Goal: Transaction & Acquisition: Book appointment/travel/reservation

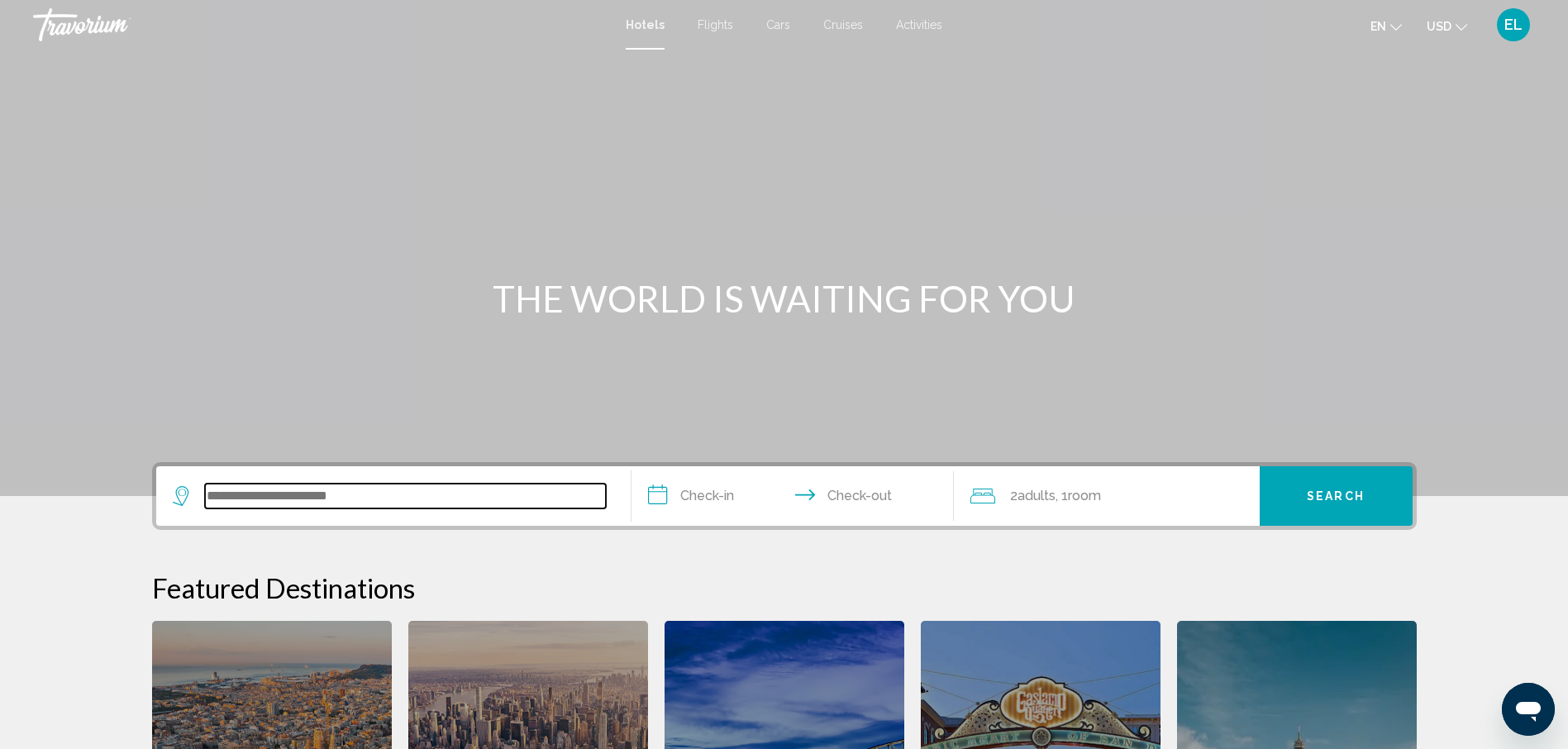
click at [426, 490] on input "Search widget" at bounding box center [405, 496] width 401 height 25
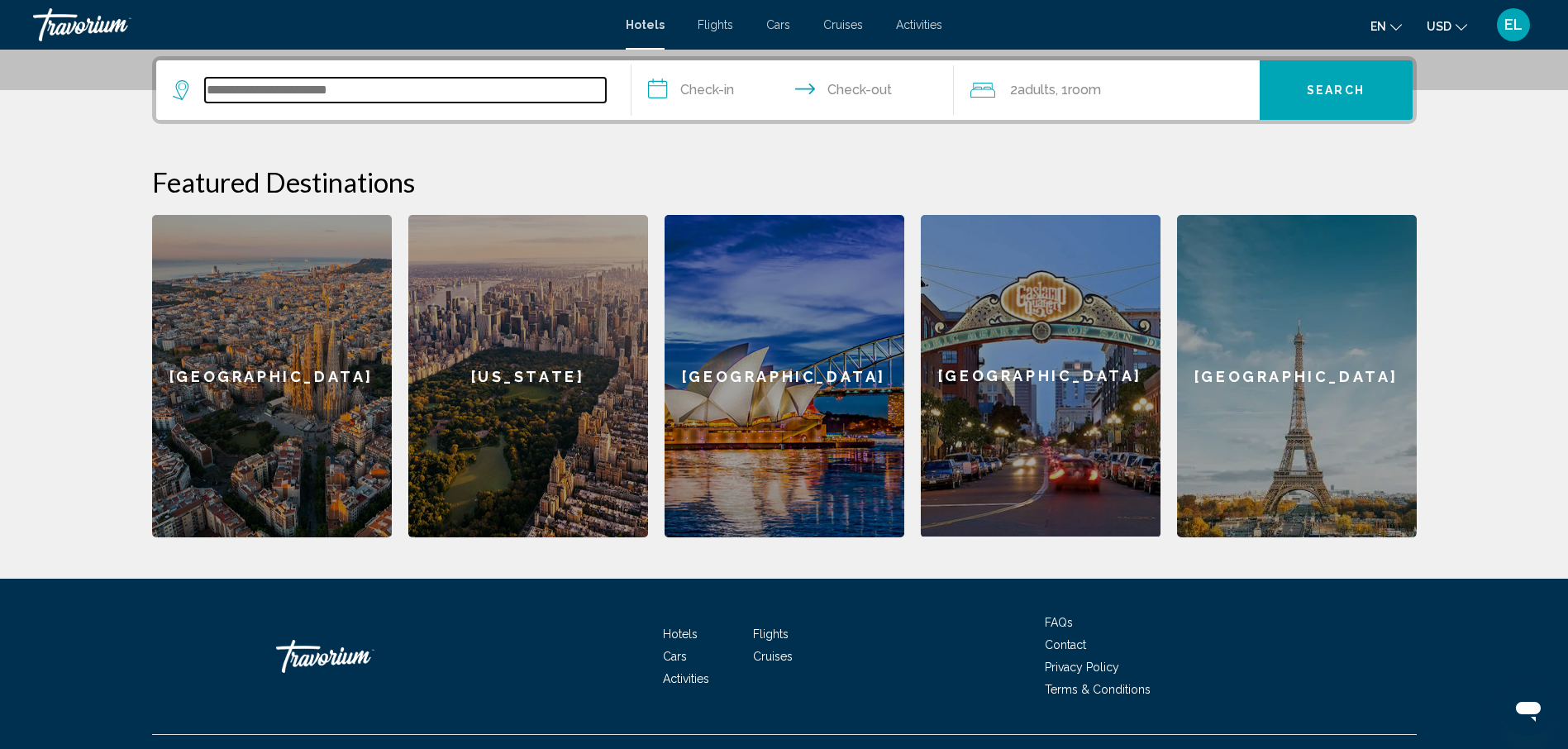
scroll to position [409, 0]
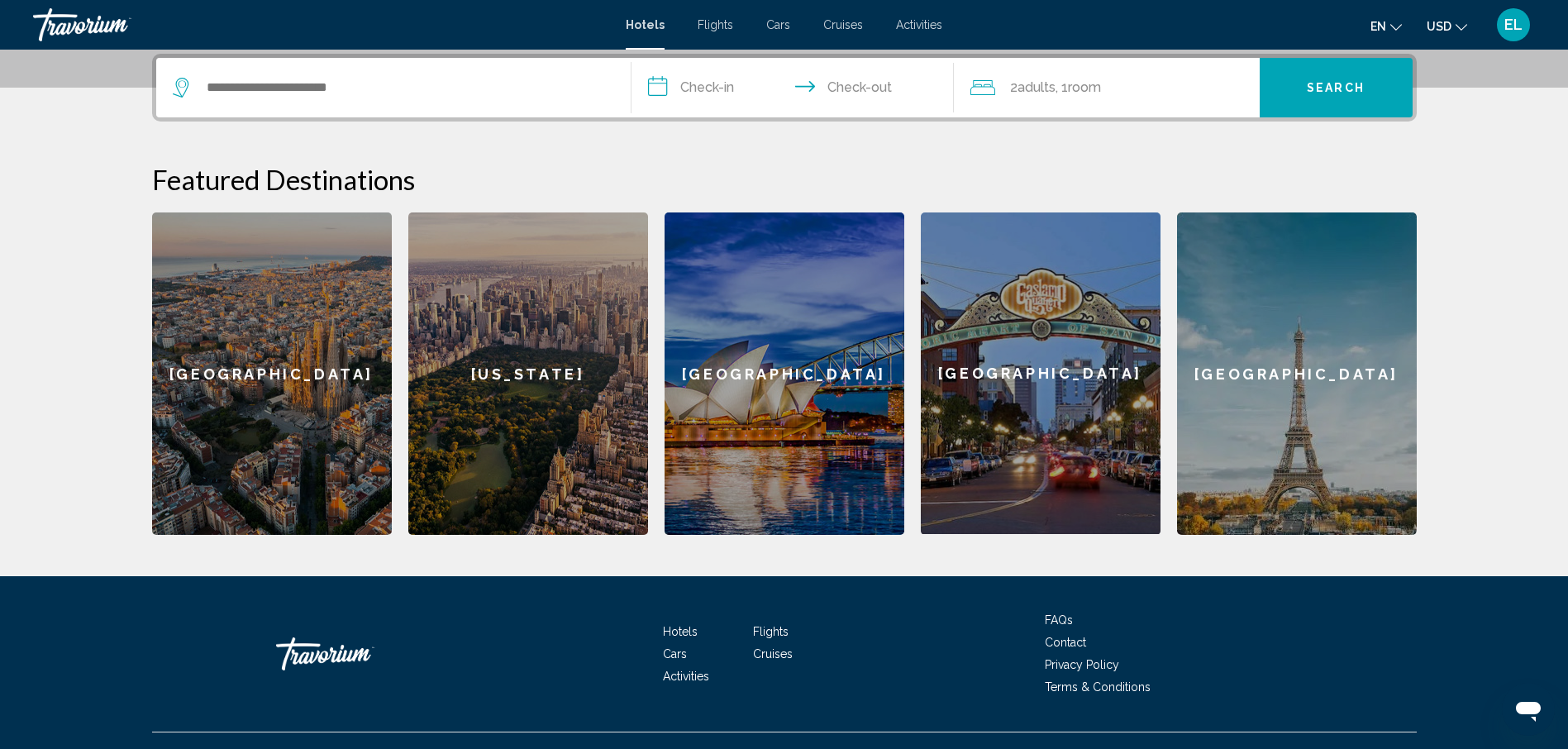
click at [533, 404] on div "[US_STATE]" at bounding box center [528, 373] width 240 height 322
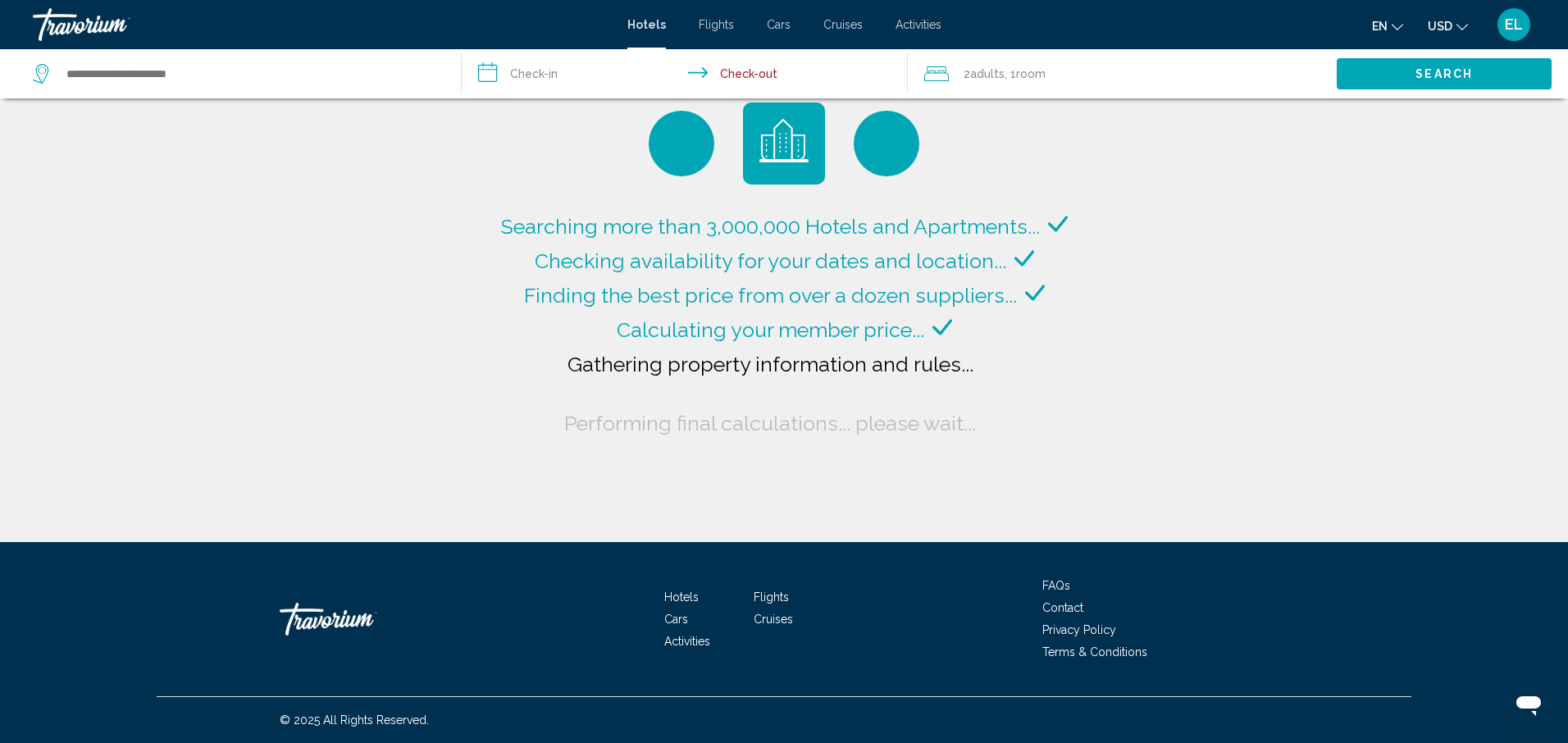
click at [529, 74] on input "**********" at bounding box center [687, 76] width 451 height 54
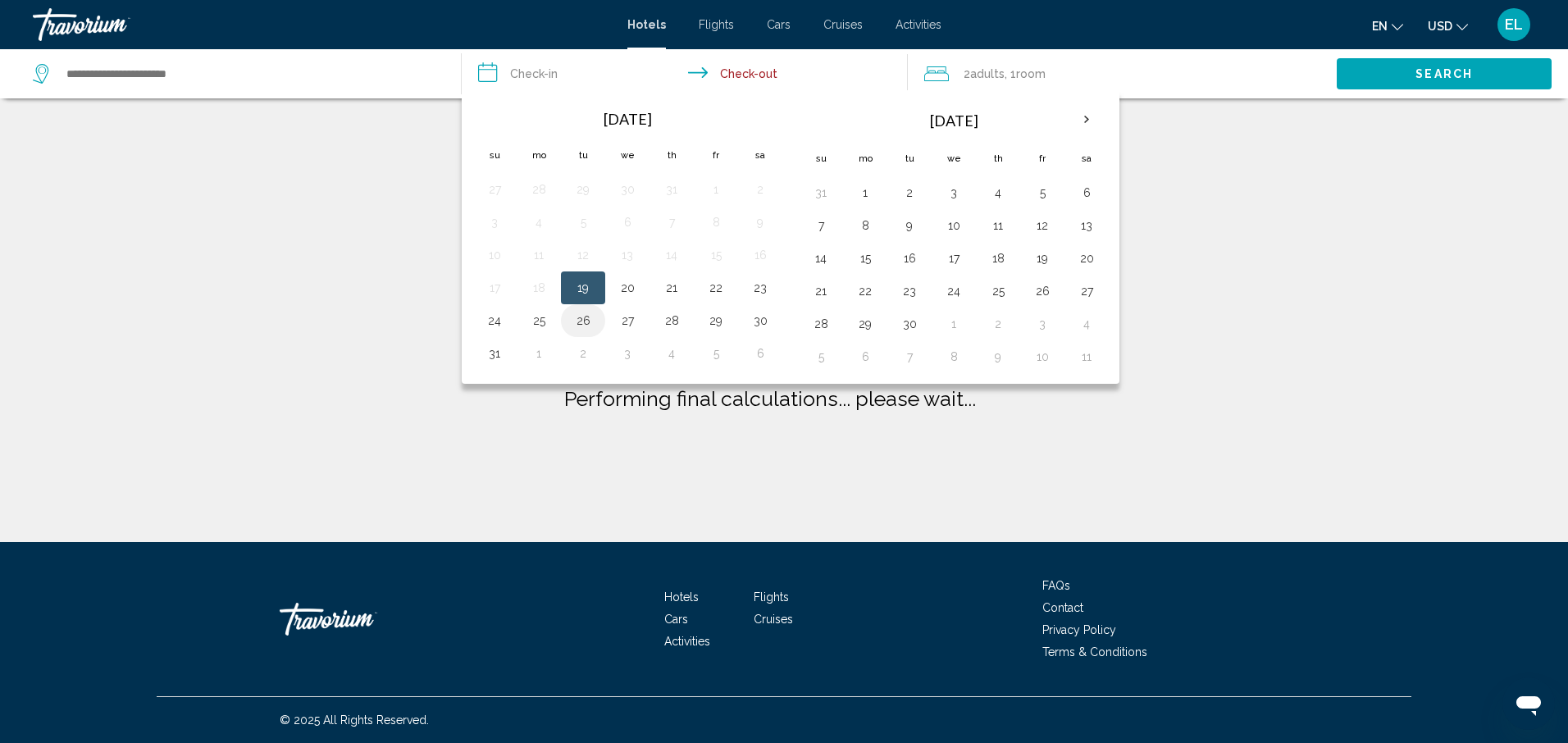
click at [588, 324] on button "26" at bounding box center [582, 320] width 26 height 23
click at [674, 323] on button "28" at bounding box center [671, 320] width 26 height 23
type input "**********"
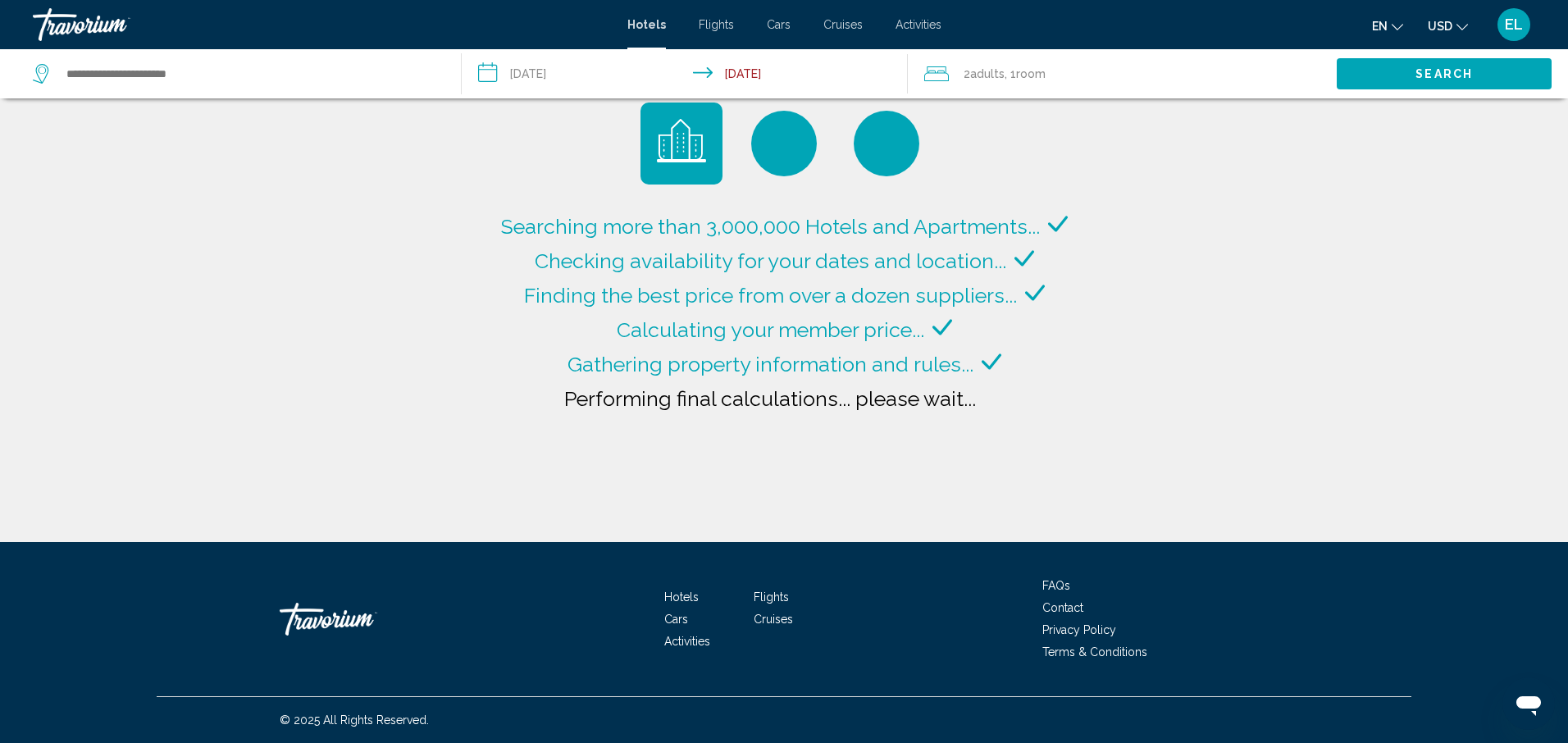
type input "**********"
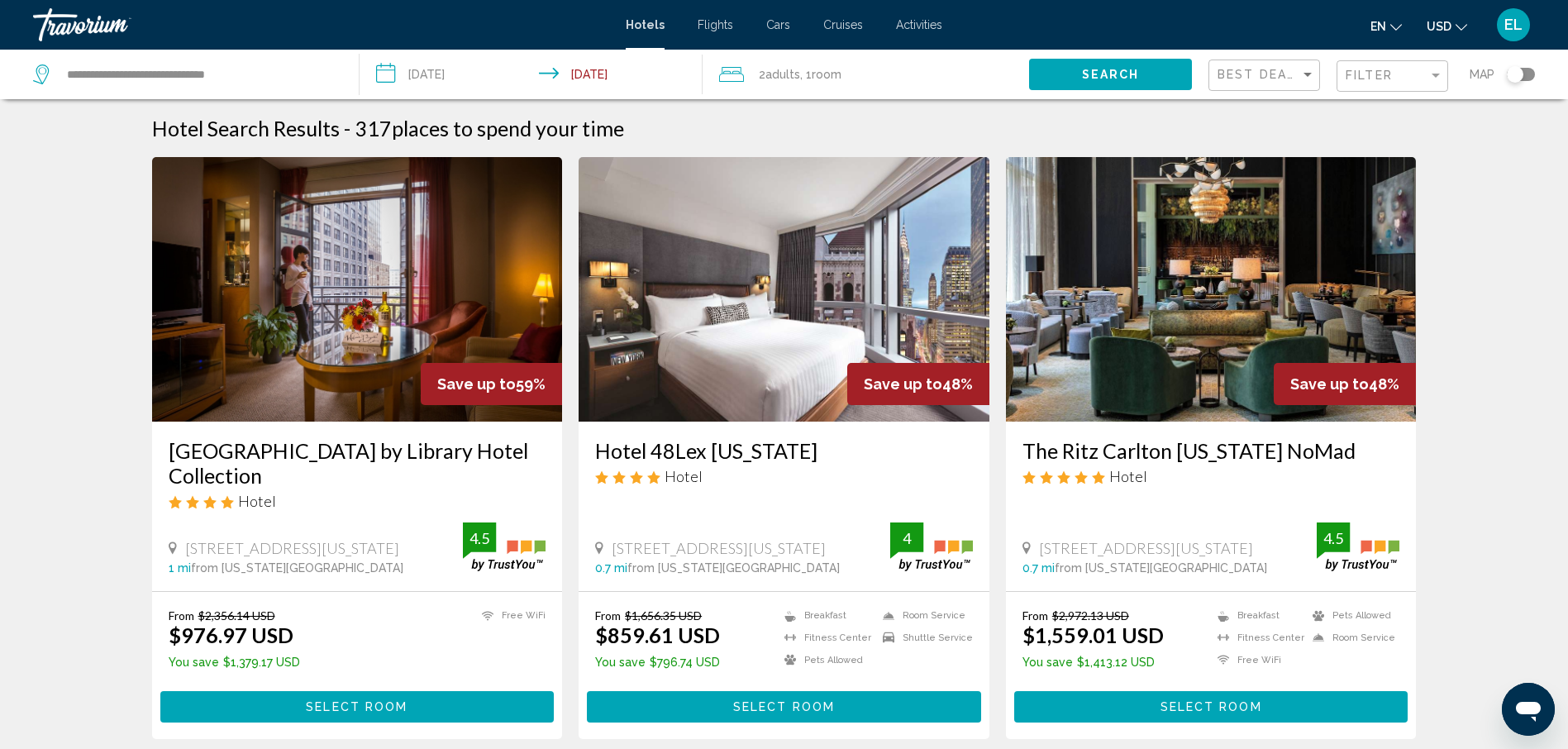
click at [393, 72] on input "**********" at bounding box center [534, 77] width 349 height 55
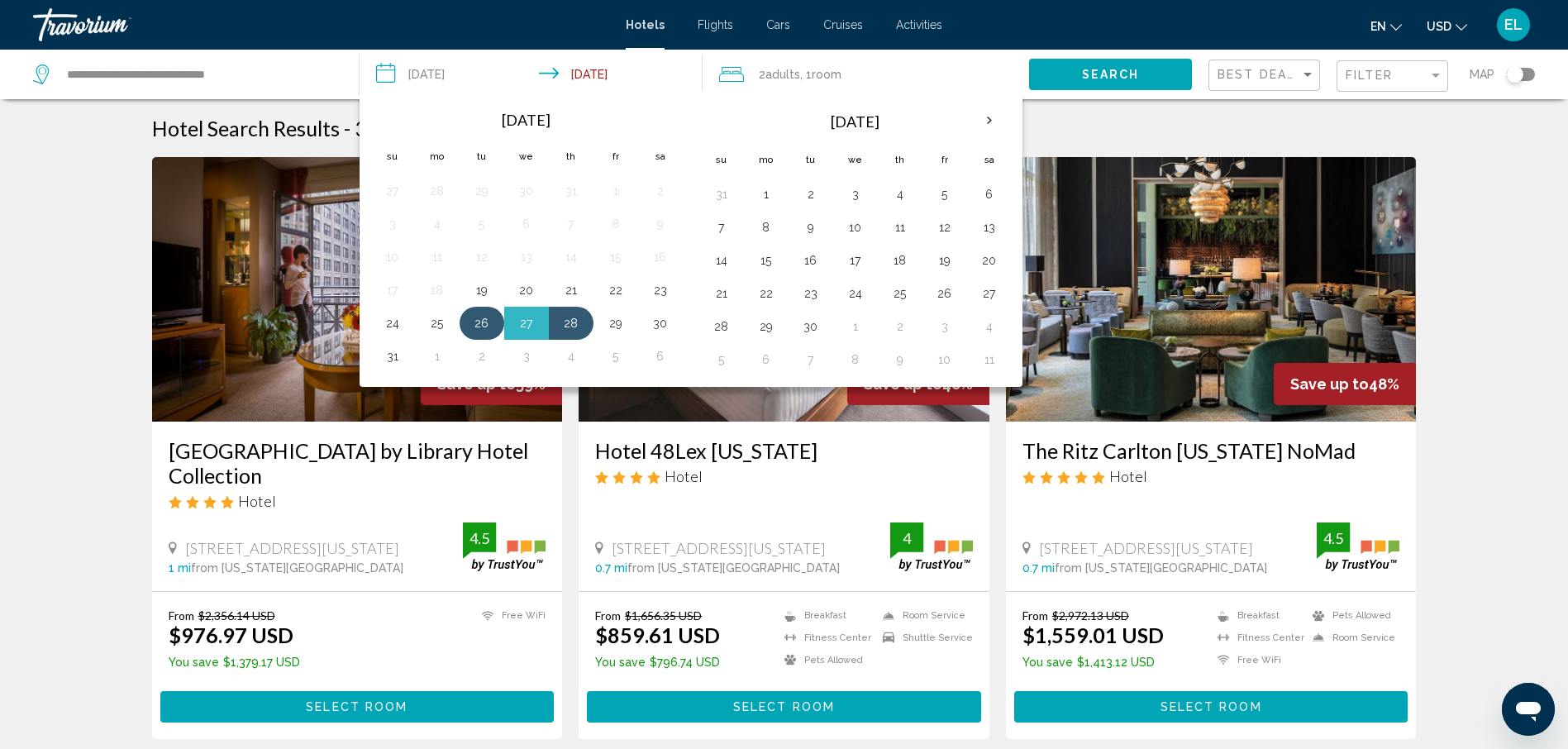
click at [480, 323] on button "26" at bounding box center [481, 323] width 26 height 23
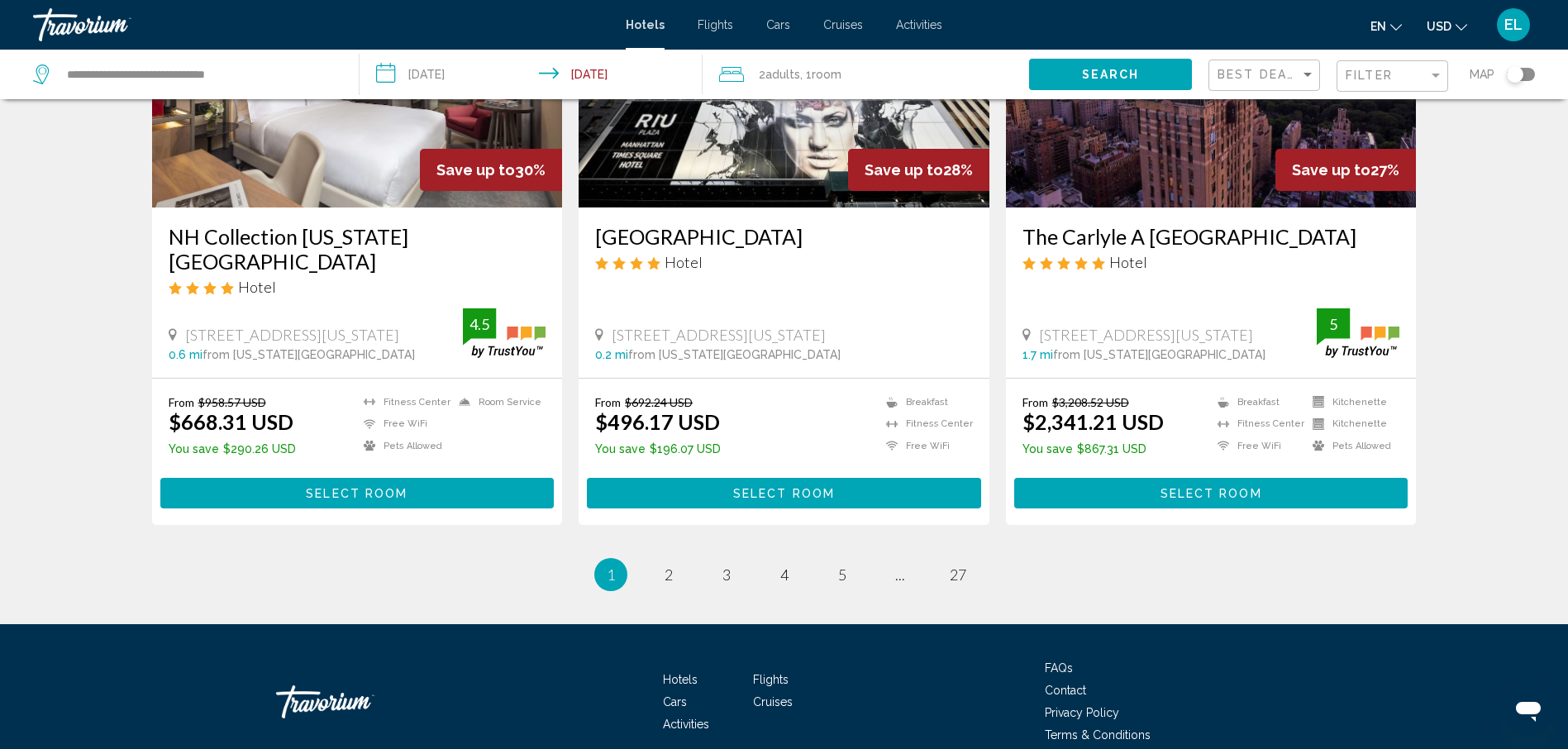
scroll to position [2060, 0]
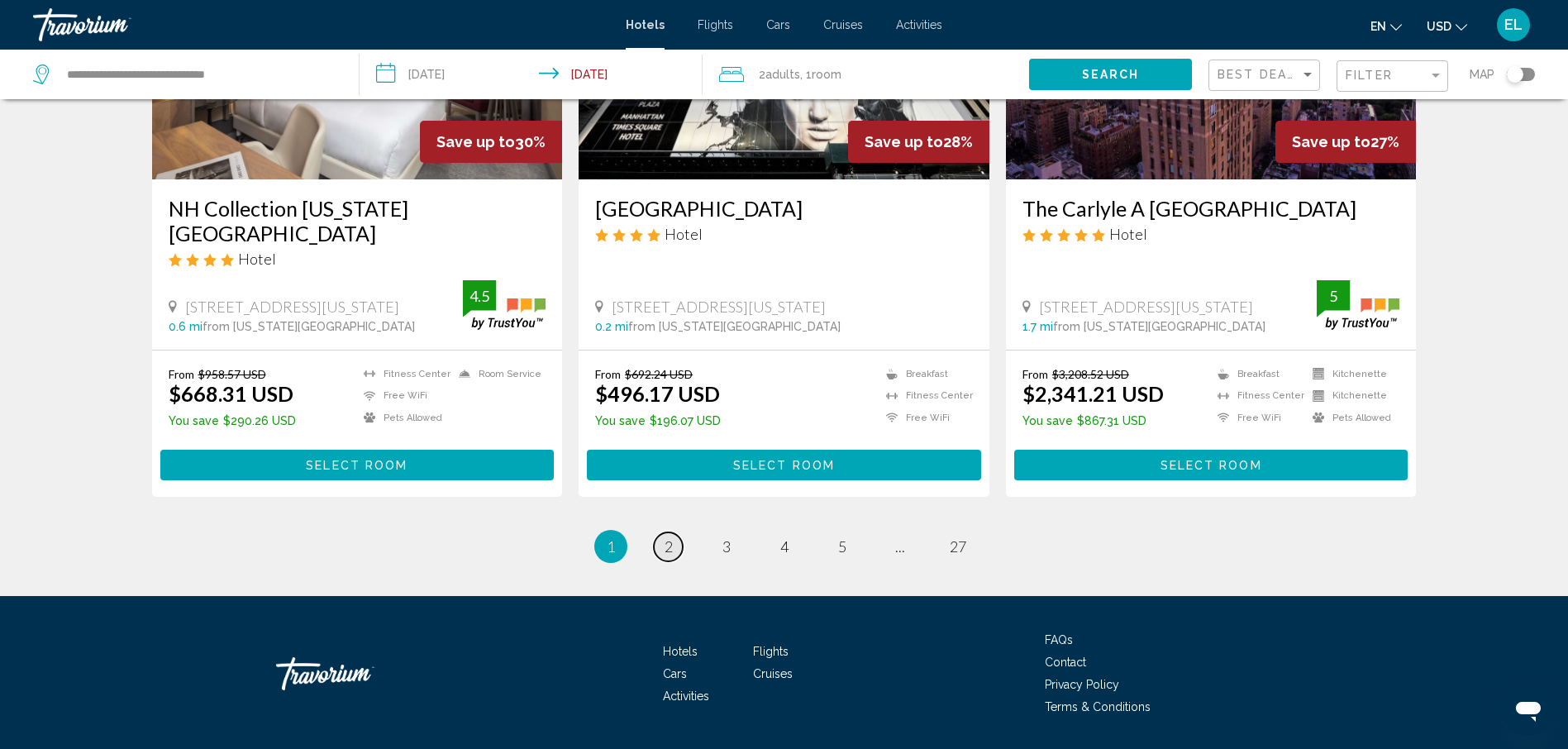
click at [667, 537] on span "2" at bounding box center [669, 546] width 9 height 18
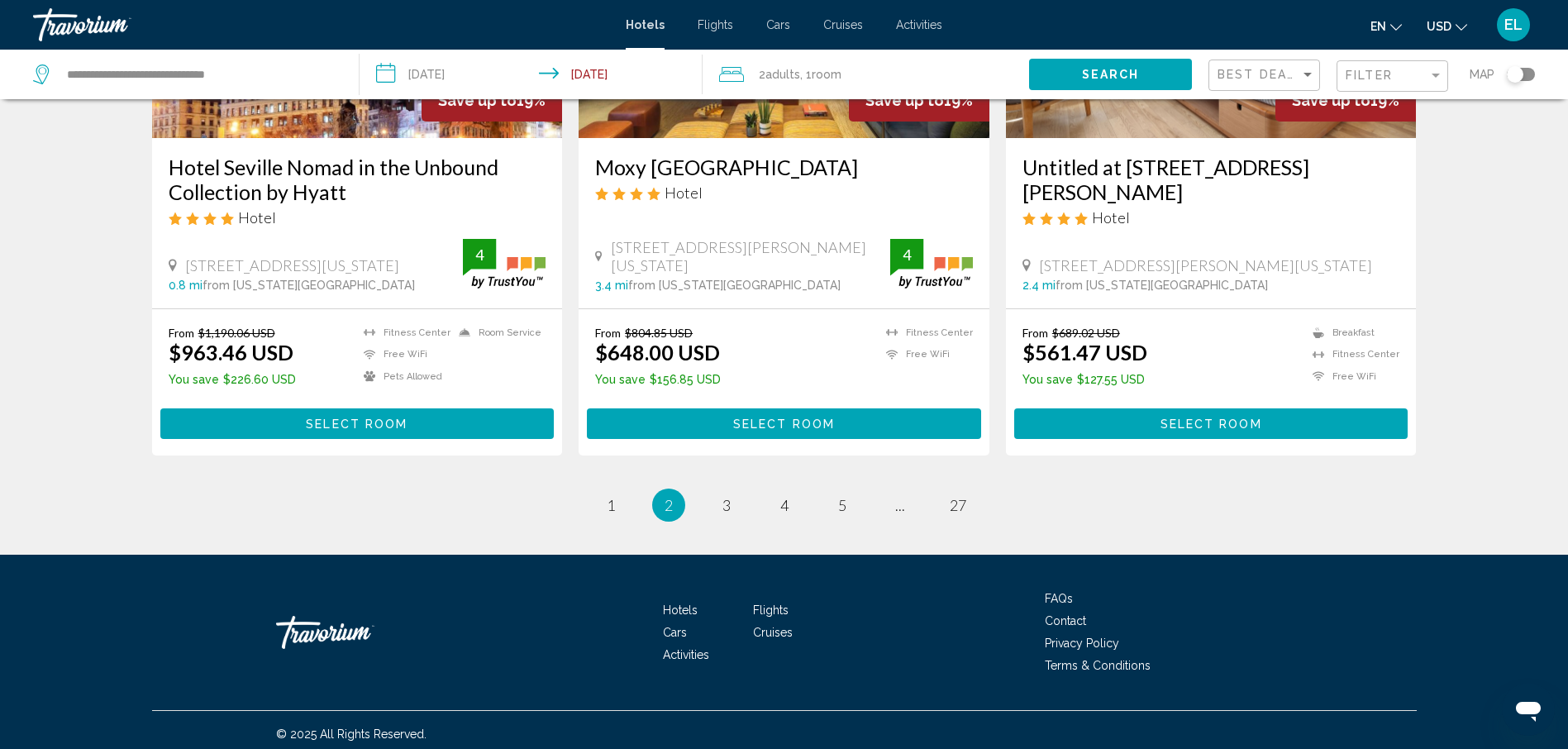
scroll to position [2110, 0]
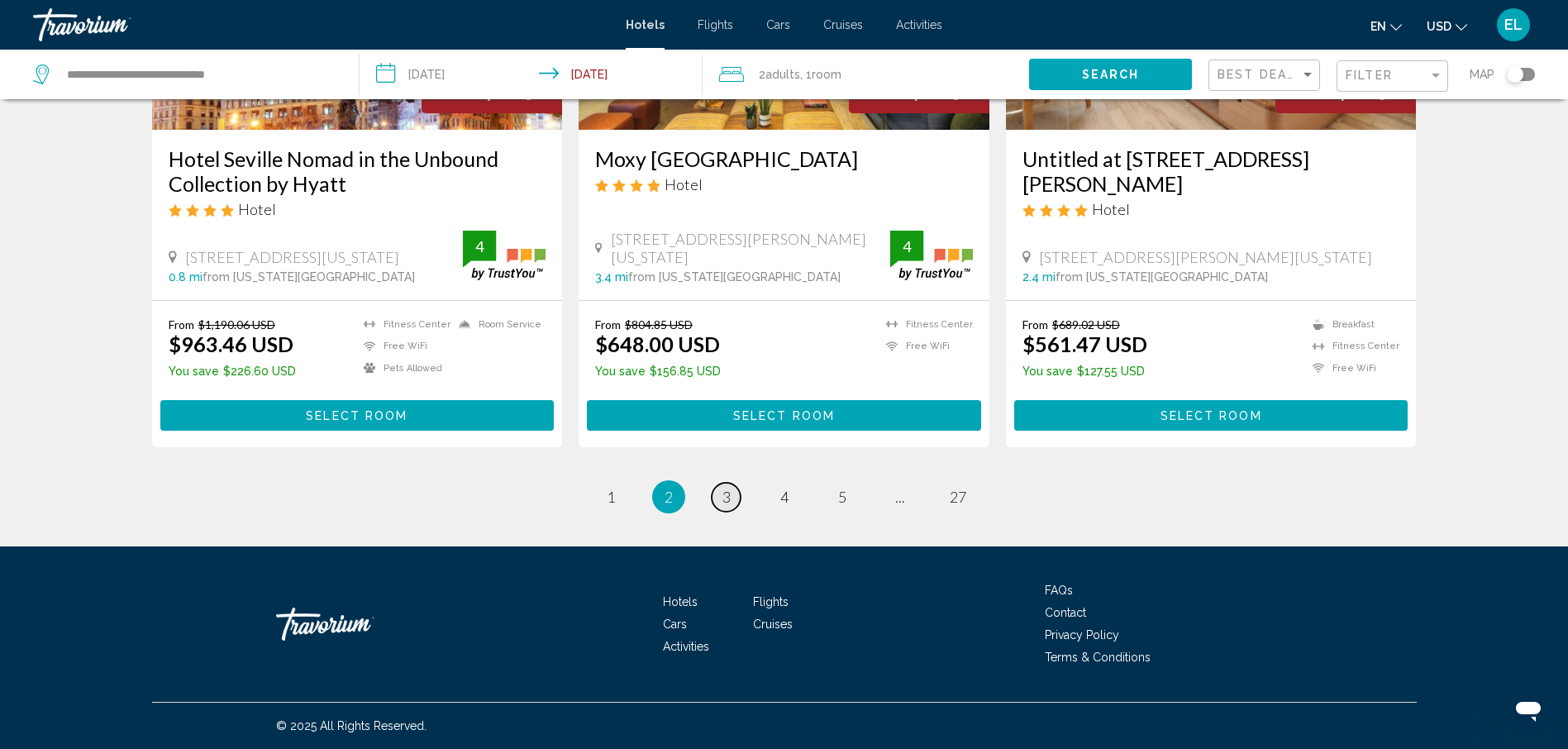
click at [722, 501] on span "3" at bounding box center [726, 496] width 9 height 18
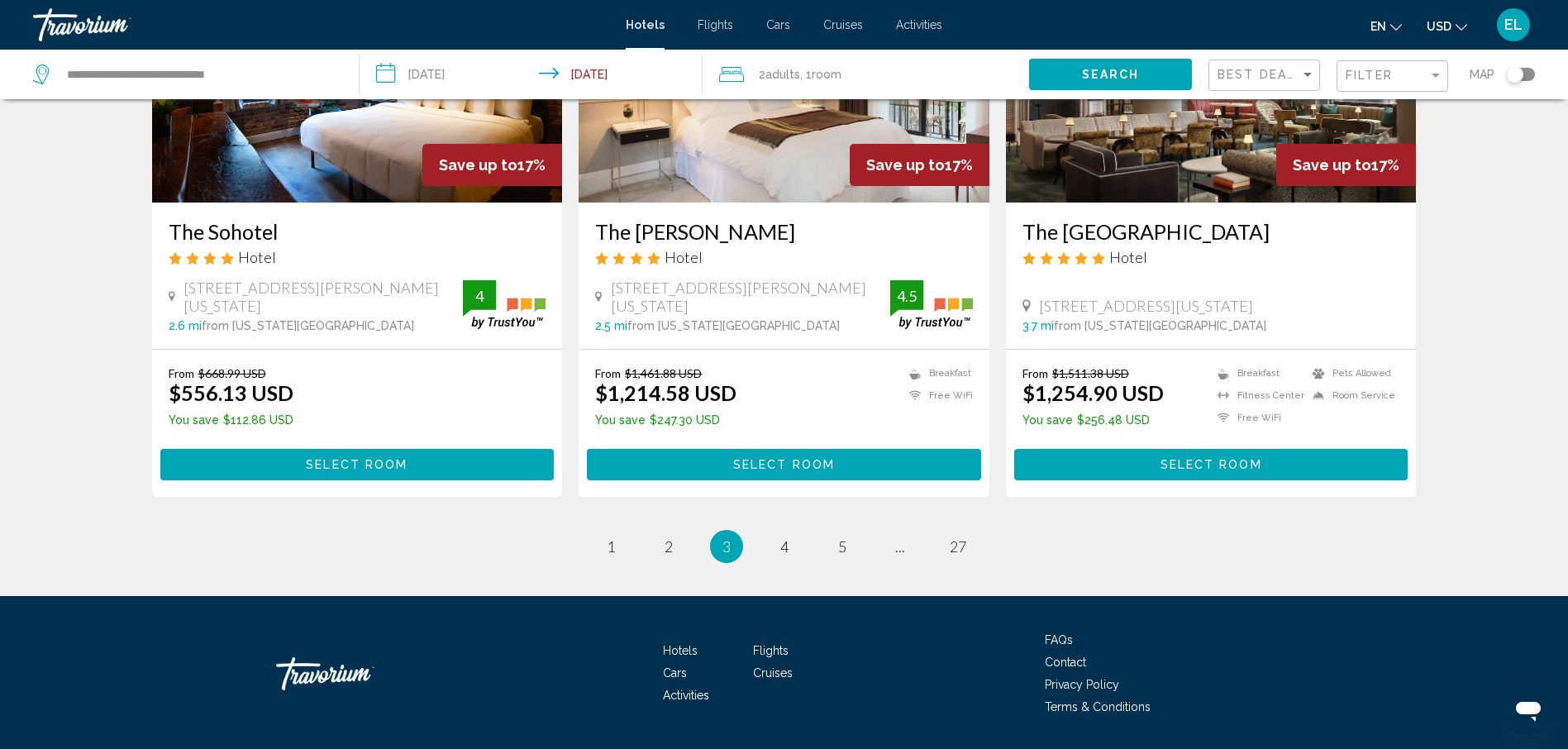
scroll to position [2085, 0]
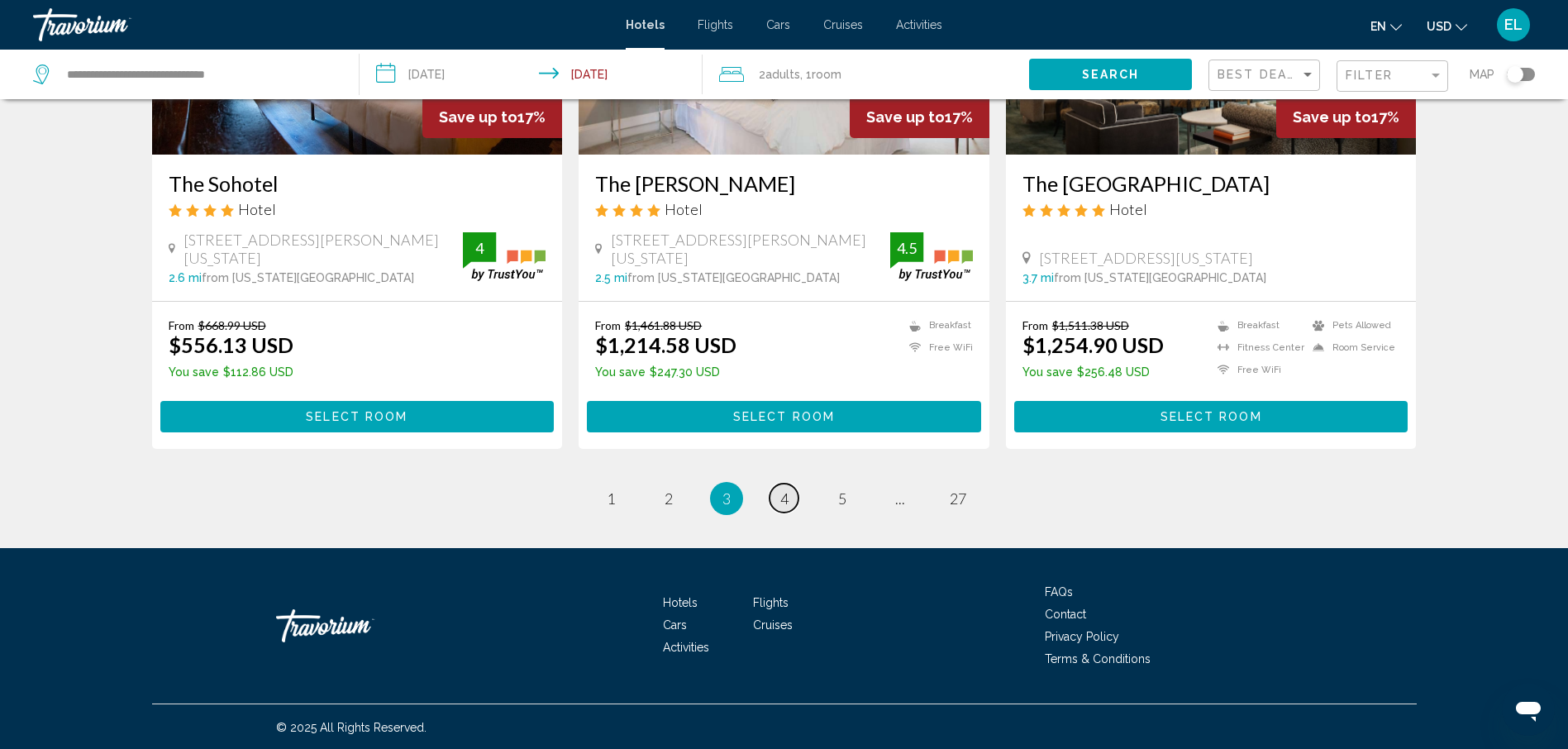
click at [781, 497] on span "4" at bounding box center [784, 498] width 9 height 18
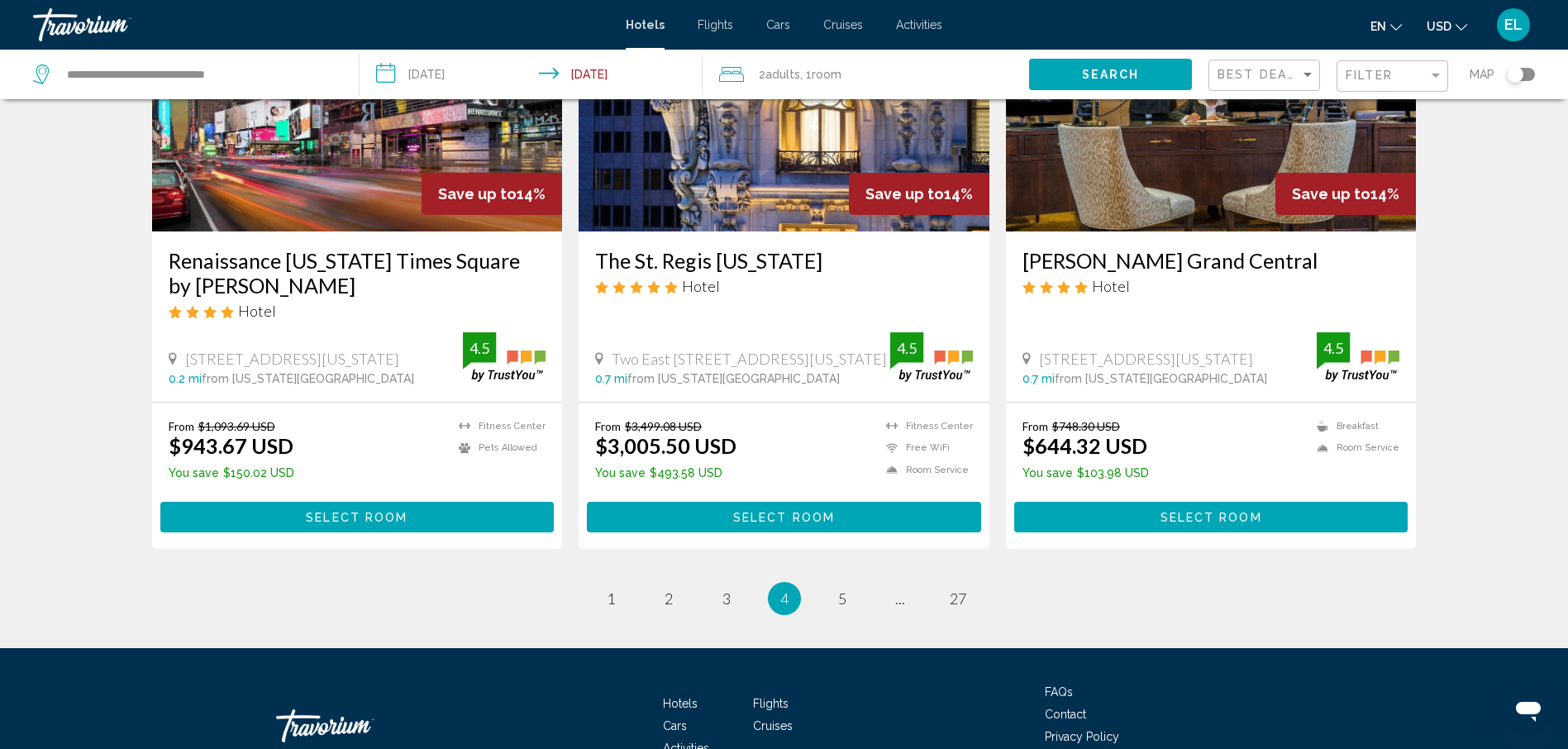
scroll to position [2110, 0]
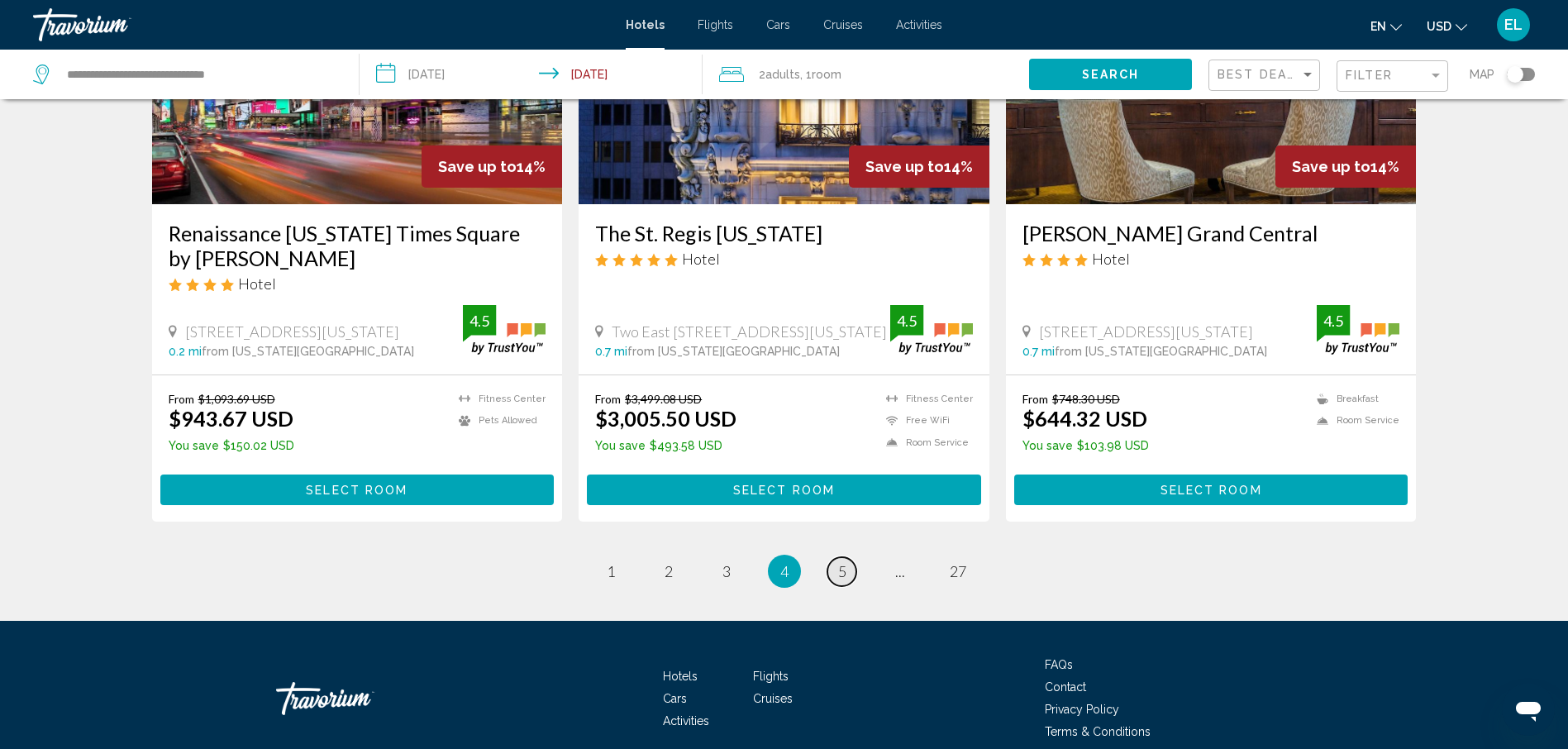
click at [840, 562] on span "5" at bounding box center [842, 570] width 9 height 18
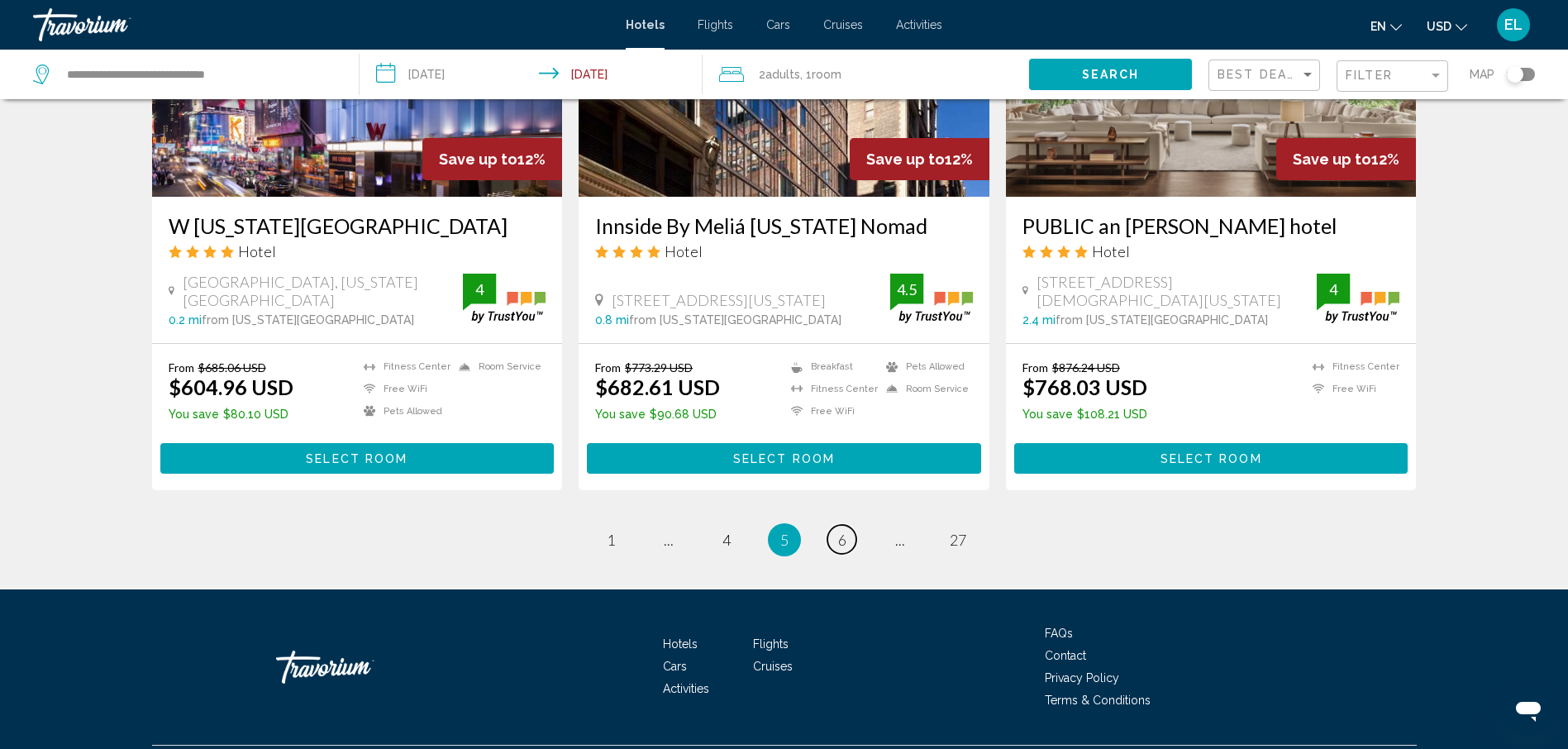
scroll to position [2110, 0]
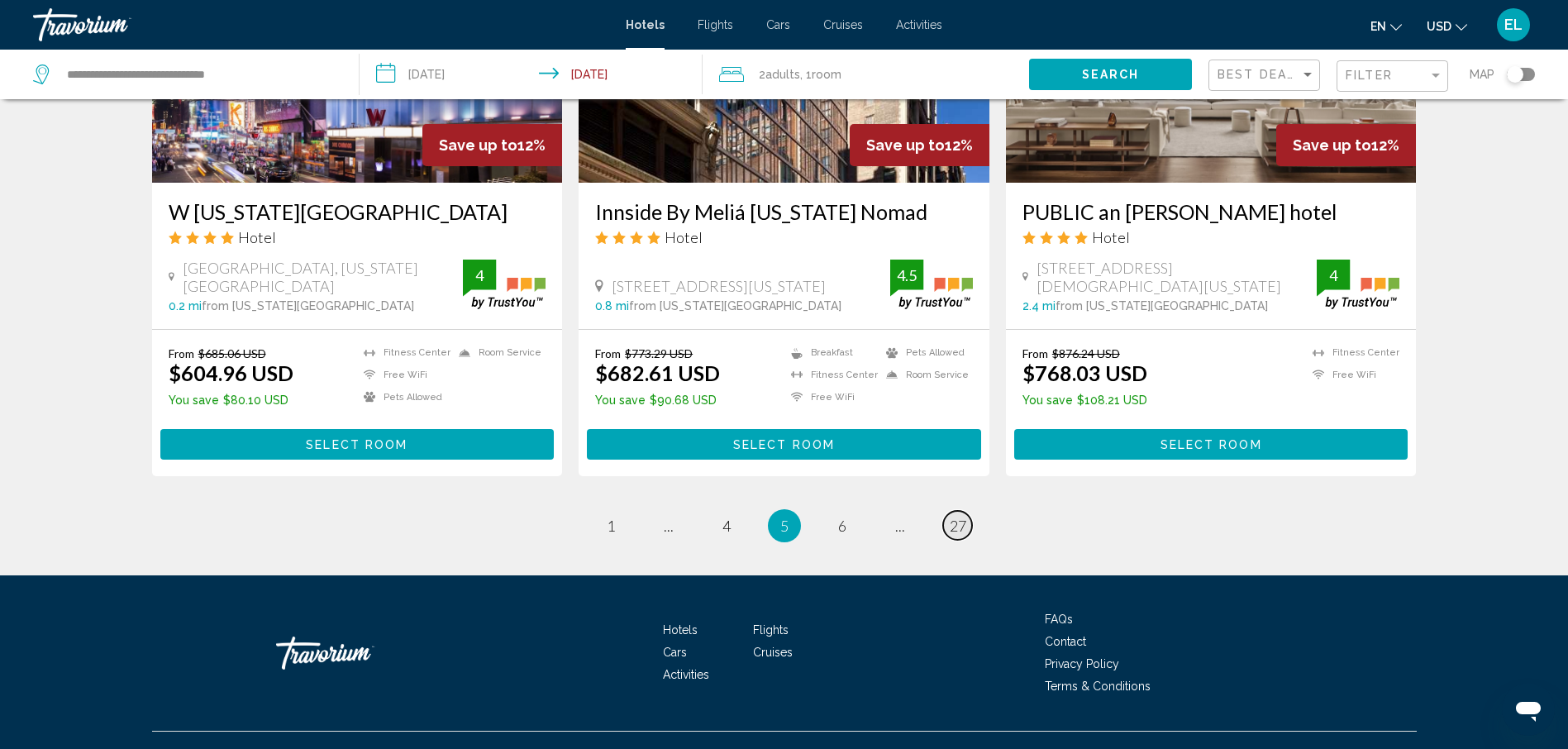
click at [959, 516] on span "27" at bounding box center [957, 525] width 16 height 18
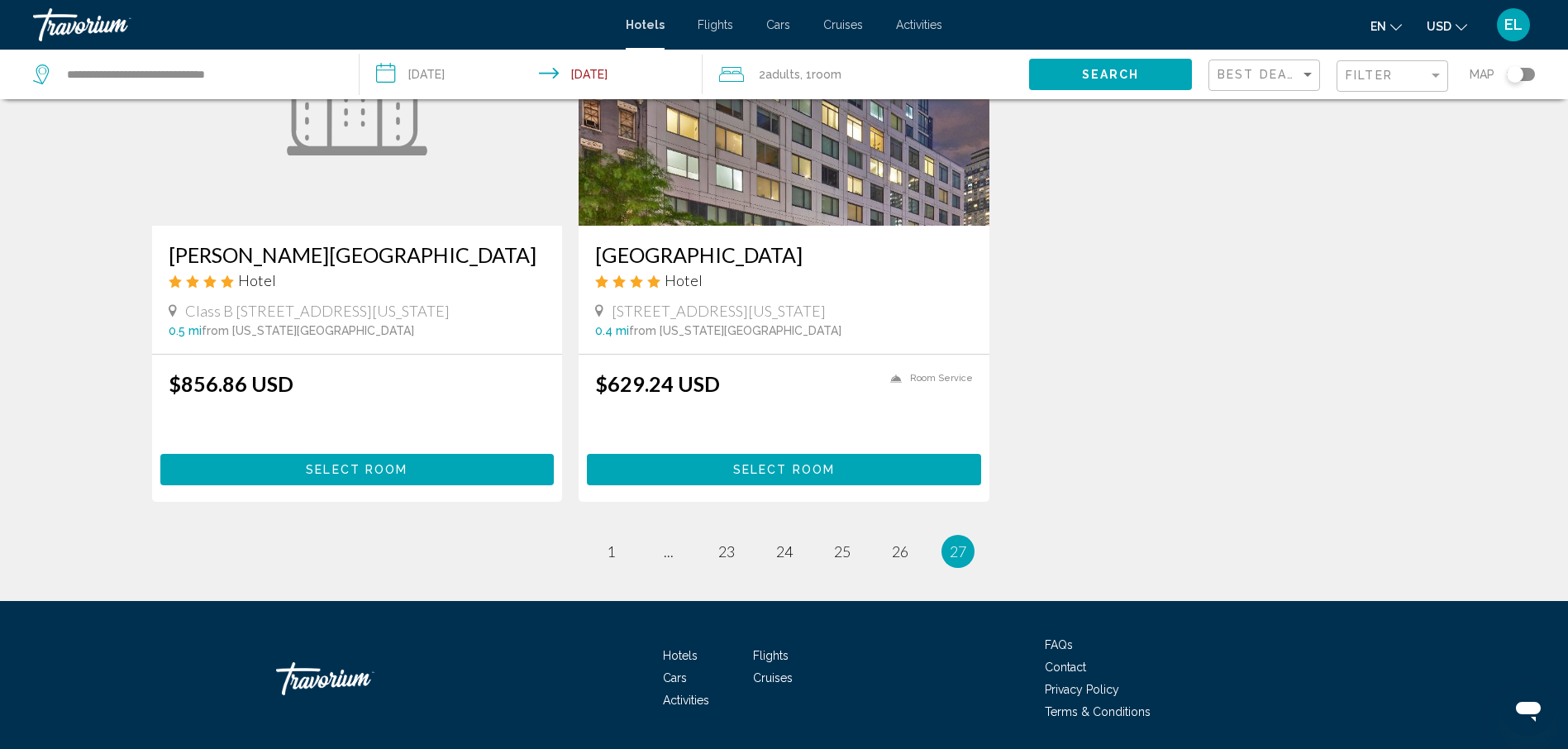
scroll to position [826, 0]
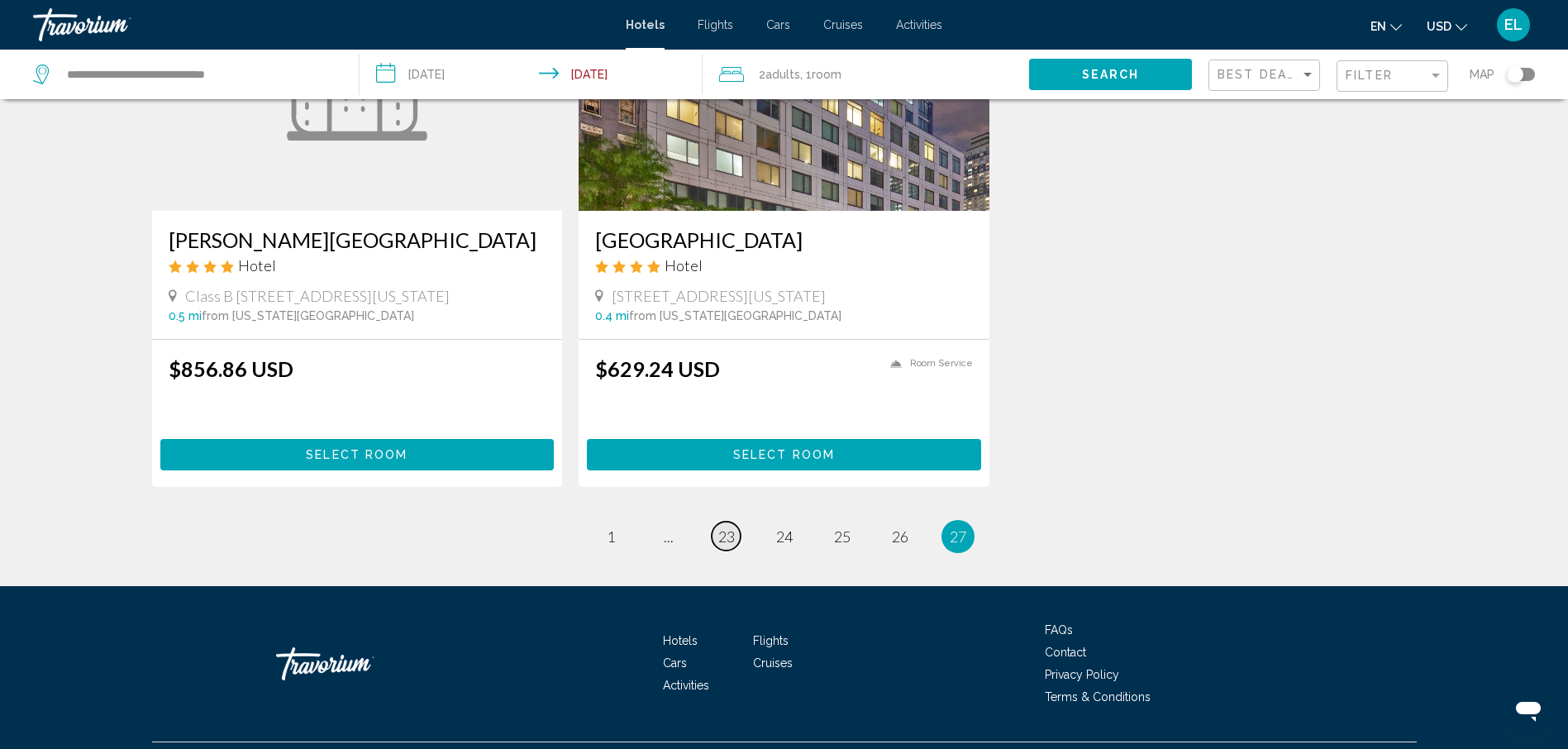
click at [729, 527] on span "23" at bounding box center [726, 536] width 16 height 18
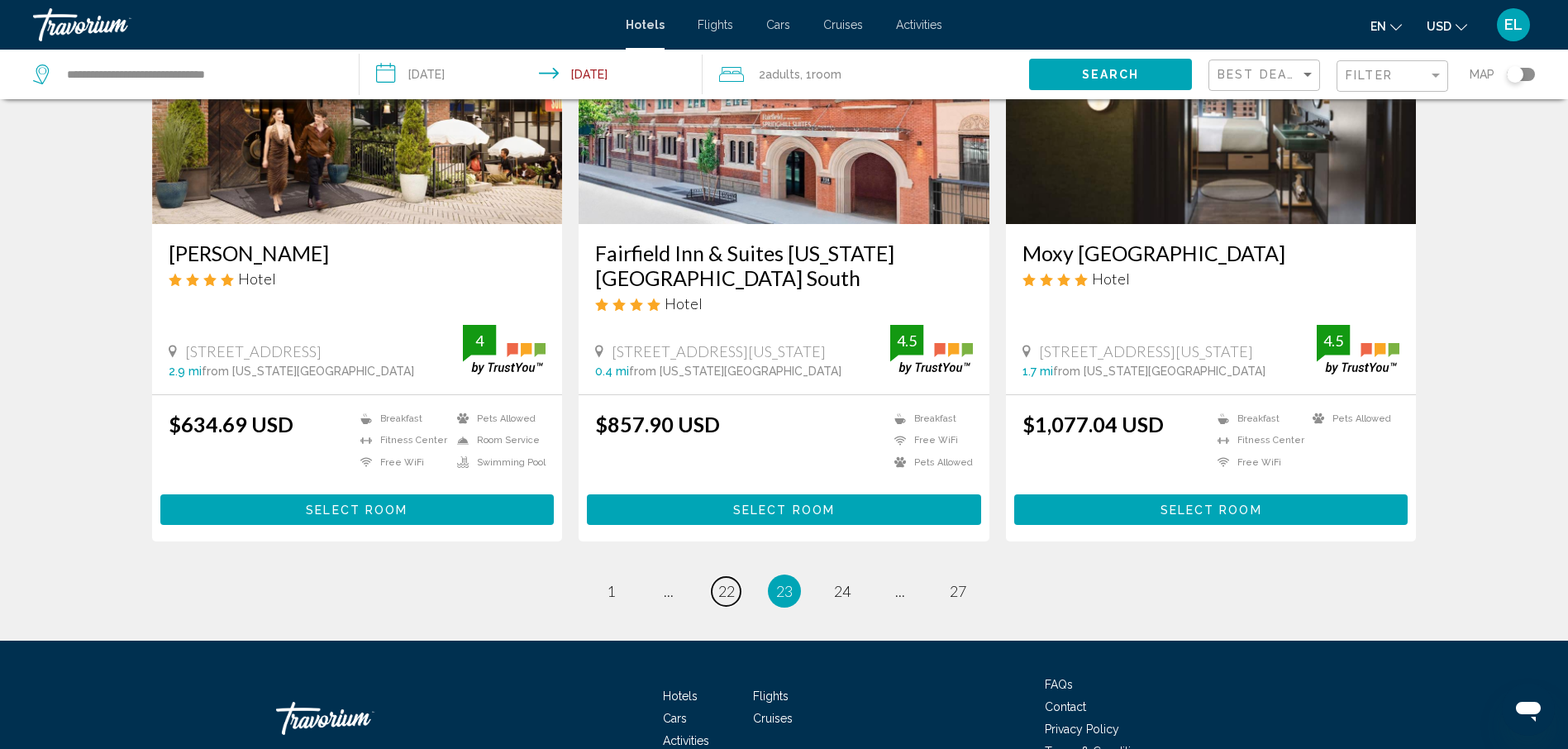
scroll to position [2110, 0]
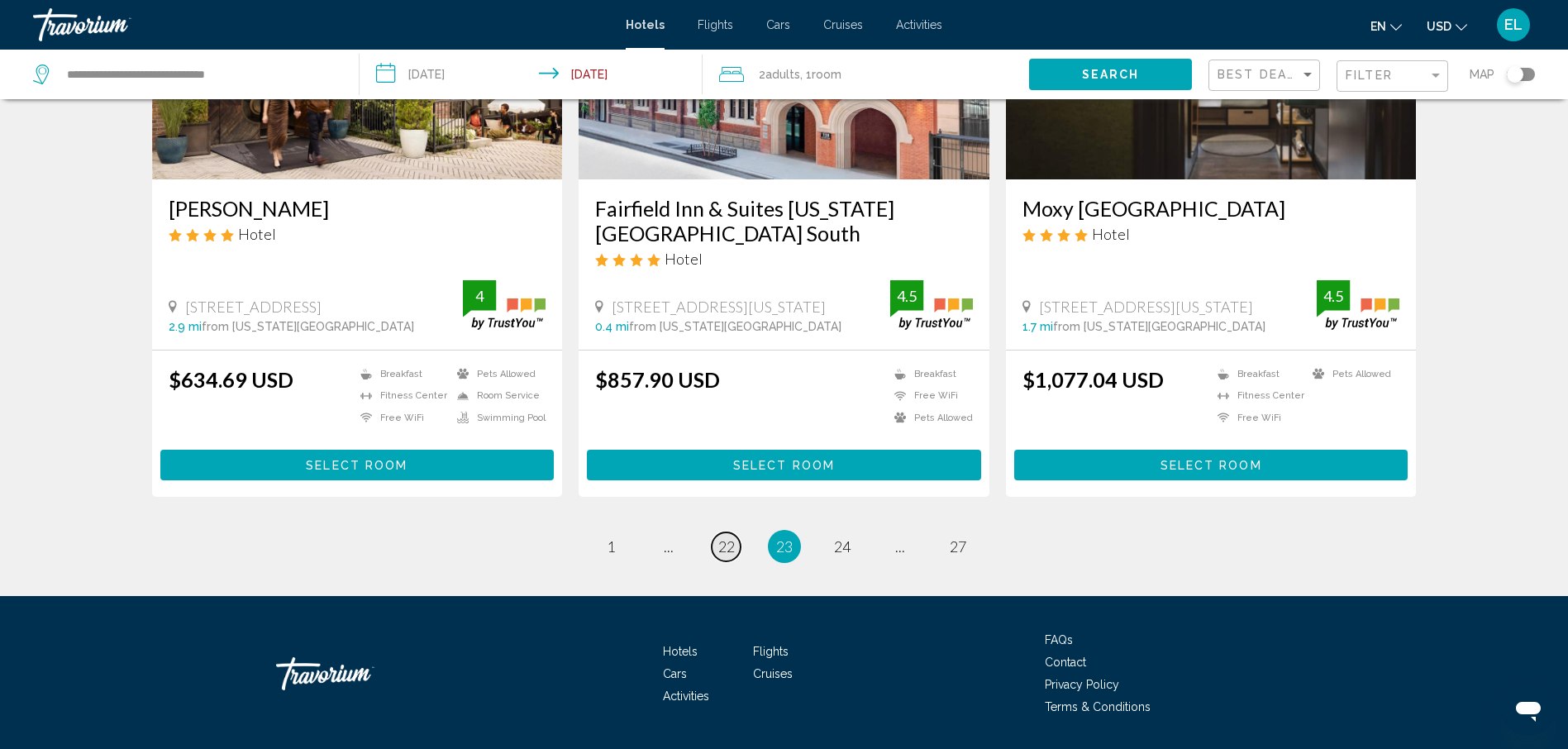
click at [719, 537] on span "22" at bounding box center [726, 546] width 16 height 18
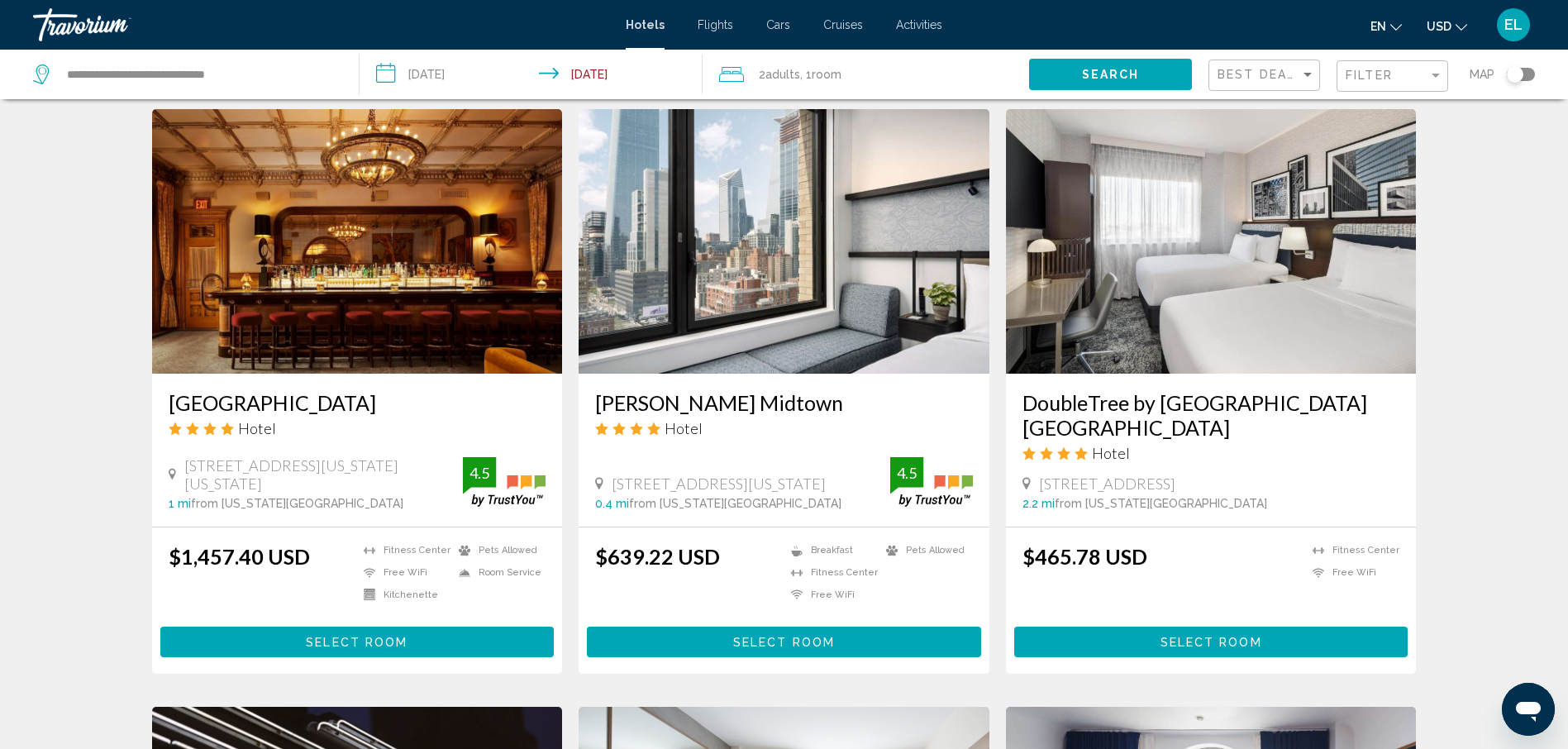
scroll to position [988, 0]
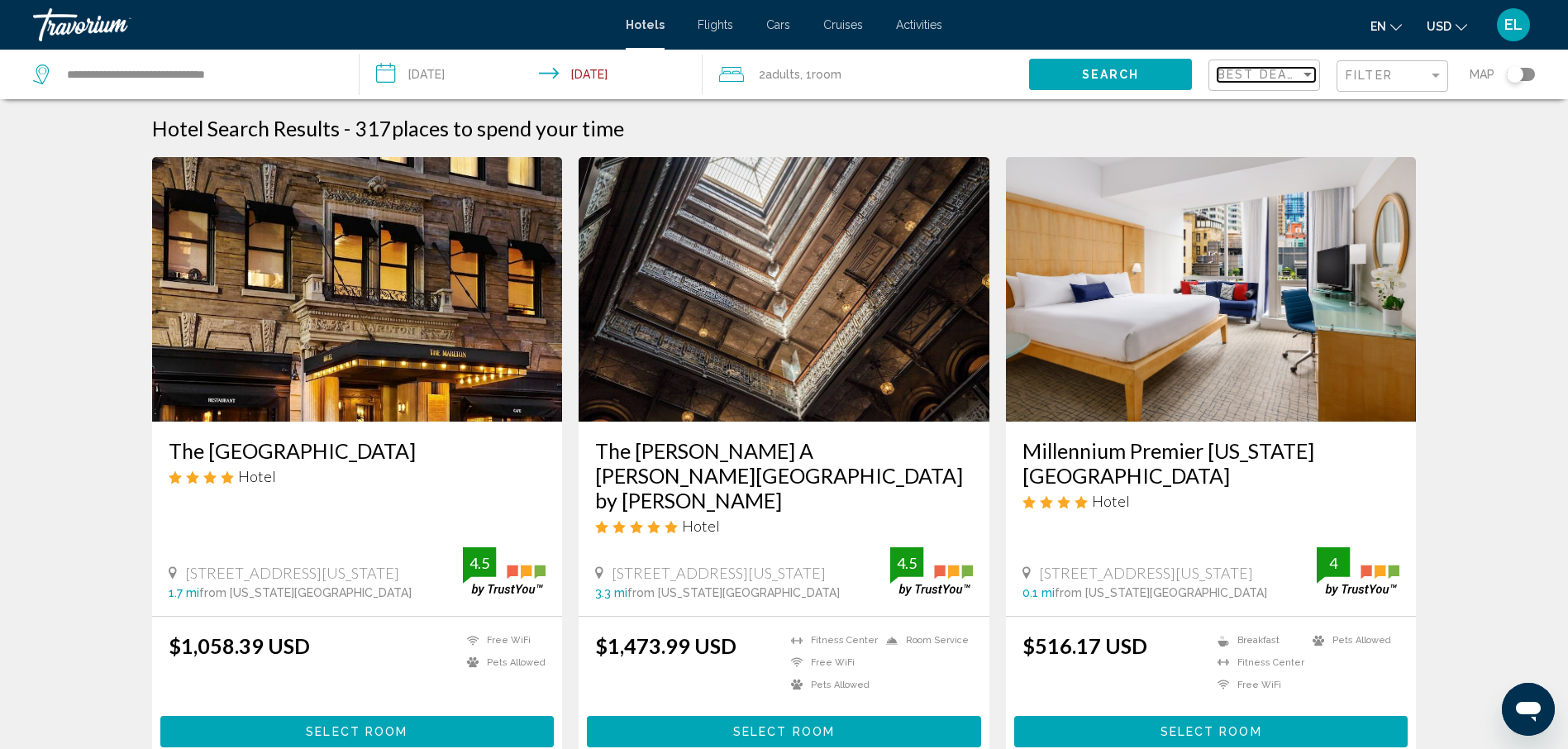
click at [1283, 81] on span "Best Deals" at bounding box center [1261, 74] width 87 height 13
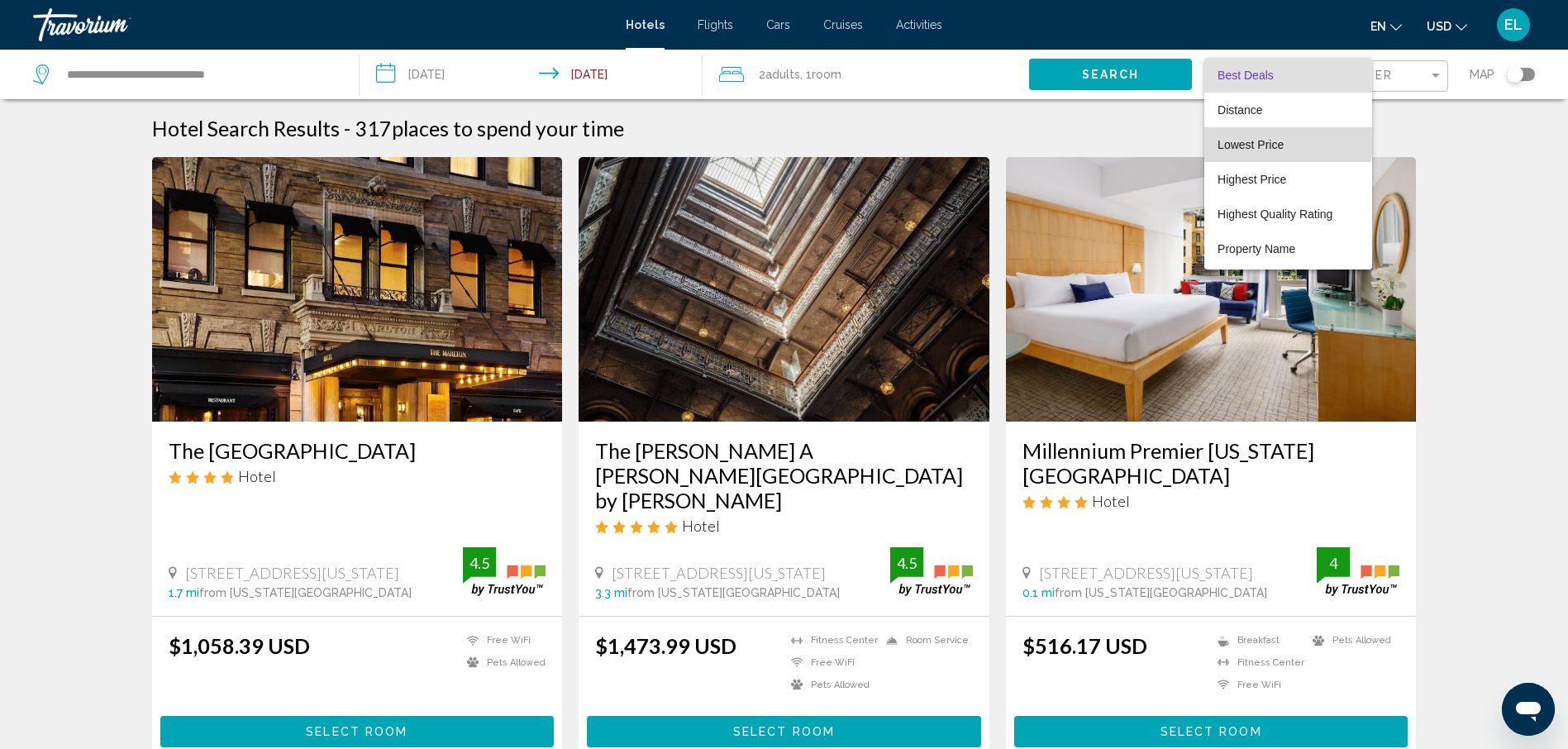
click at [1264, 140] on span "Lowest Price" at bounding box center [1251, 145] width 66 height 13
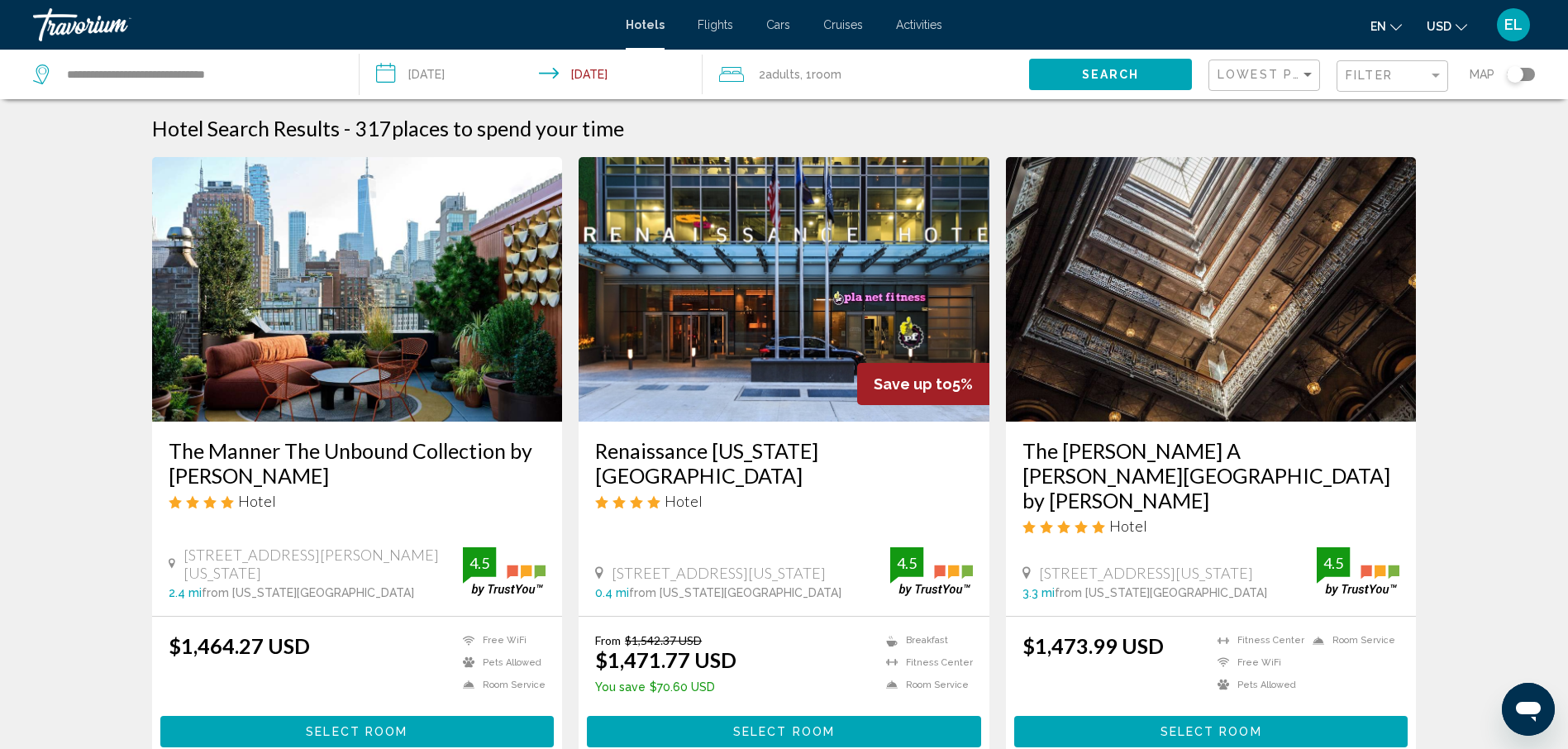
click at [1404, 85] on div "Filter" at bounding box center [1394, 77] width 97 height 31
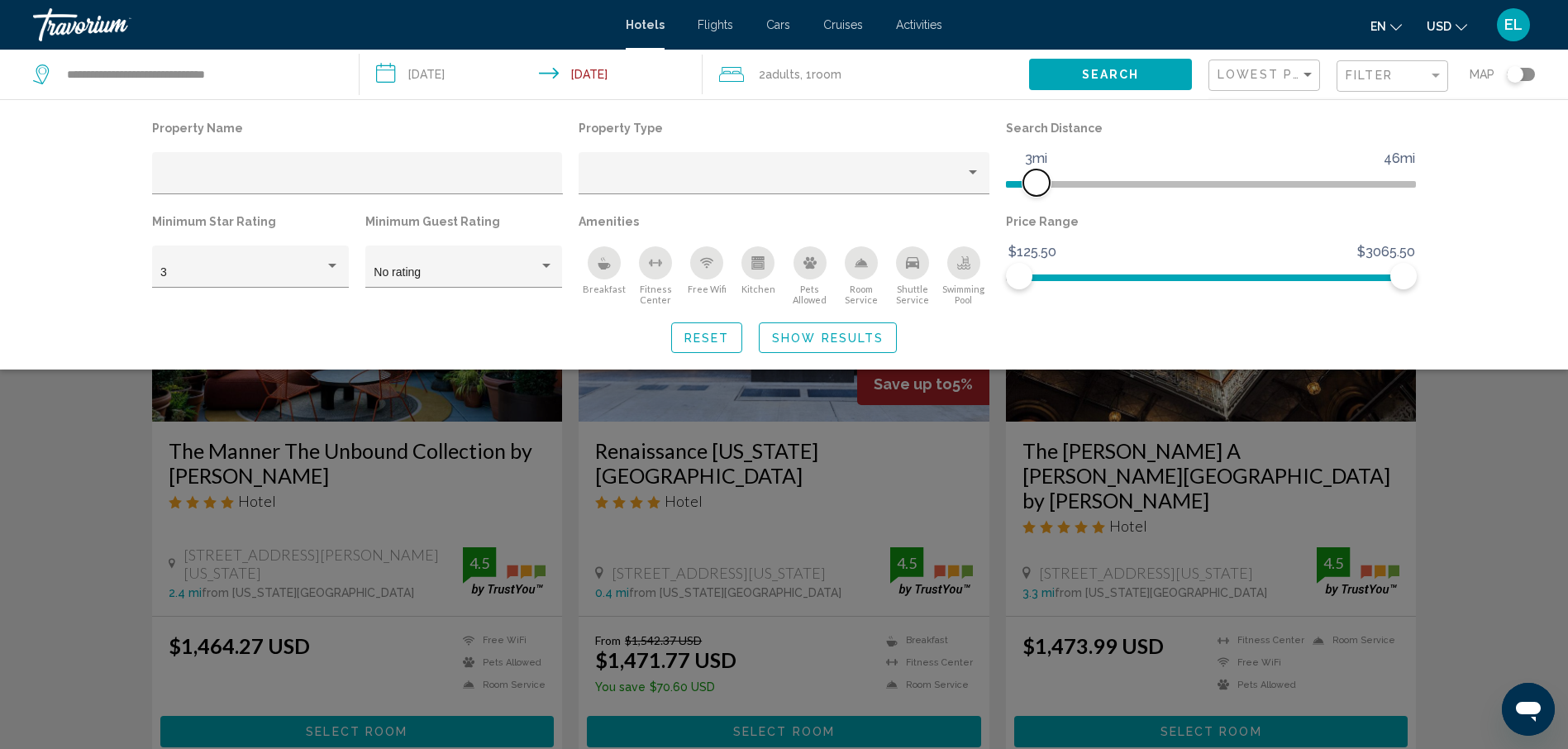
drag, startPoint x: 1399, startPoint y: 178, endPoint x: 1037, endPoint y: 172, distance: 362.0
click at [1037, 172] on span "Hotel Filters" at bounding box center [1036, 182] width 26 height 26
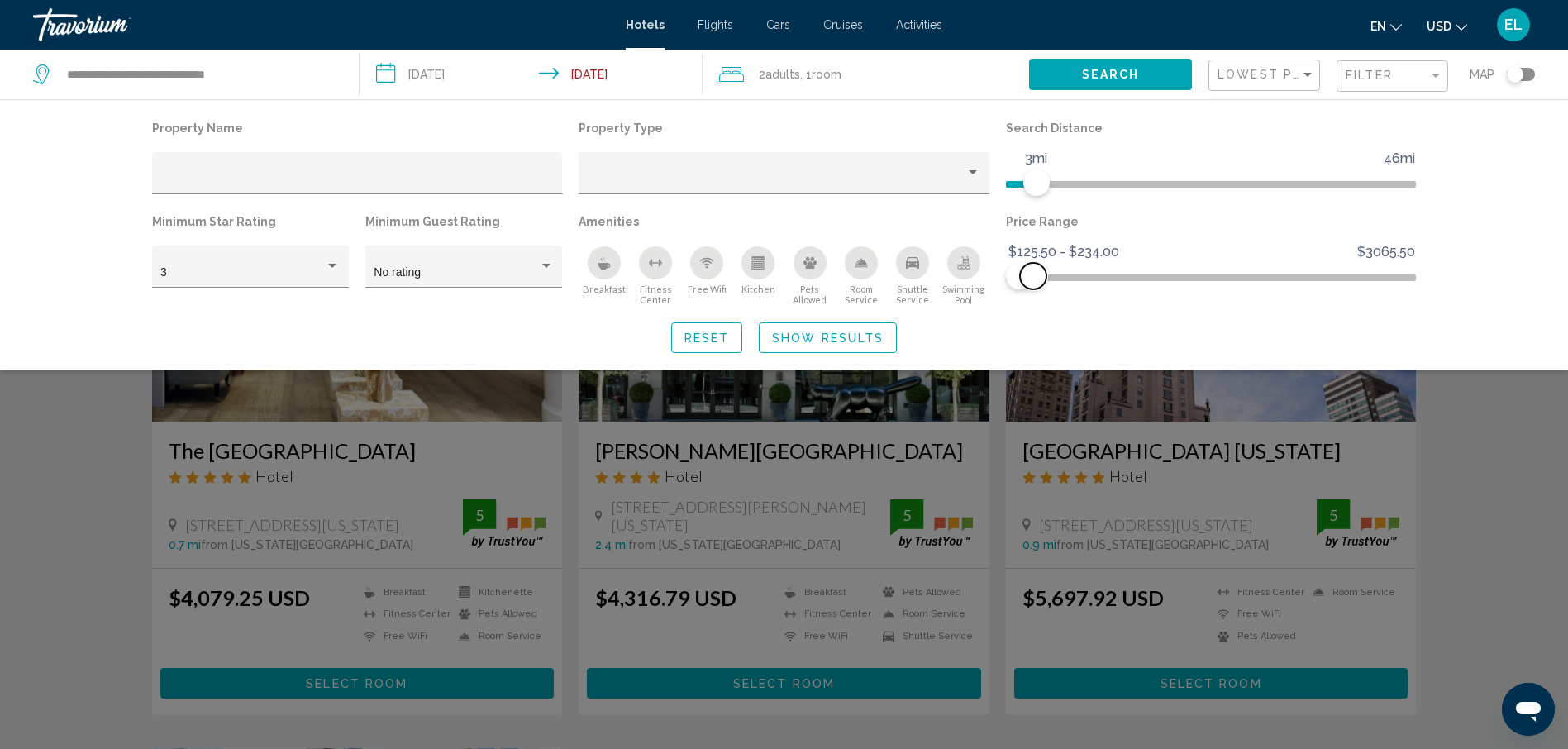
drag, startPoint x: 1405, startPoint y: 270, endPoint x: 1033, endPoint y: 269, distance: 372.0
click at [1033, 269] on span "Hotel Filters" at bounding box center [1032, 275] width 26 height 26
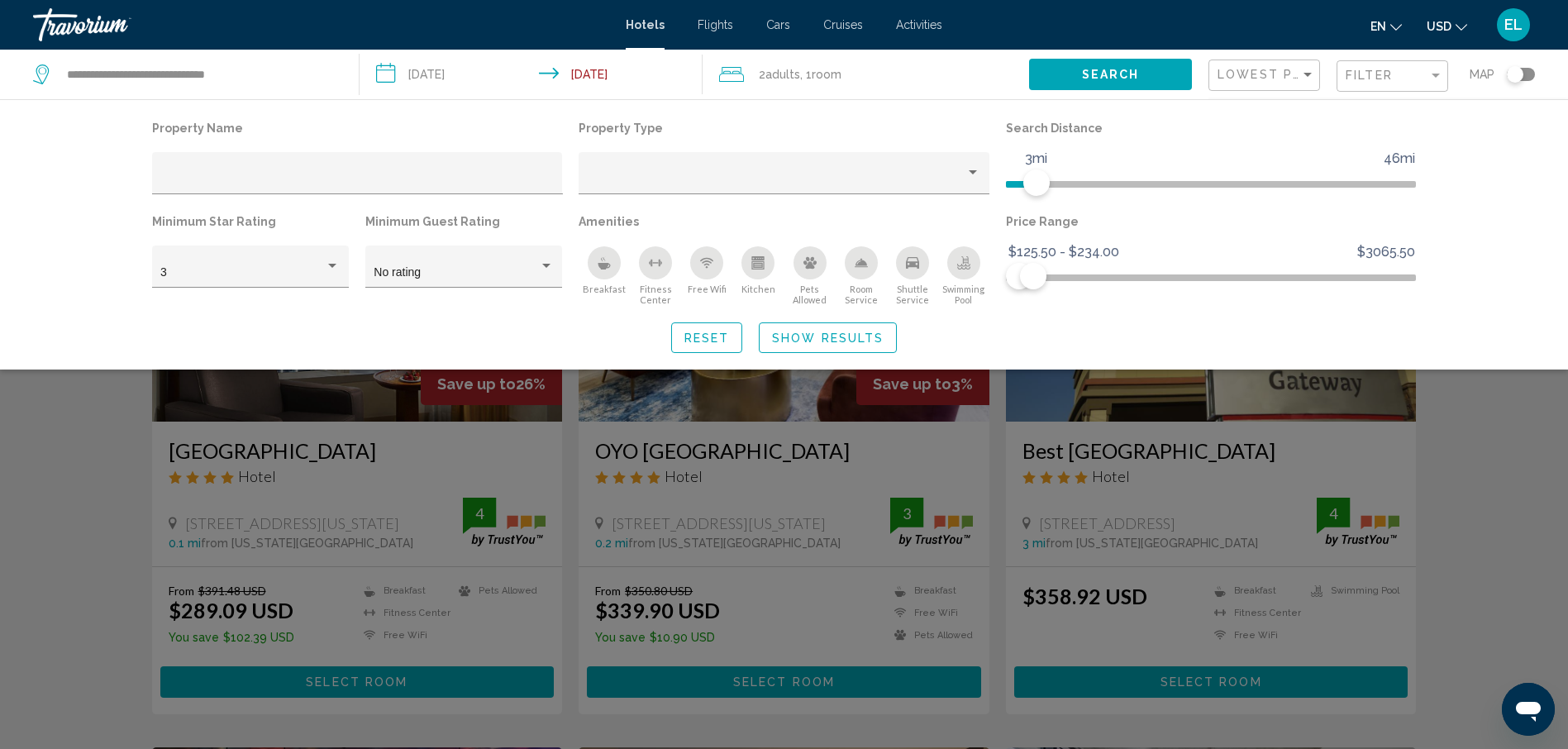
click at [443, 78] on input "**********" at bounding box center [534, 77] width 349 height 55
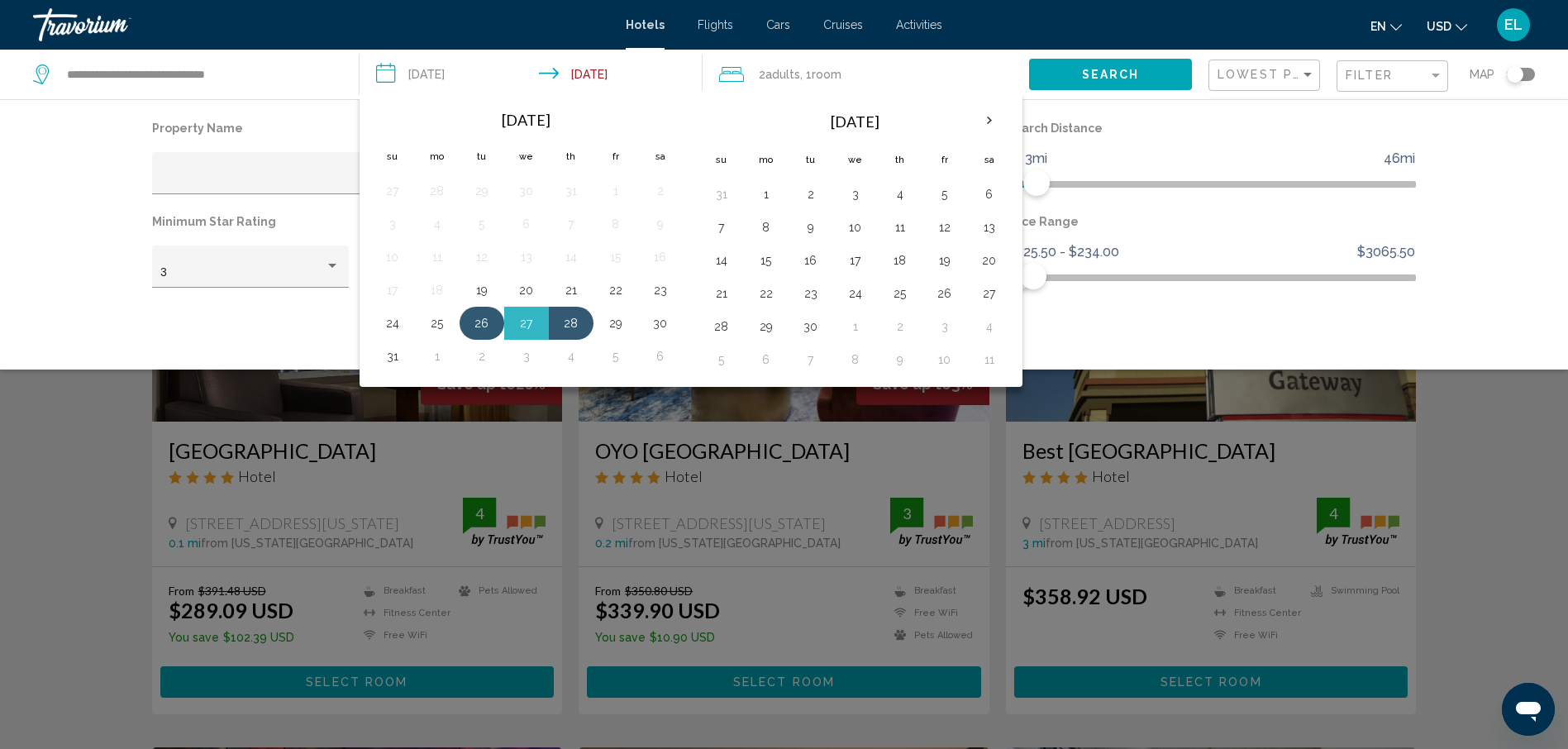
click at [485, 326] on button "26" at bounding box center [481, 323] width 26 height 23
click at [572, 323] on button "28" at bounding box center [570, 323] width 26 height 23
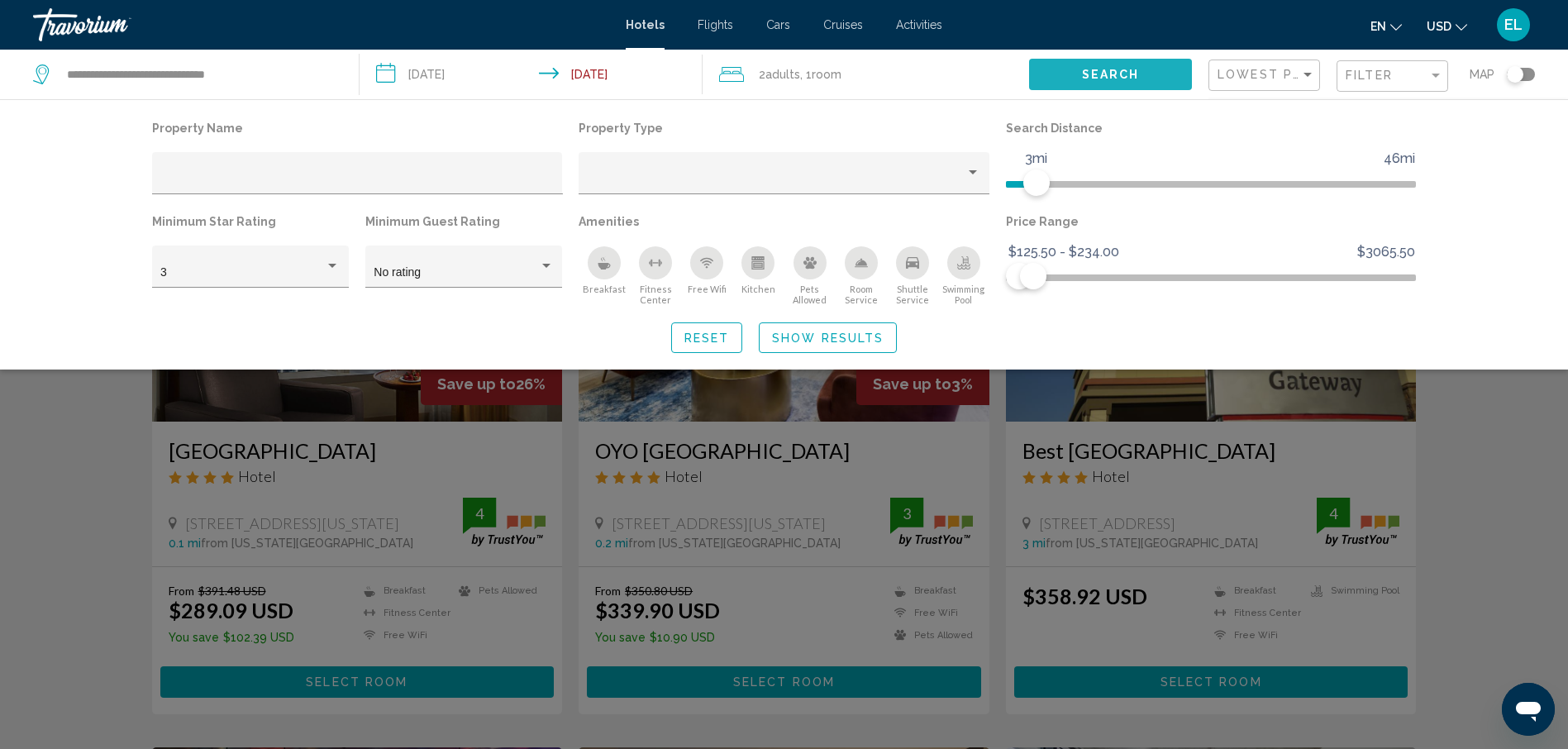
click at [1088, 76] on span "Search" at bounding box center [1111, 75] width 58 height 13
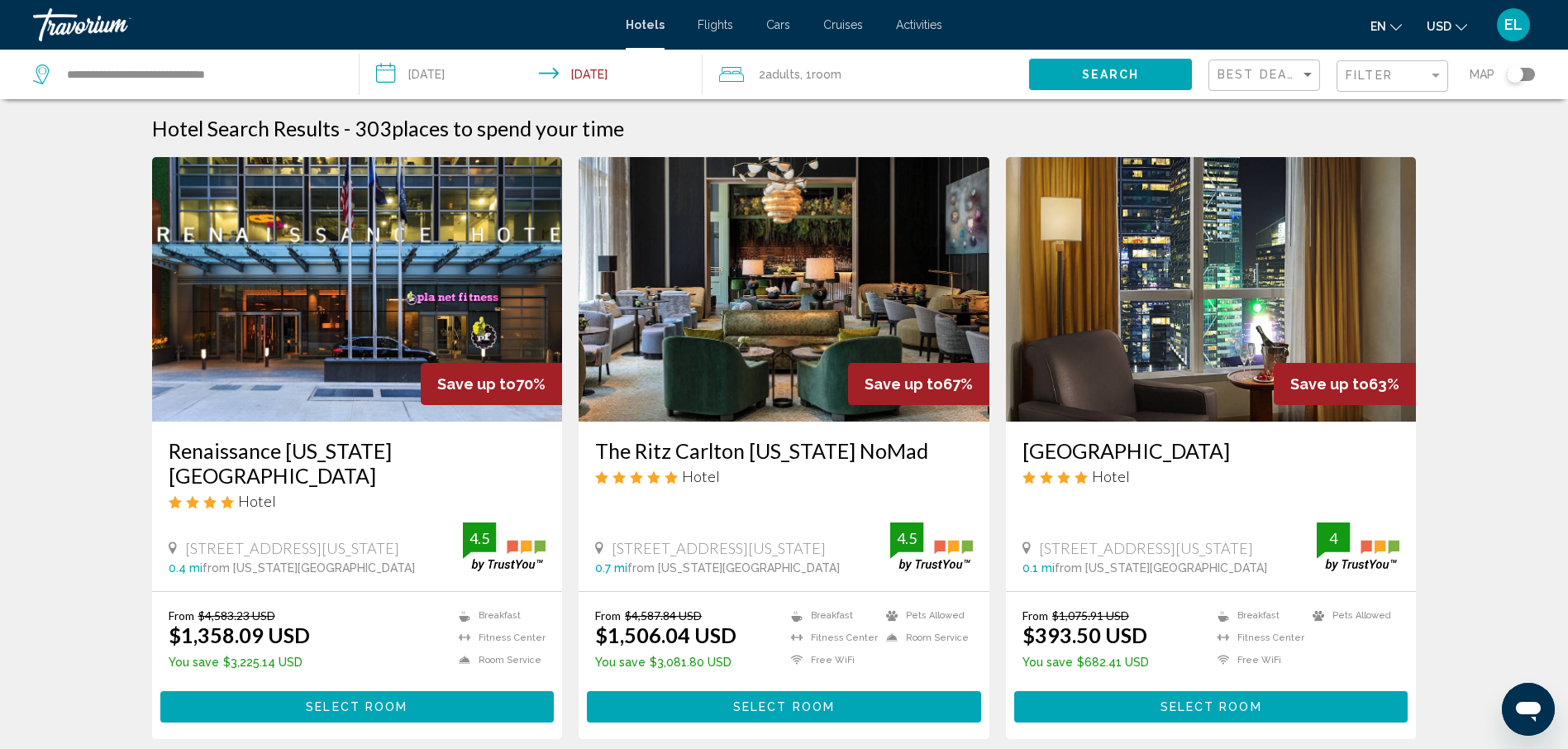
scroll to position [83, 0]
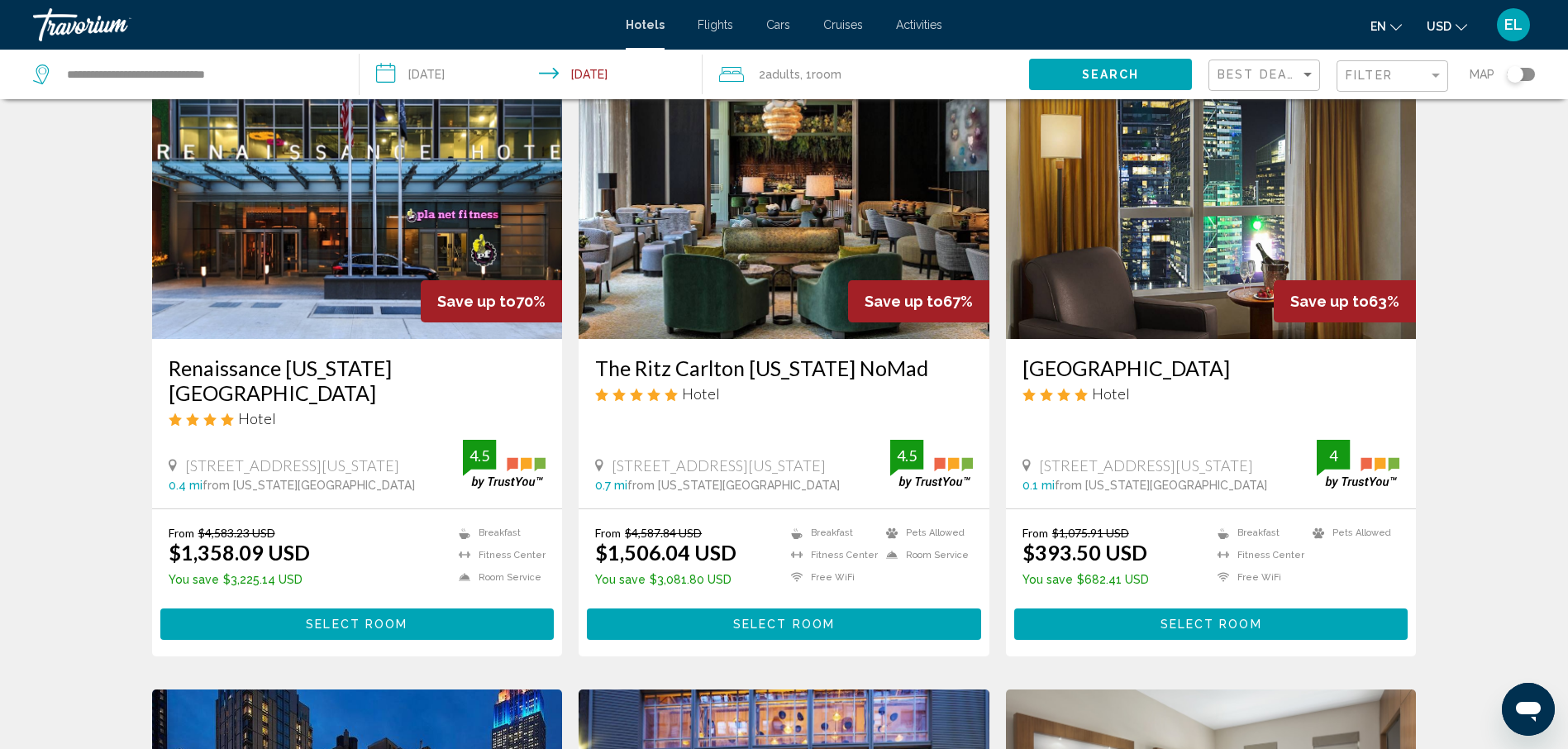
click at [1201, 414] on div "[GEOGRAPHIC_DATA] Hotel" at bounding box center [1211, 386] width 378 height 60
click at [1163, 622] on span "Select Room" at bounding box center [1211, 625] width 102 height 13
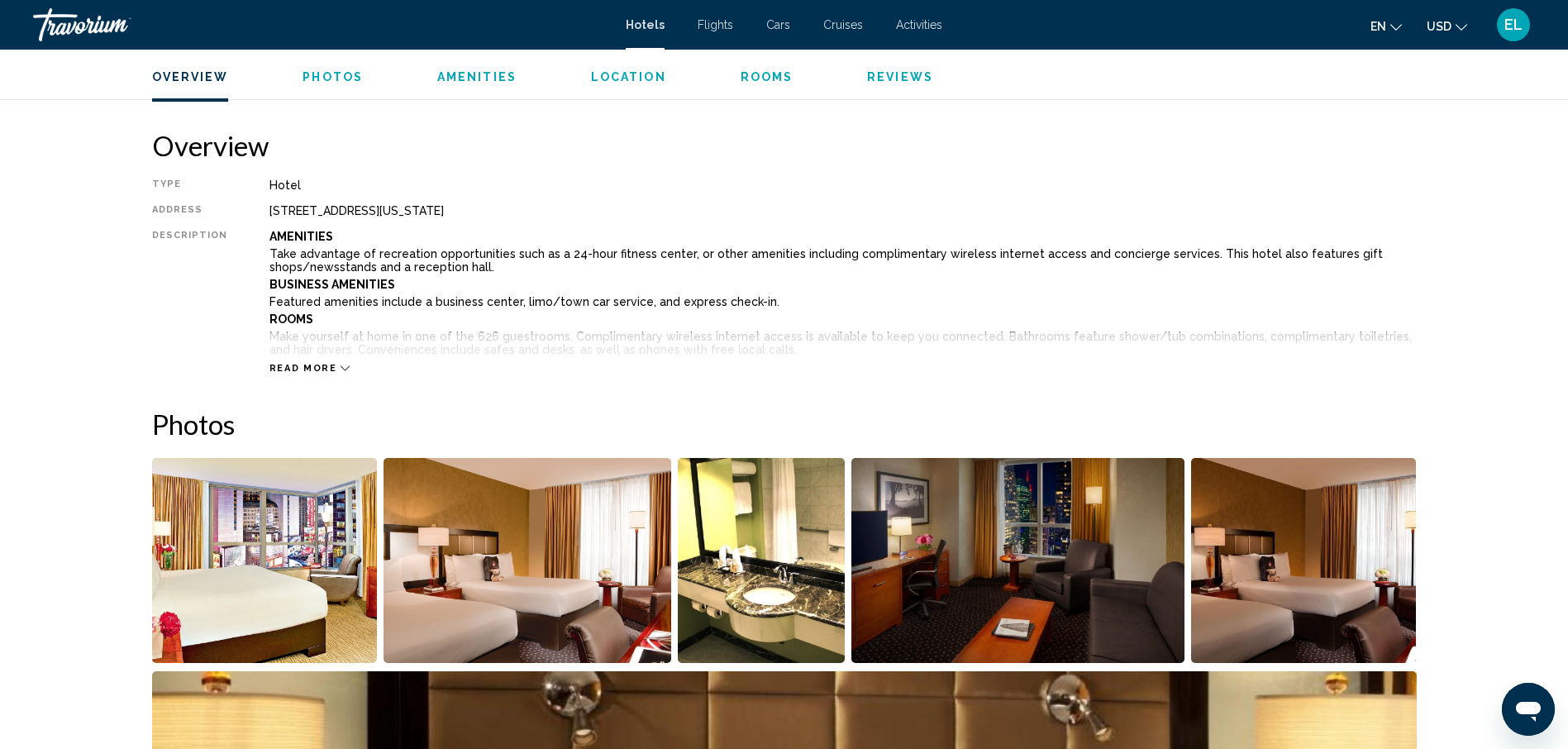
scroll to position [496, 0]
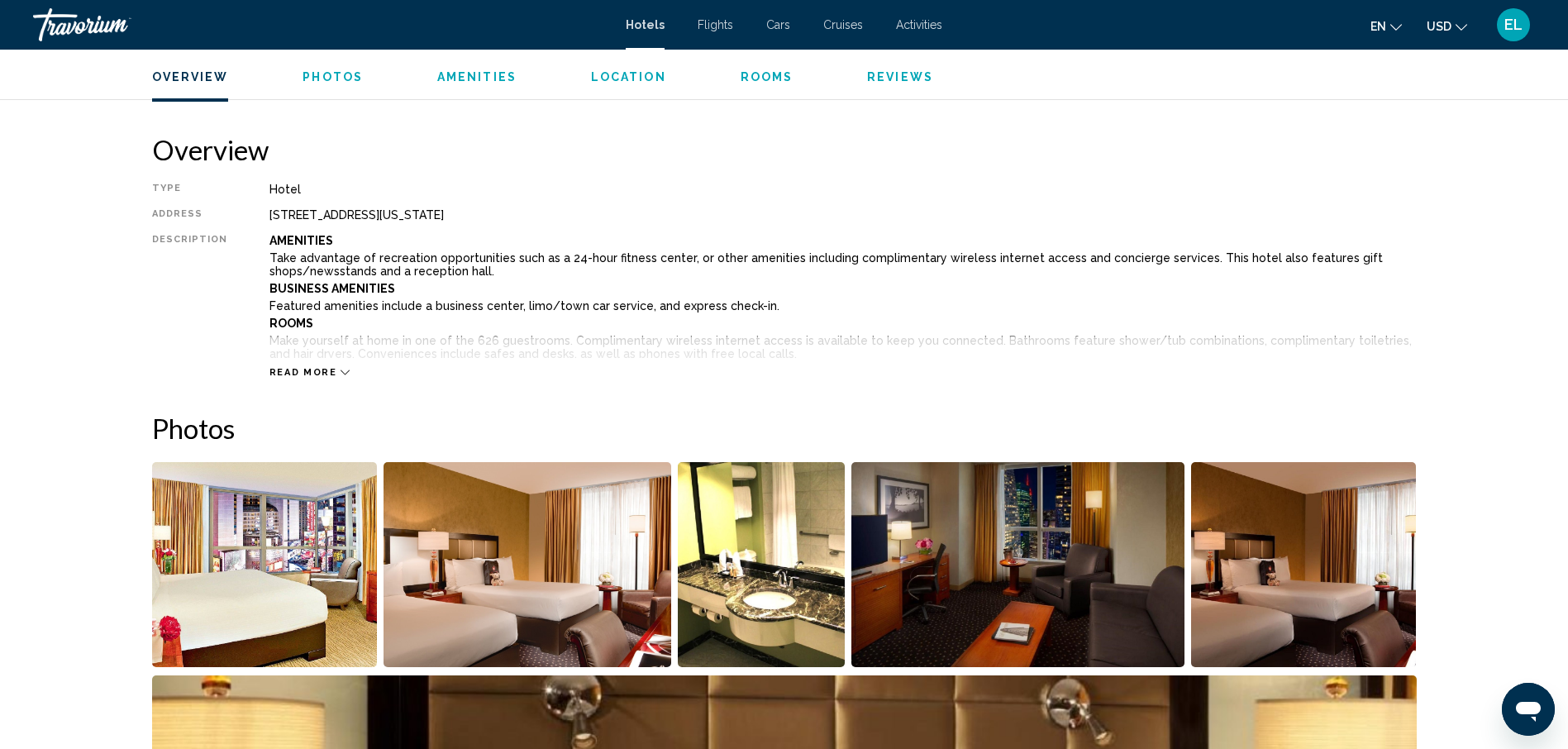
click at [486, 613] on img "Open full-screen image slider" at bounding box center [527, 563] width 288 height 205
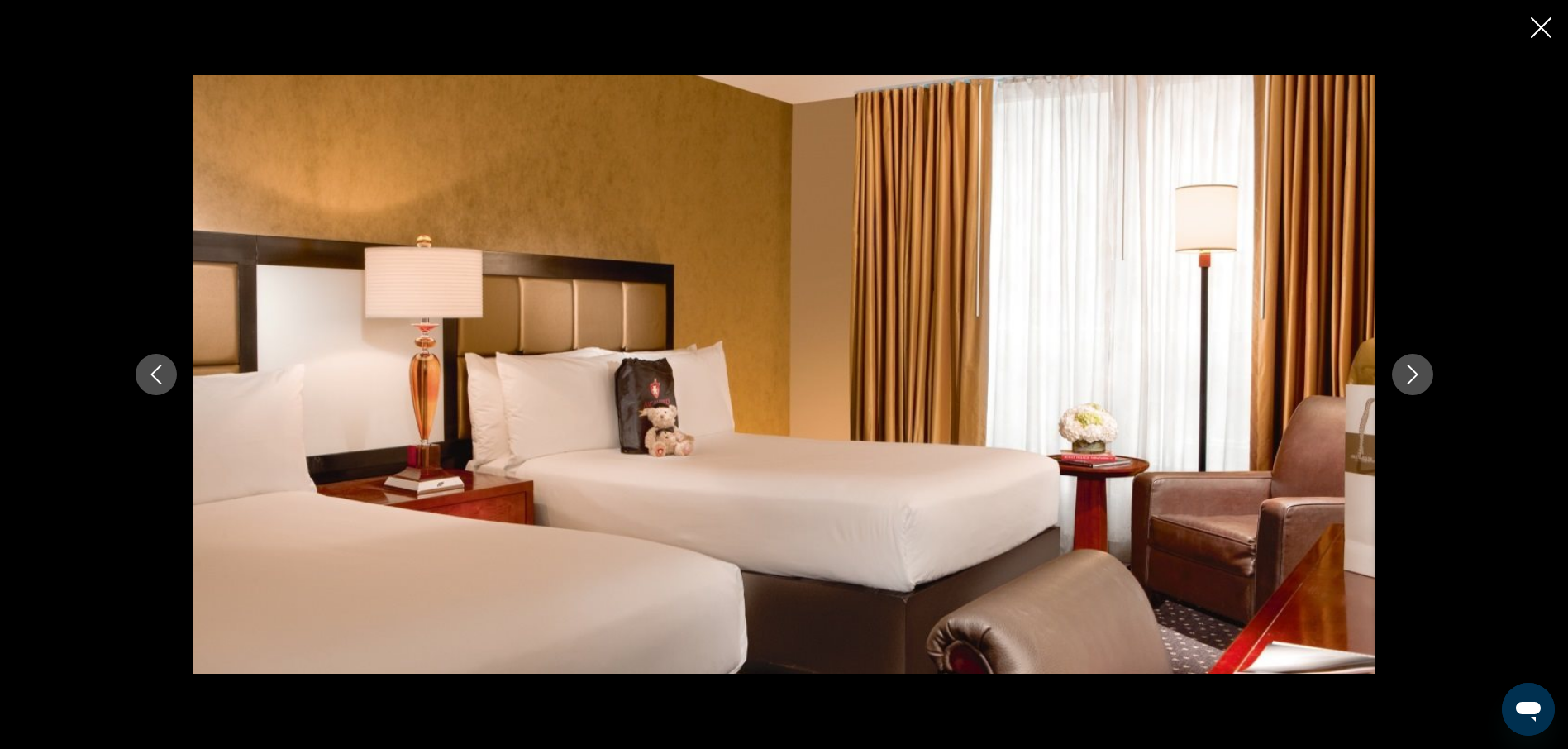
scroll to position [413, 0]
click at [1419, 379] on icon "Next image" at bounding box center [1412, 374] width 20 height 20
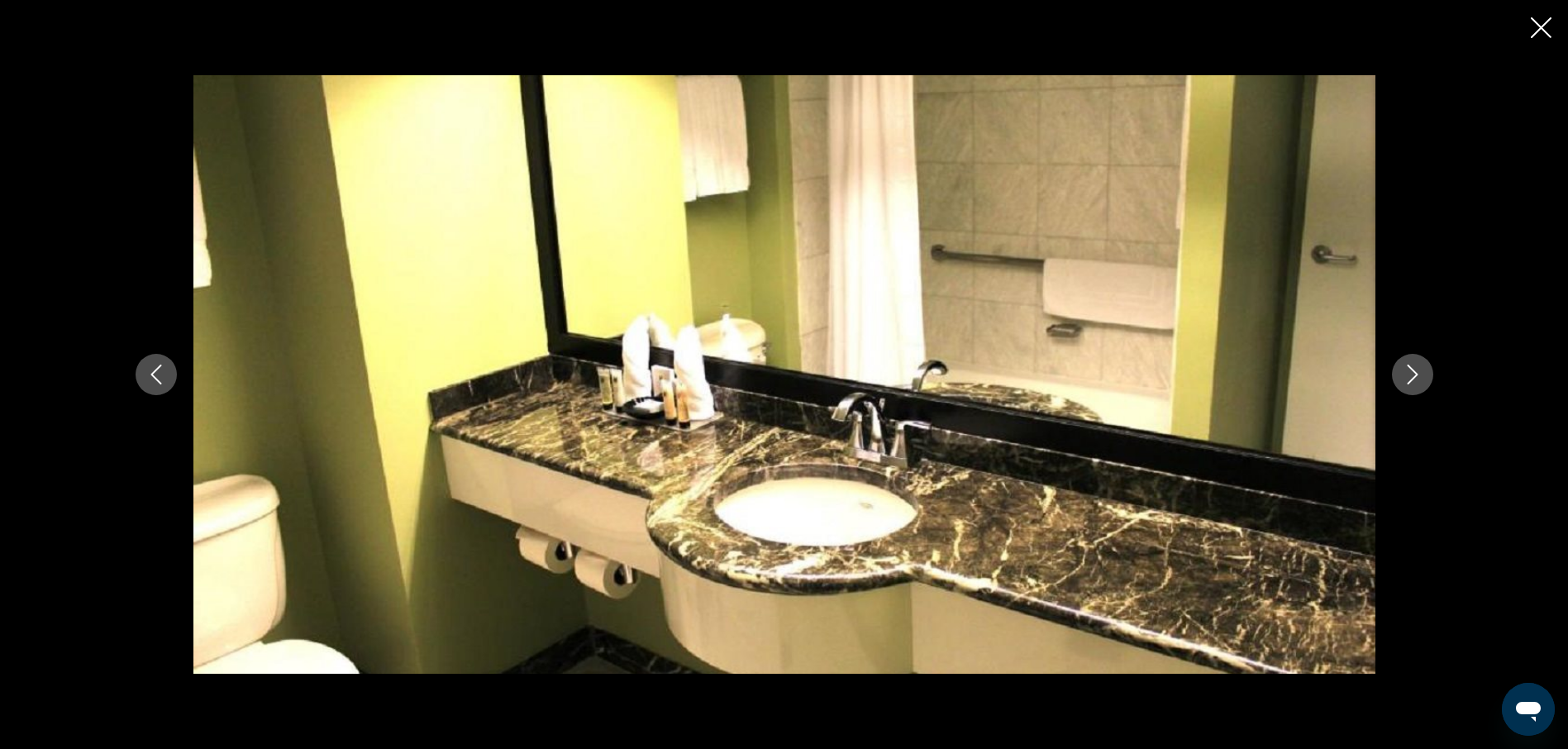
click at [1418, 382] on icon "Next image" at bounding box center [1412, 374] width 20 height 20
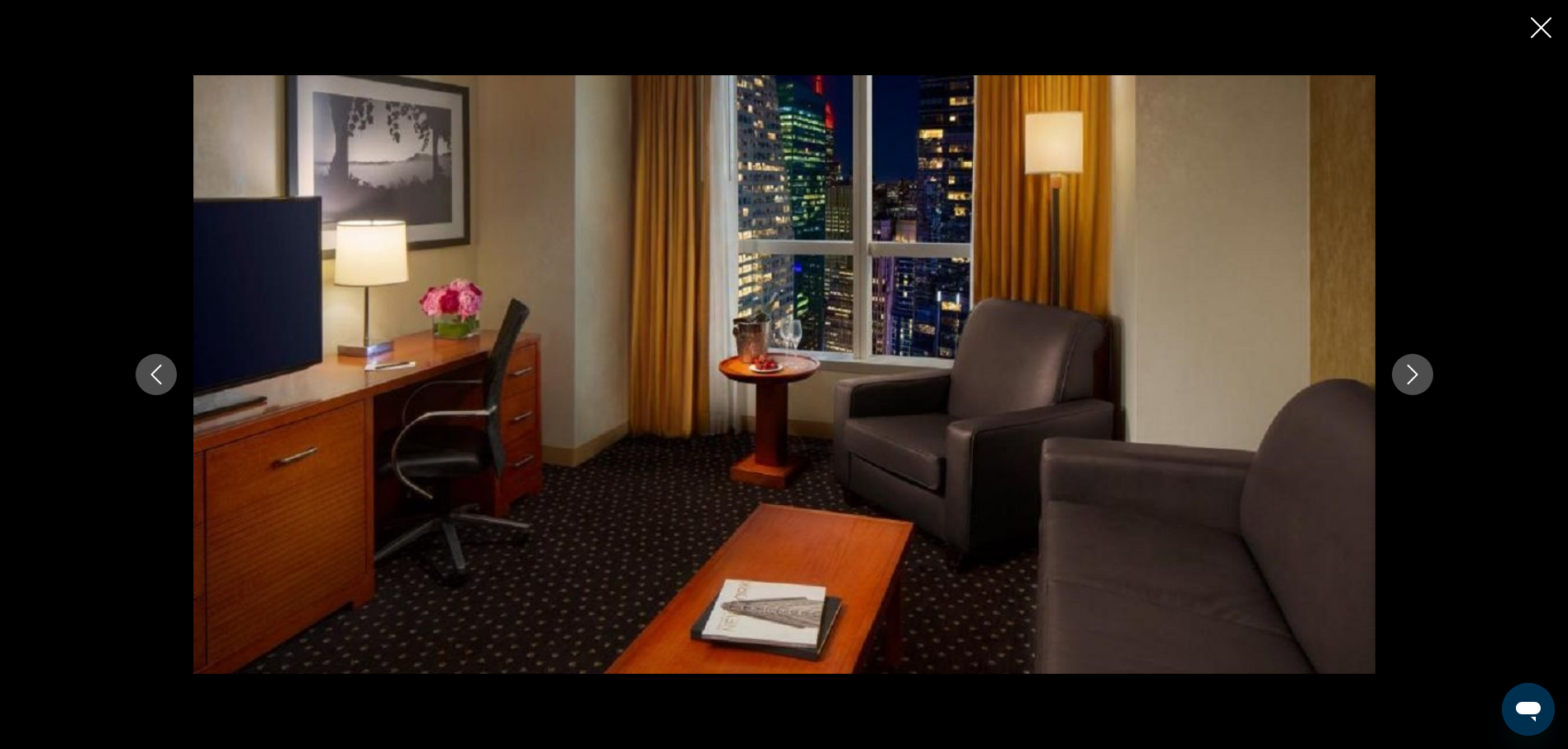
click at [1418, 382] on icon "Next image" at bounding box center [1412, 374] width 20 height 20
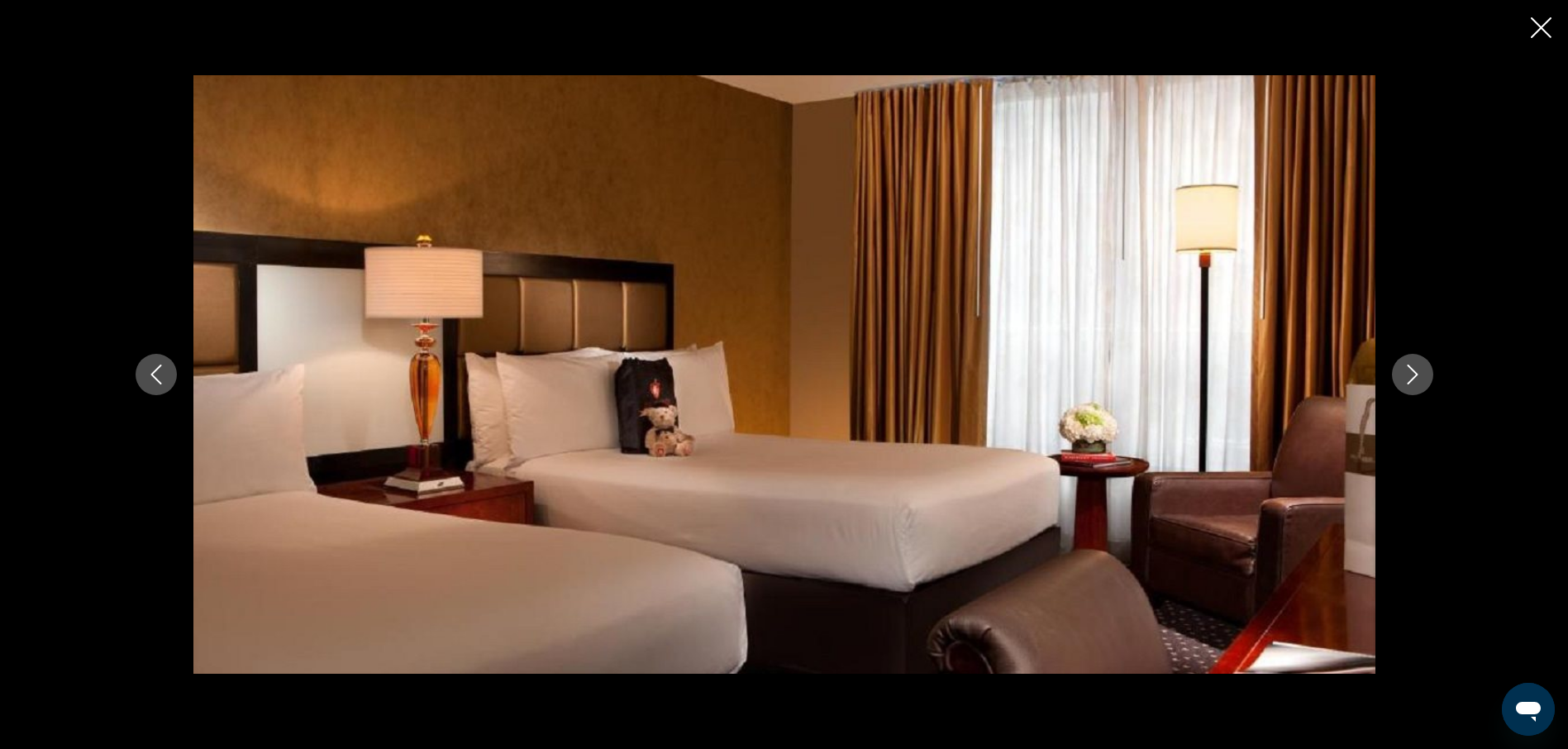
click at [1412, 382] on icon "Next image" at bounding box center [1412, 374] width 20 height 20
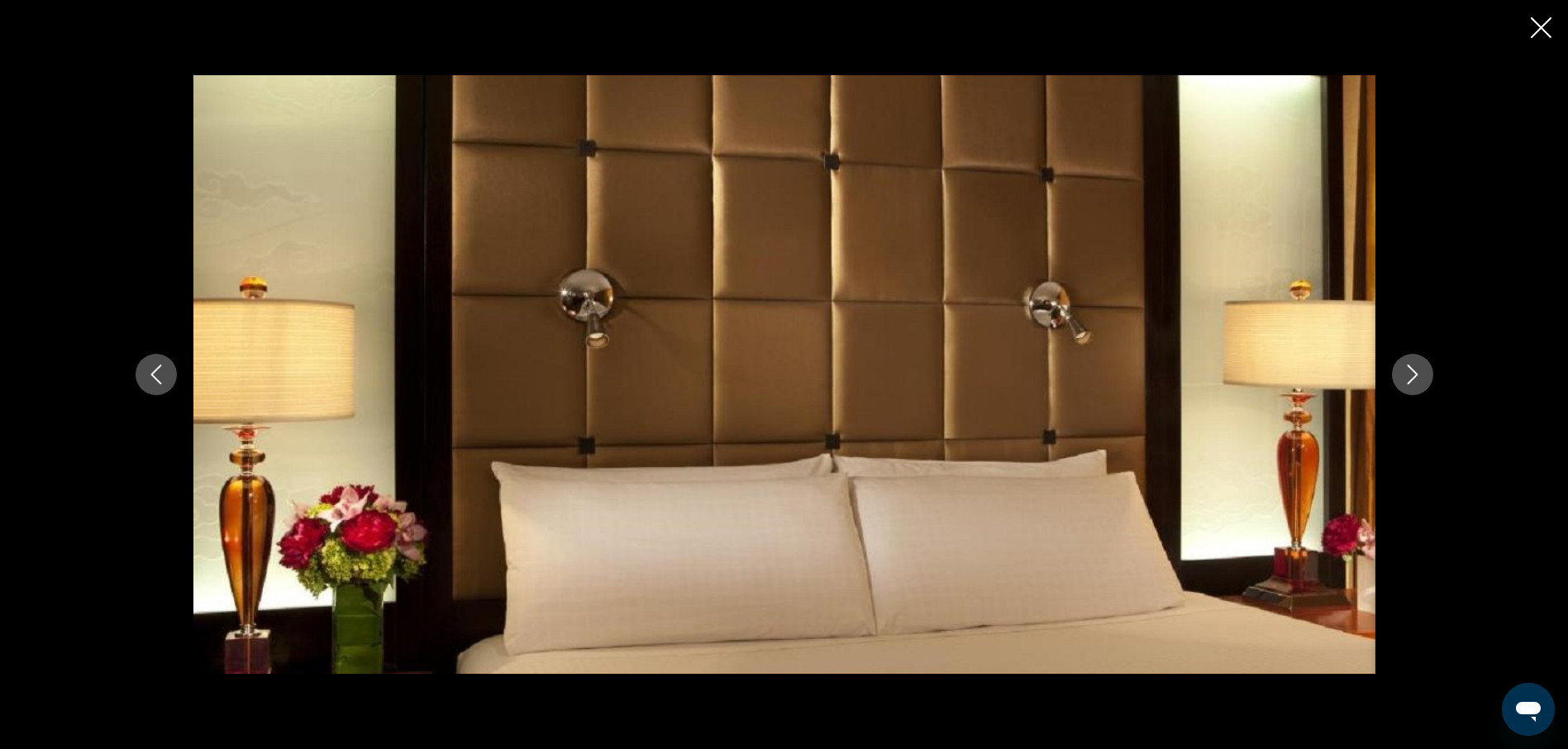
click at [1412, 382] on icon "Next image" at bounding box center [1412, 374] width 20 height 20
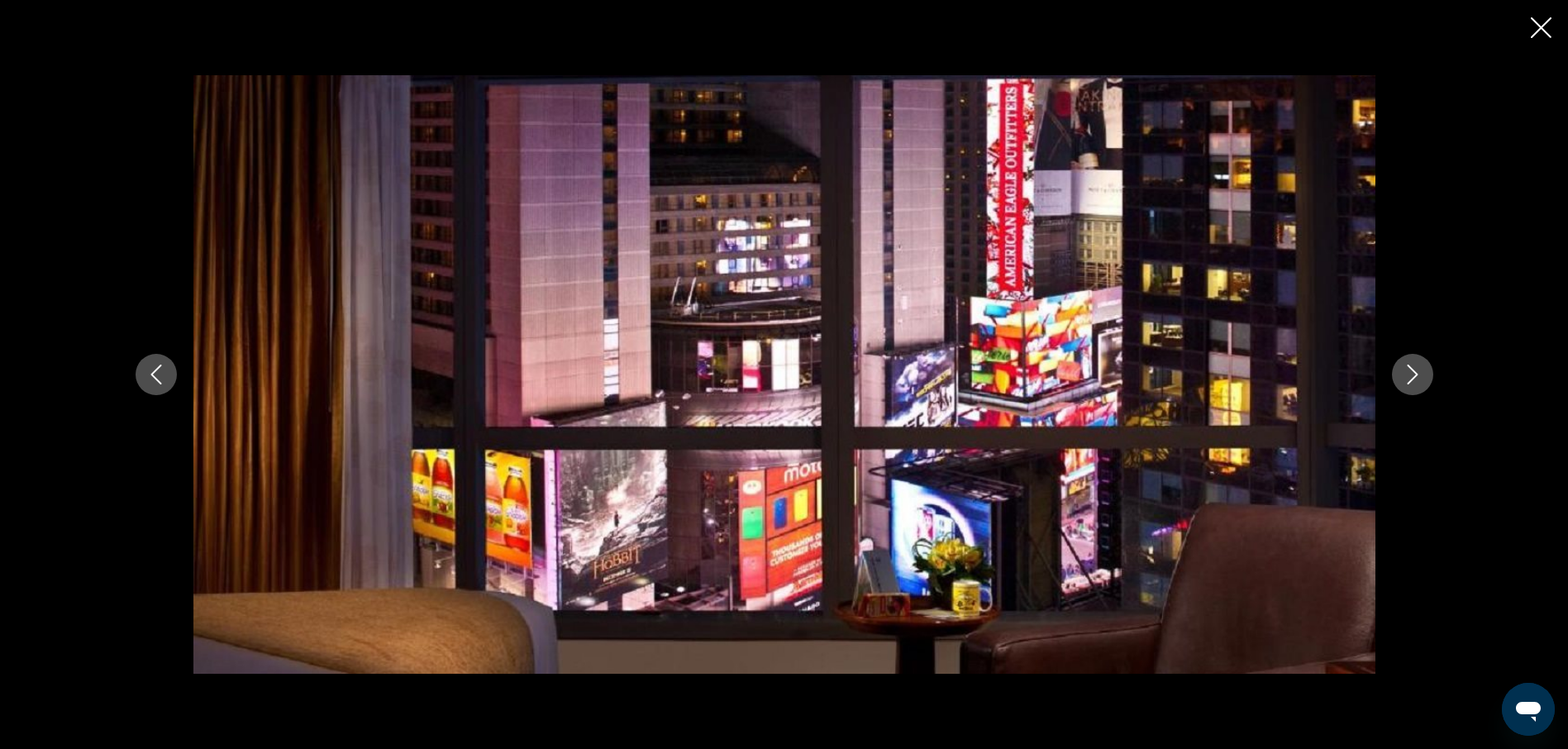
click at [1412, 382] on icon "Next image" at bounding box center [1412, 374] width 20 height 20
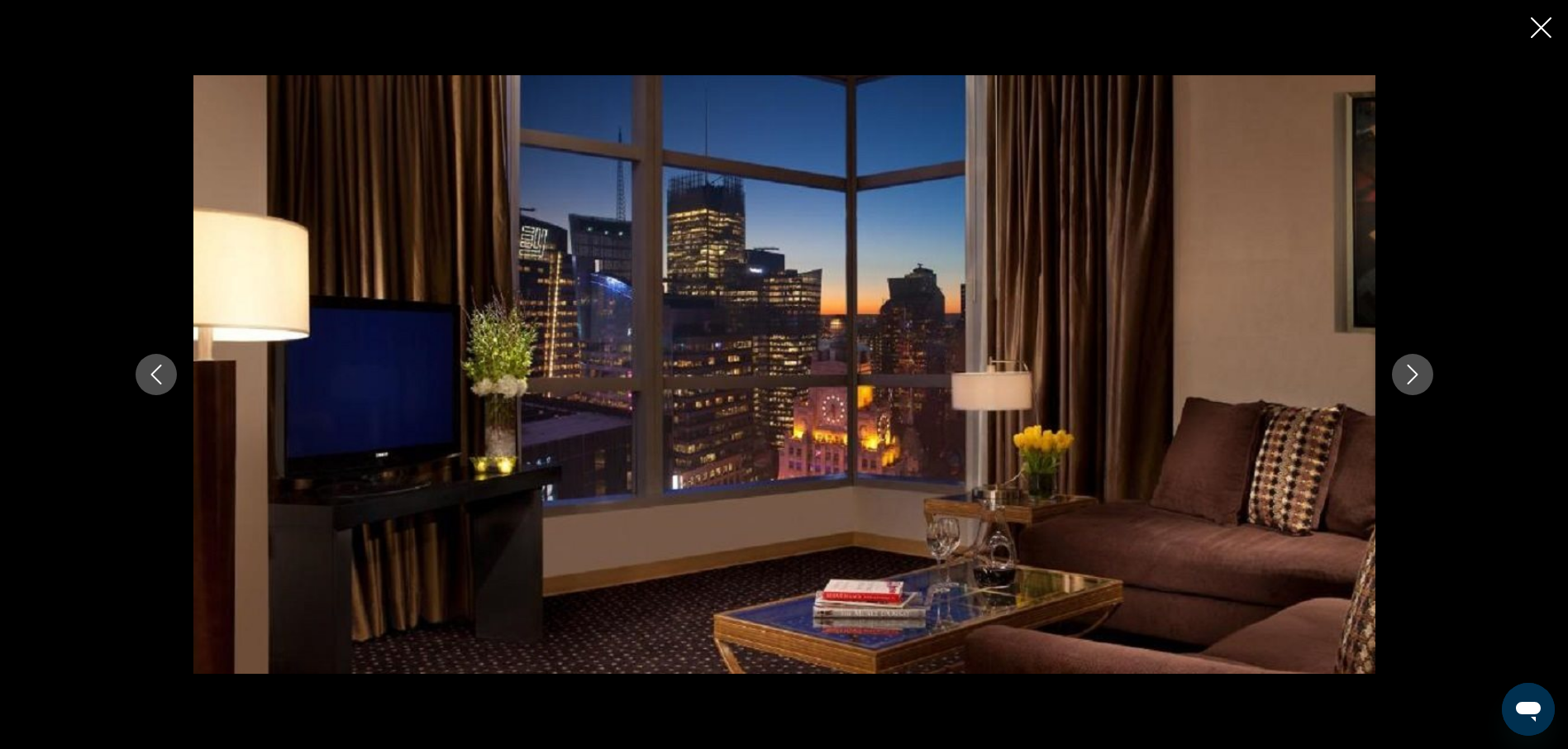
click at [1412, 382] on icon "Next image" at bounding box center [1412, 374] width 20 height 20
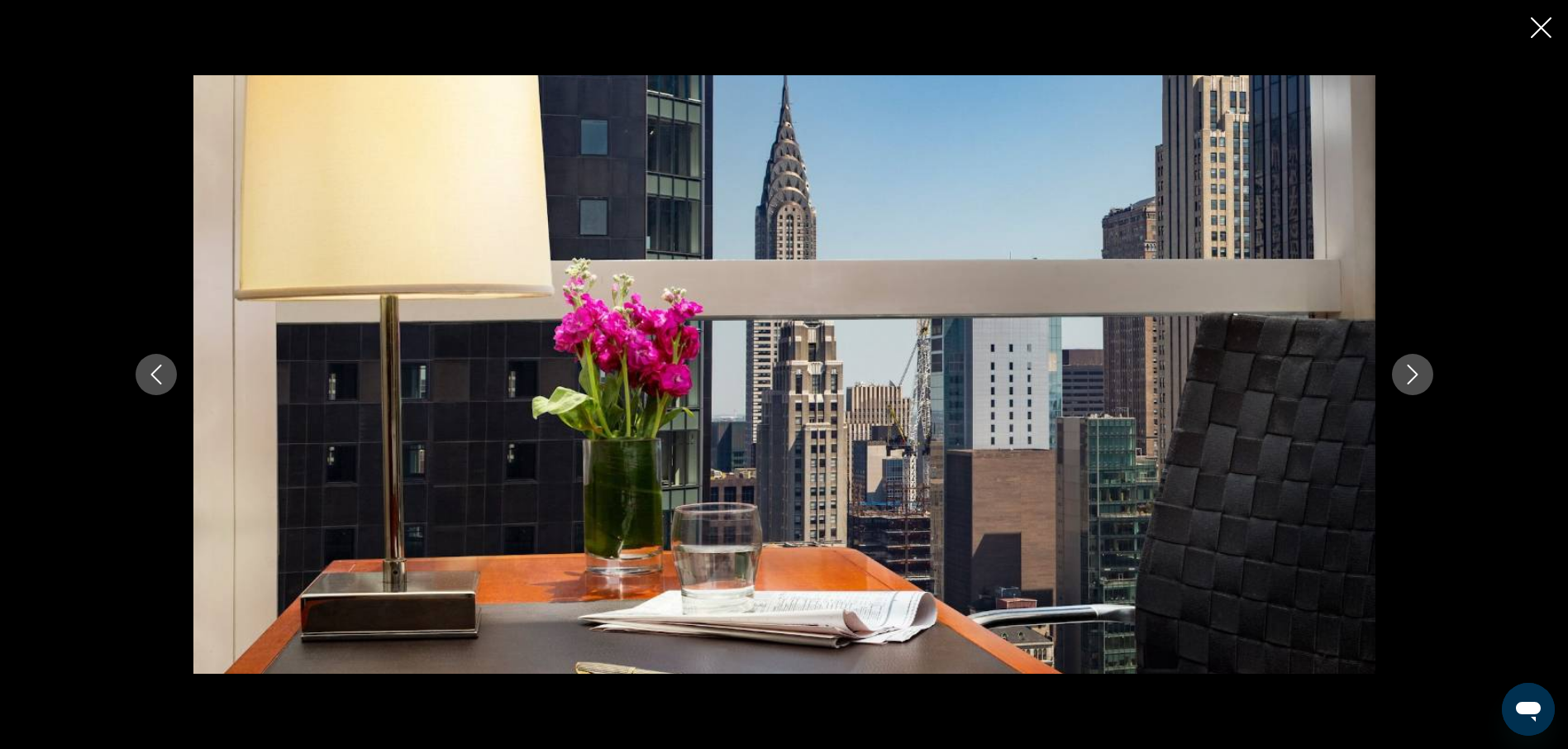
click at [1412, 382] on icon "Next image" at bounding box center [1412, 374] width 20 height 20
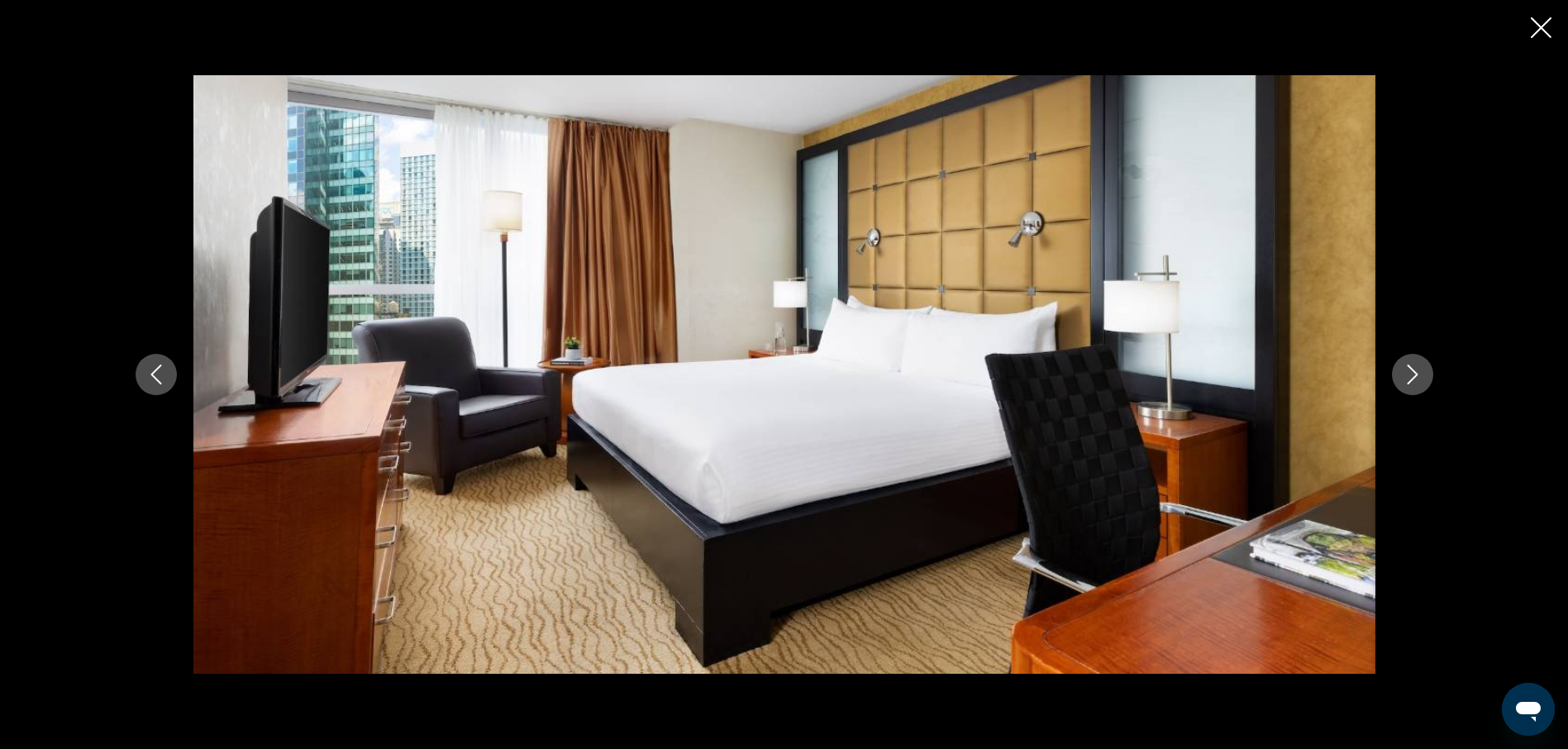
click at [150, 374] on icon "Previous image" at bounding box center [156, 374] width 20 height 20
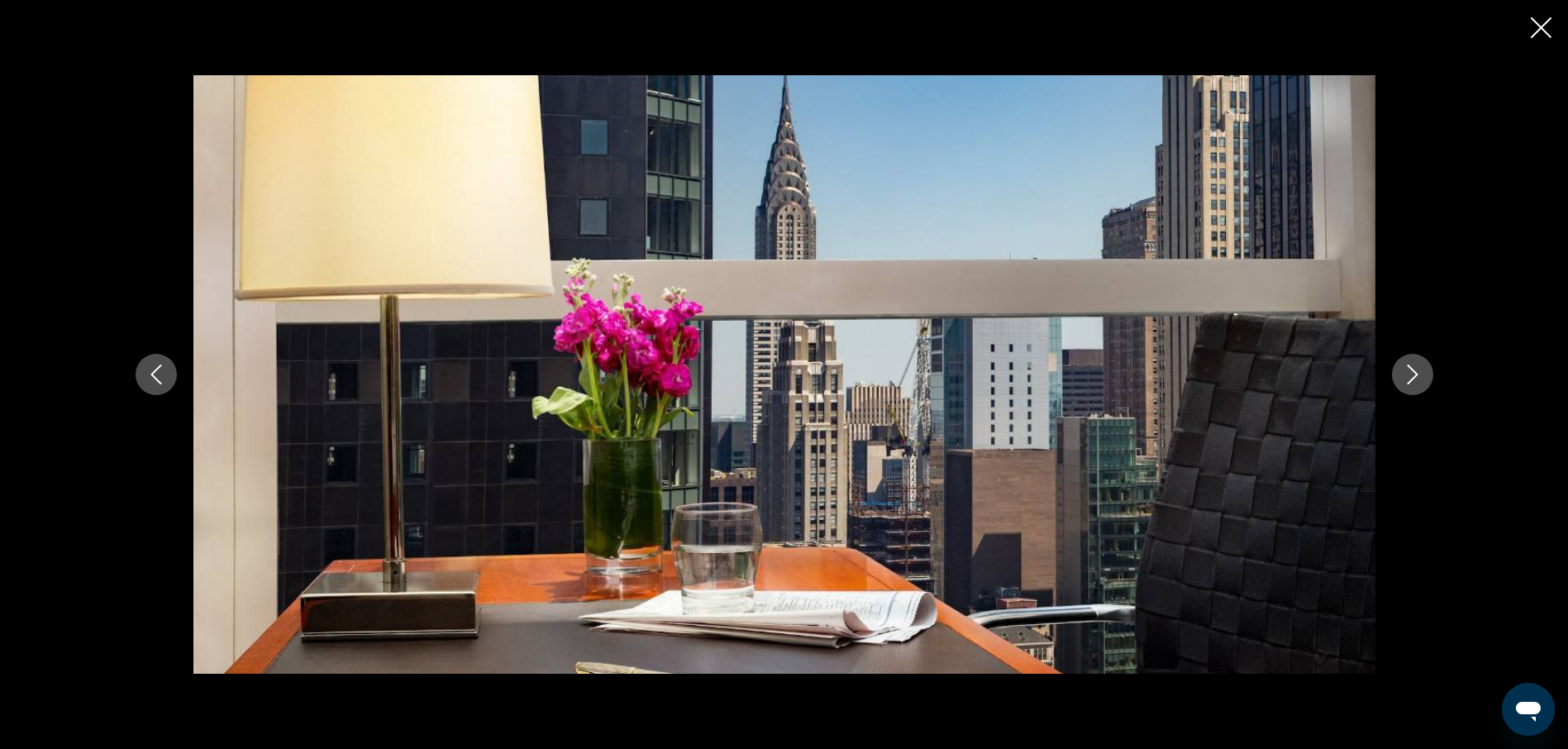
click at [1415, 381] on icon "Next image" at bounding box center [1412, 374] width 20 height 20
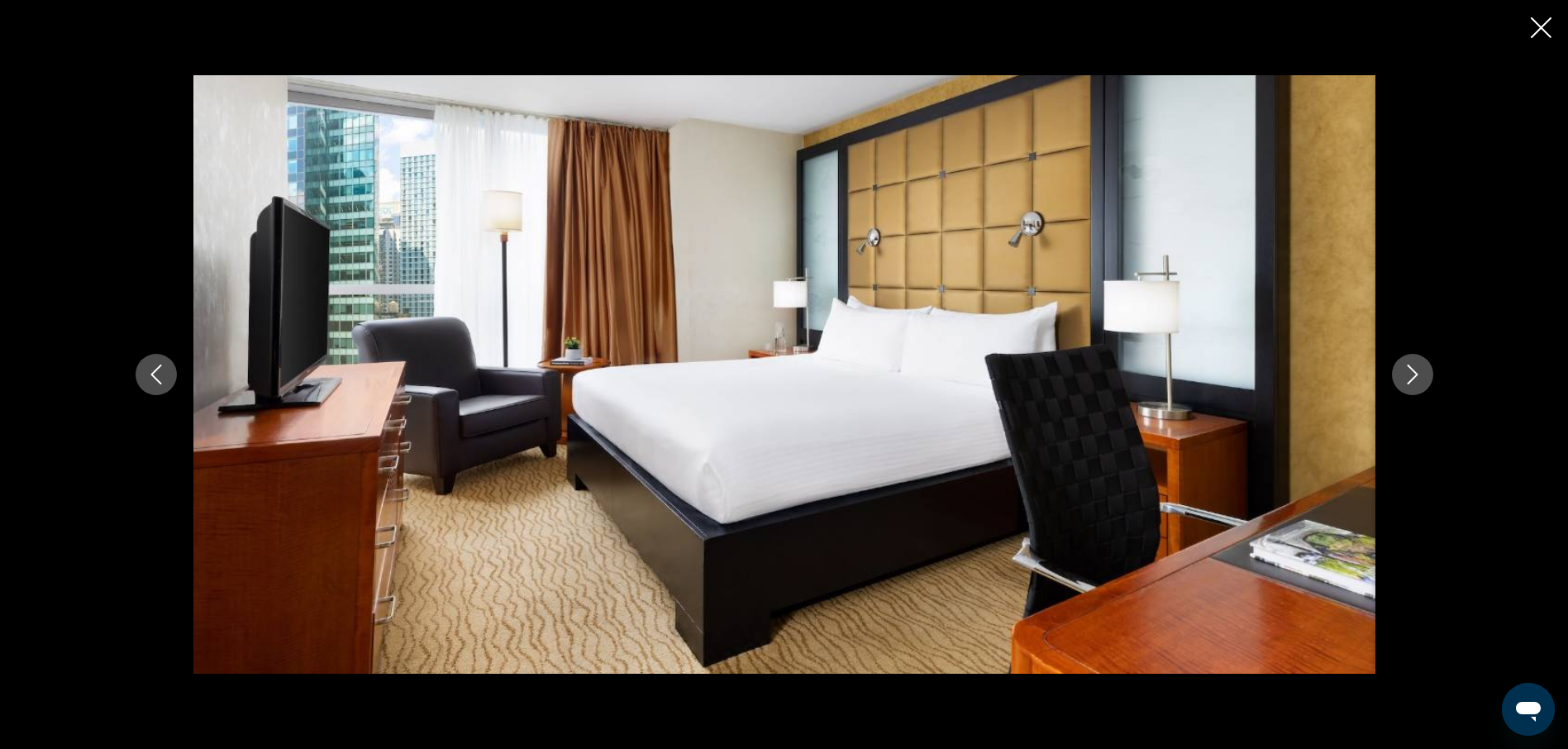
click at [1415, 381] on icon "Next image" at bounding box center [1412, 374] width 20 height 20
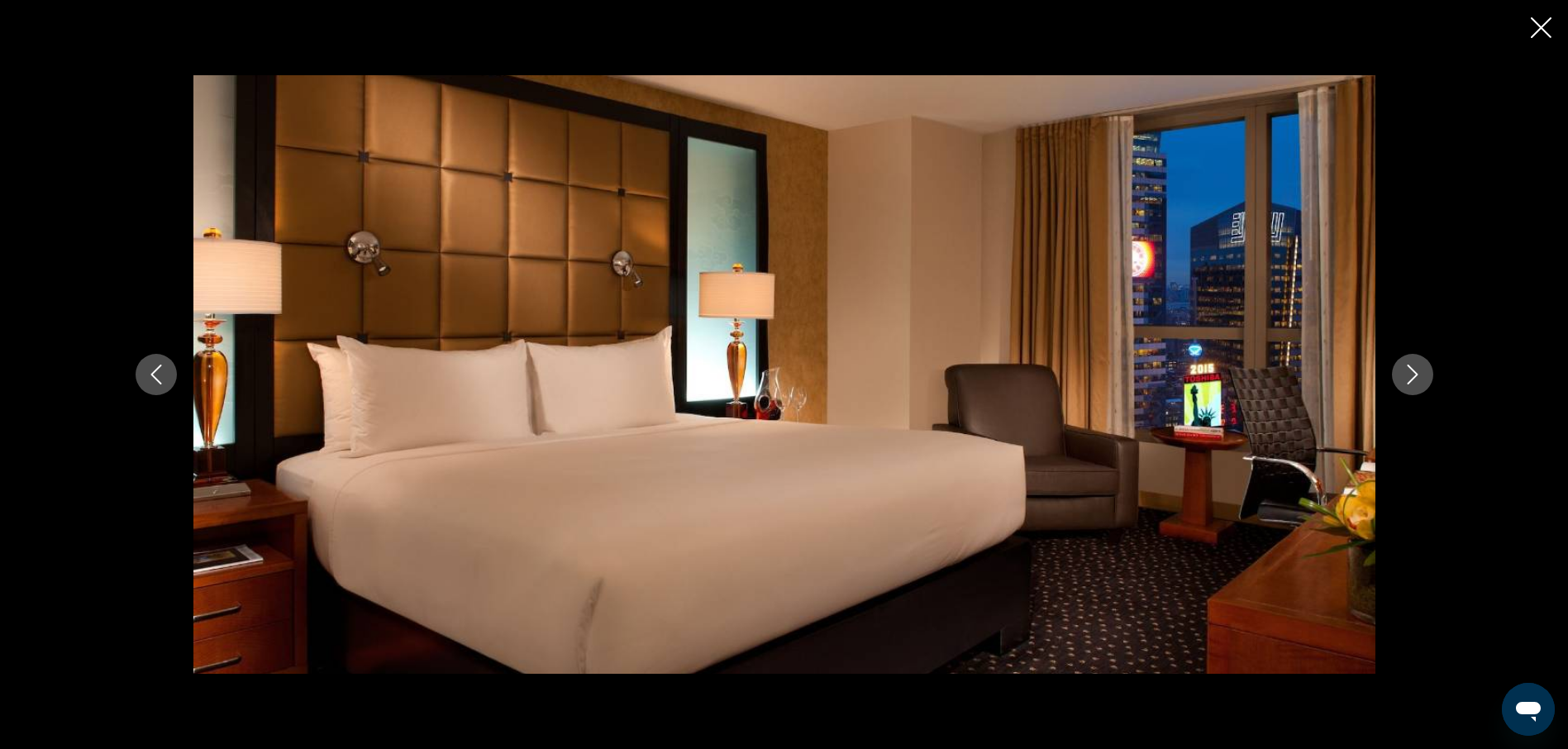
click at [1415, 381] on icon "Next image" at bounding box center [1412, 374] width 20 height 20
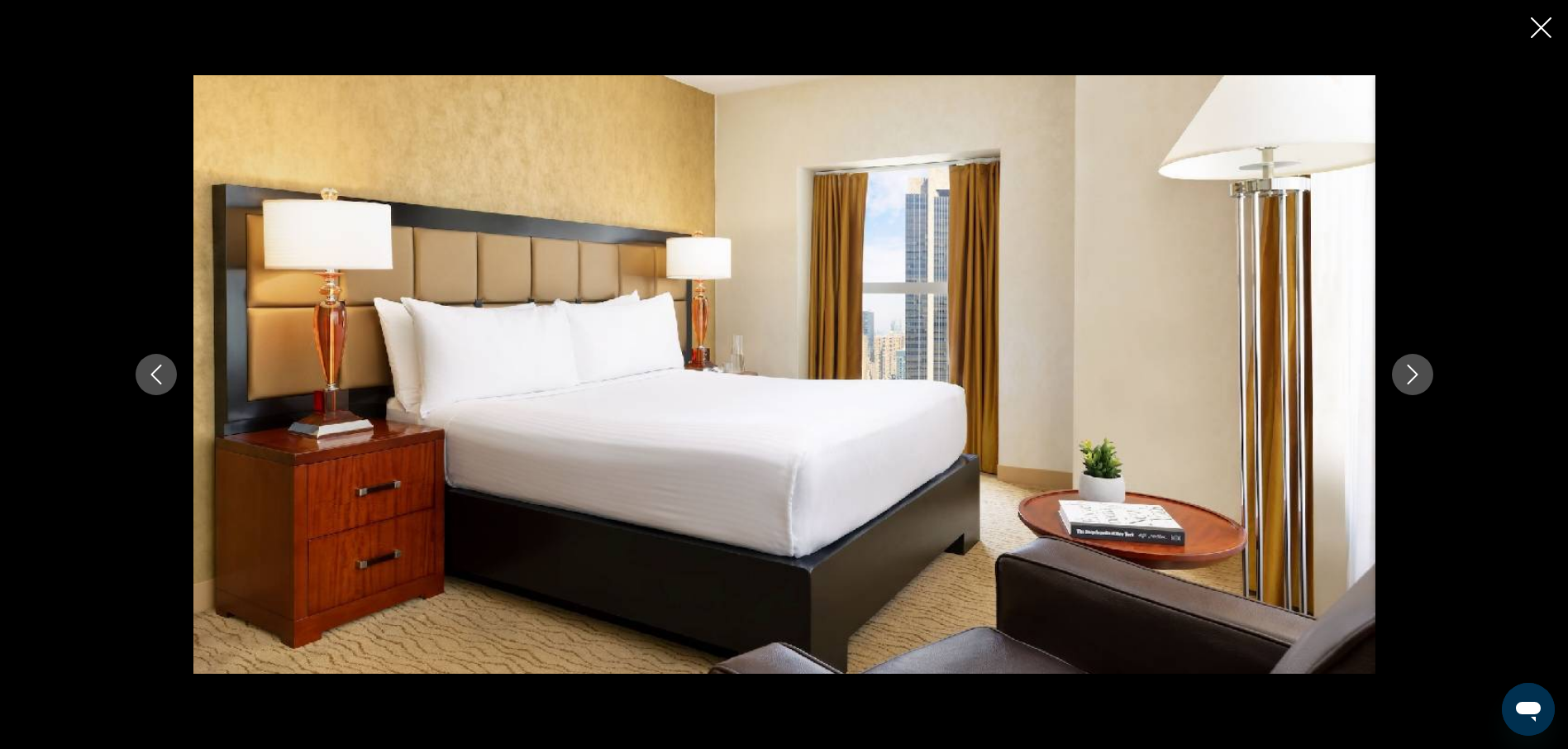
click at [1415, 381] on icon "Next image" at bounding box center [1412, 374] width 20 height 20
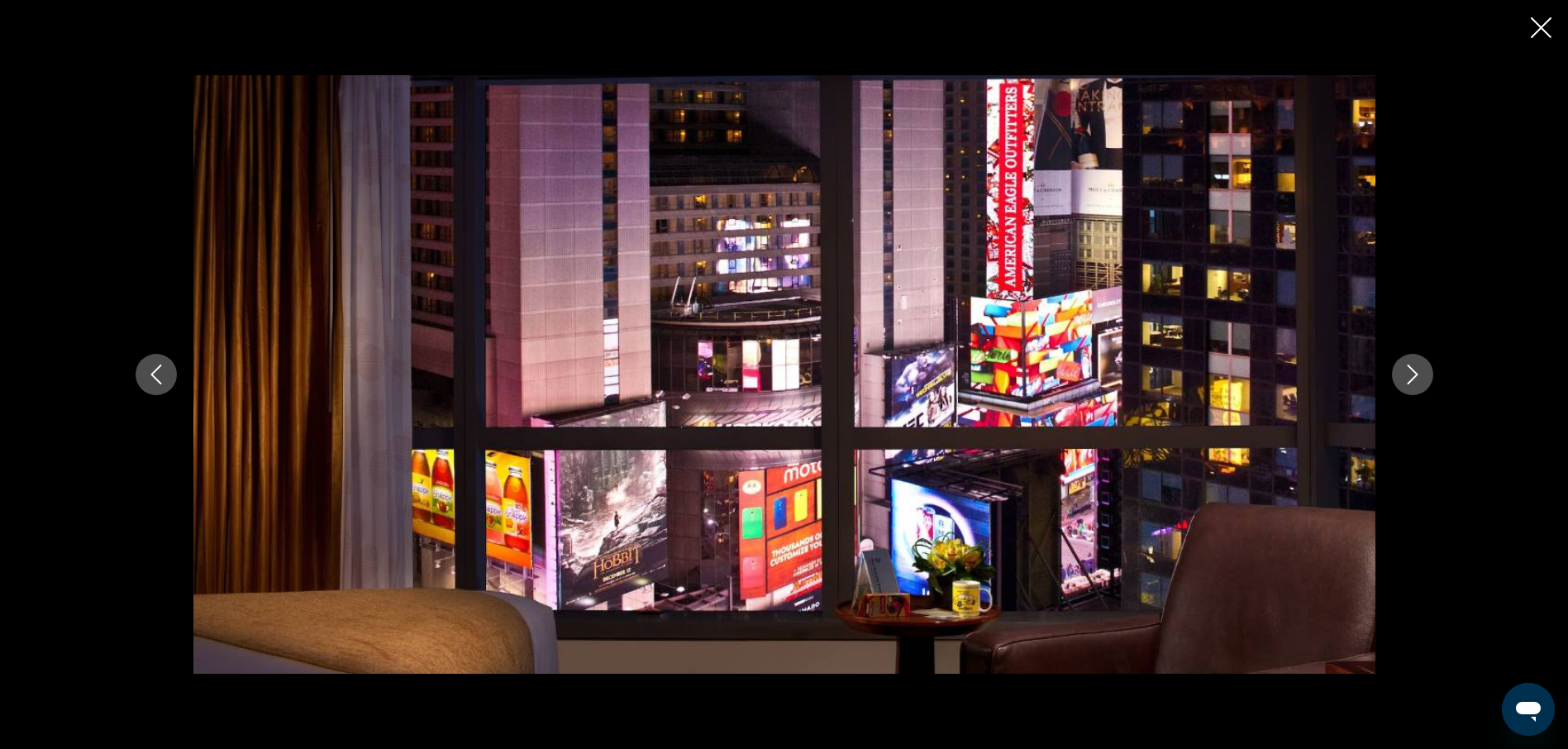
click at [1415, 381] on icon "Next image" at bounding box center [1412, 374] width 20 height 20
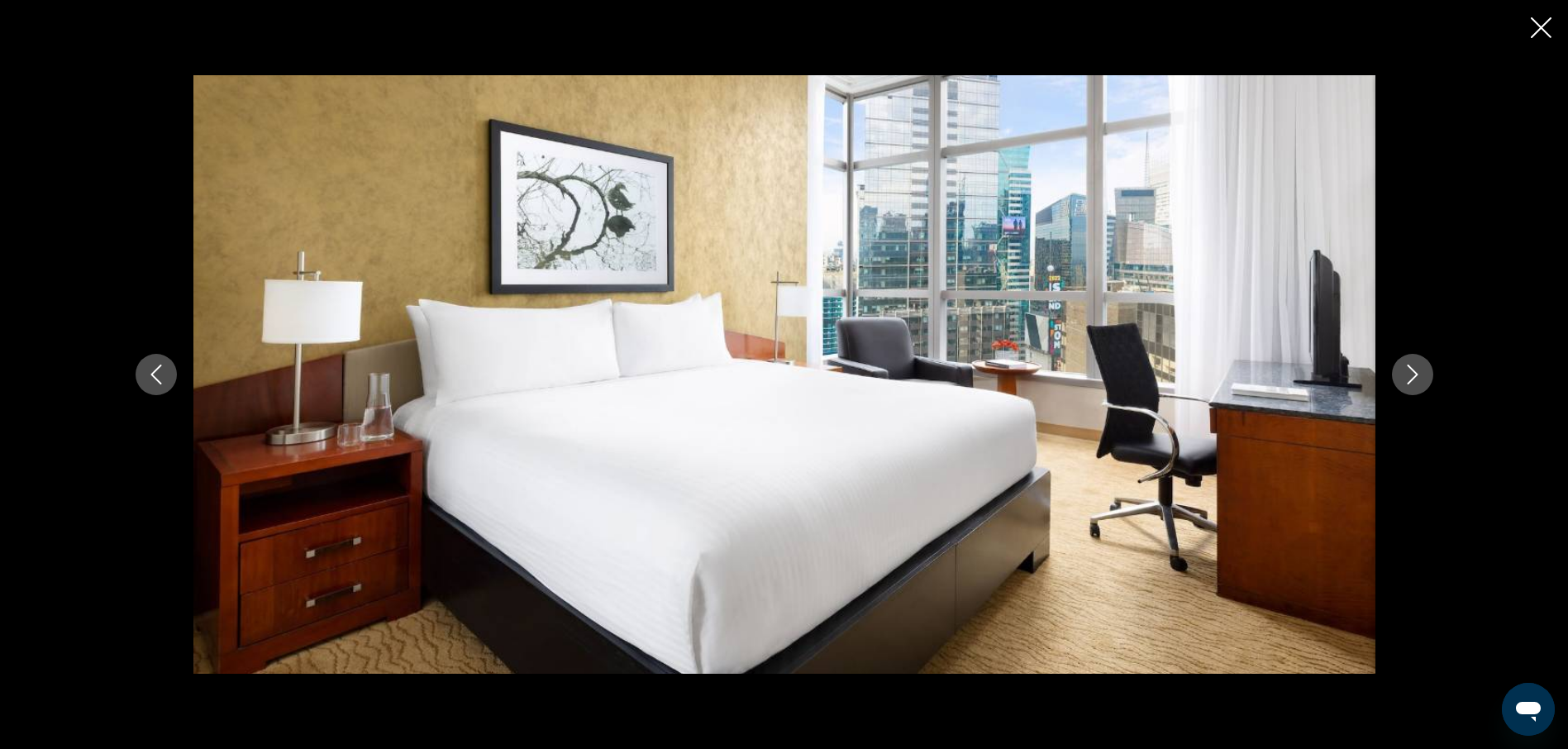
click at [1415, 381] on icon "Next image" at bounding box center [1412, 374] width 20 height 20
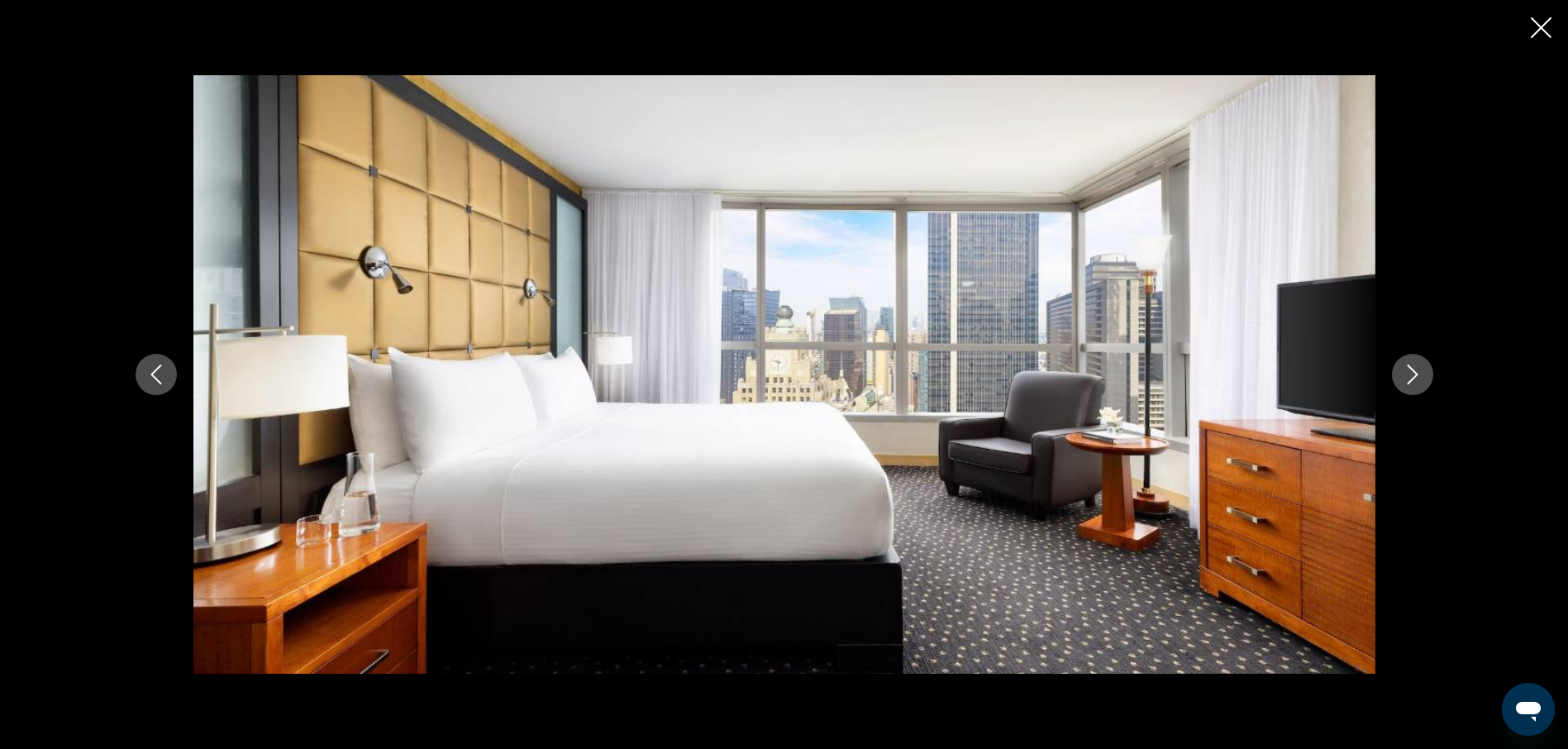
click at [1415, 381] on icon "Next image" at bounding box center [1412, 374] width 20 height 20
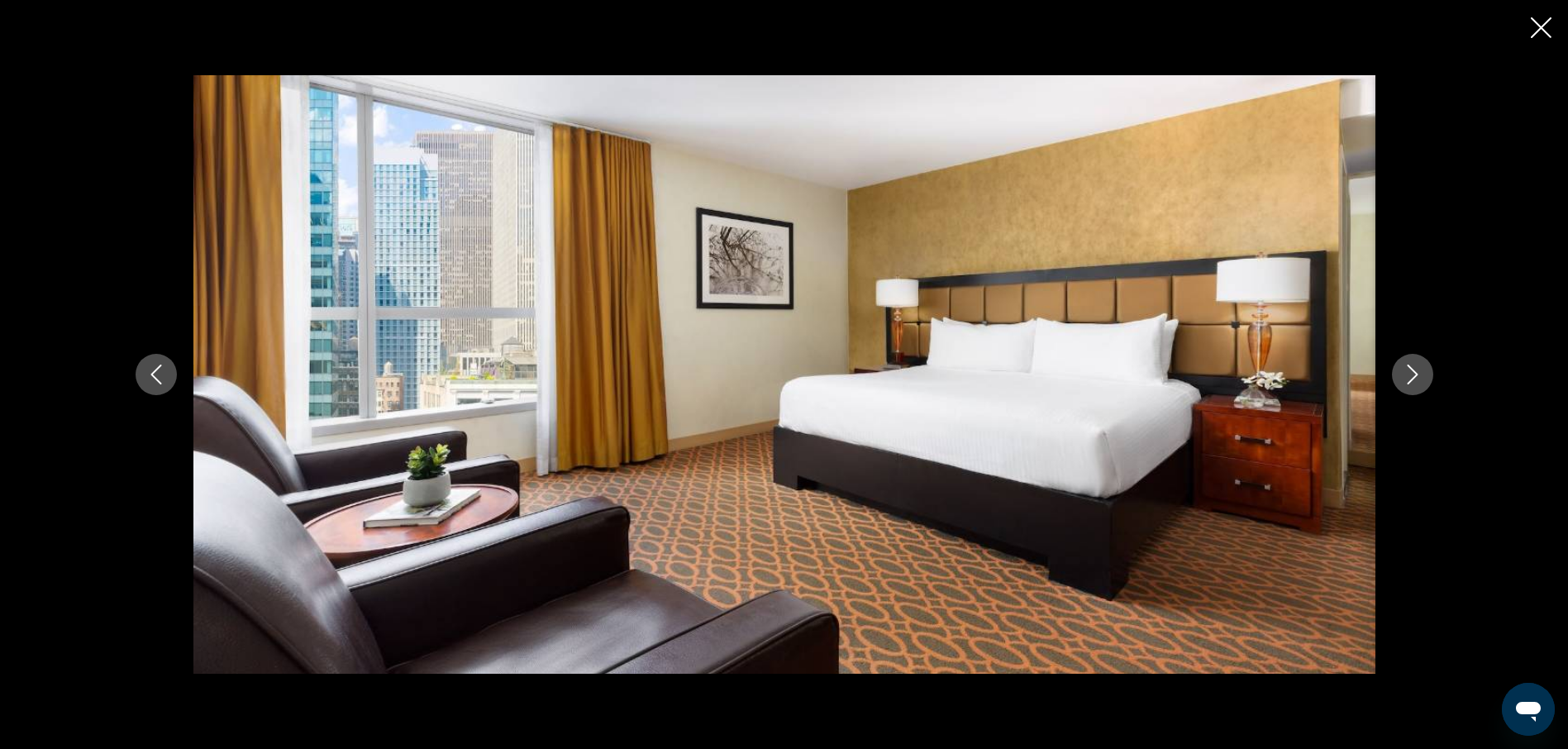
click at [1415, 381] on icon "Next image" at bounding box center [1412, 374] width 20 height 20
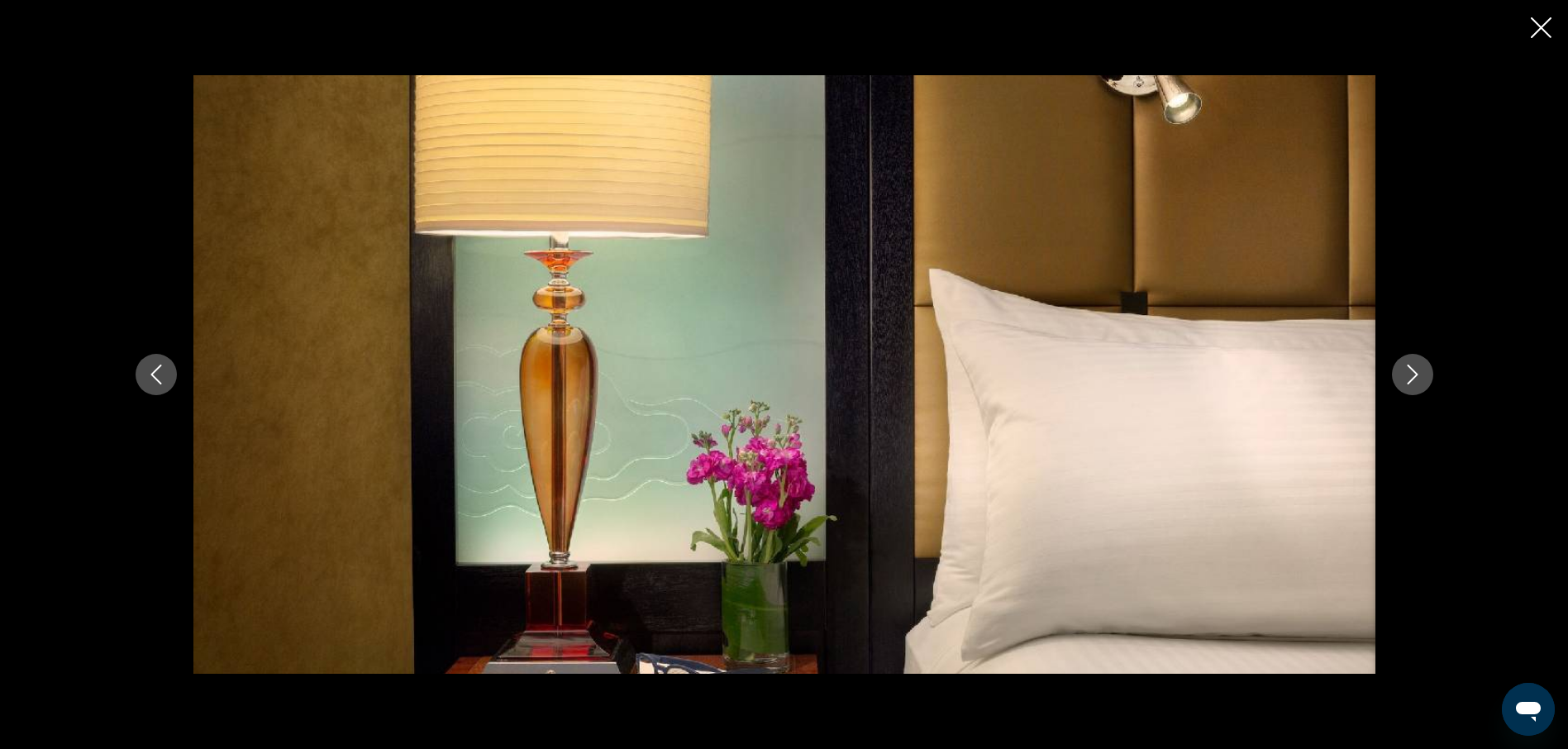
click at [1415, 381] on icon "Next image" at bounding box center [1412, 374] width 20 height 20
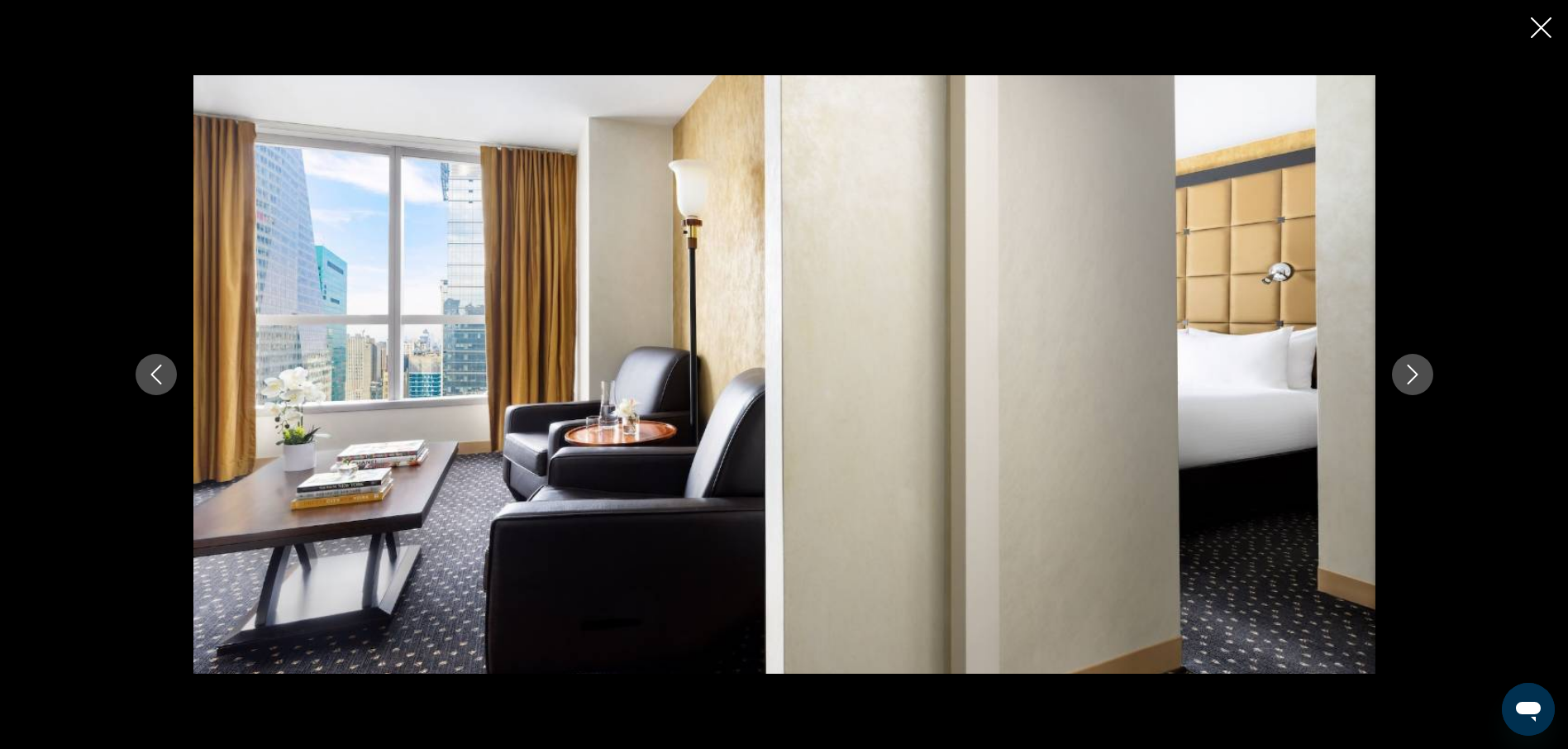
click at [1415, 381] on icon "Next image" at bounding box center [1412, 374] width 20 height 20
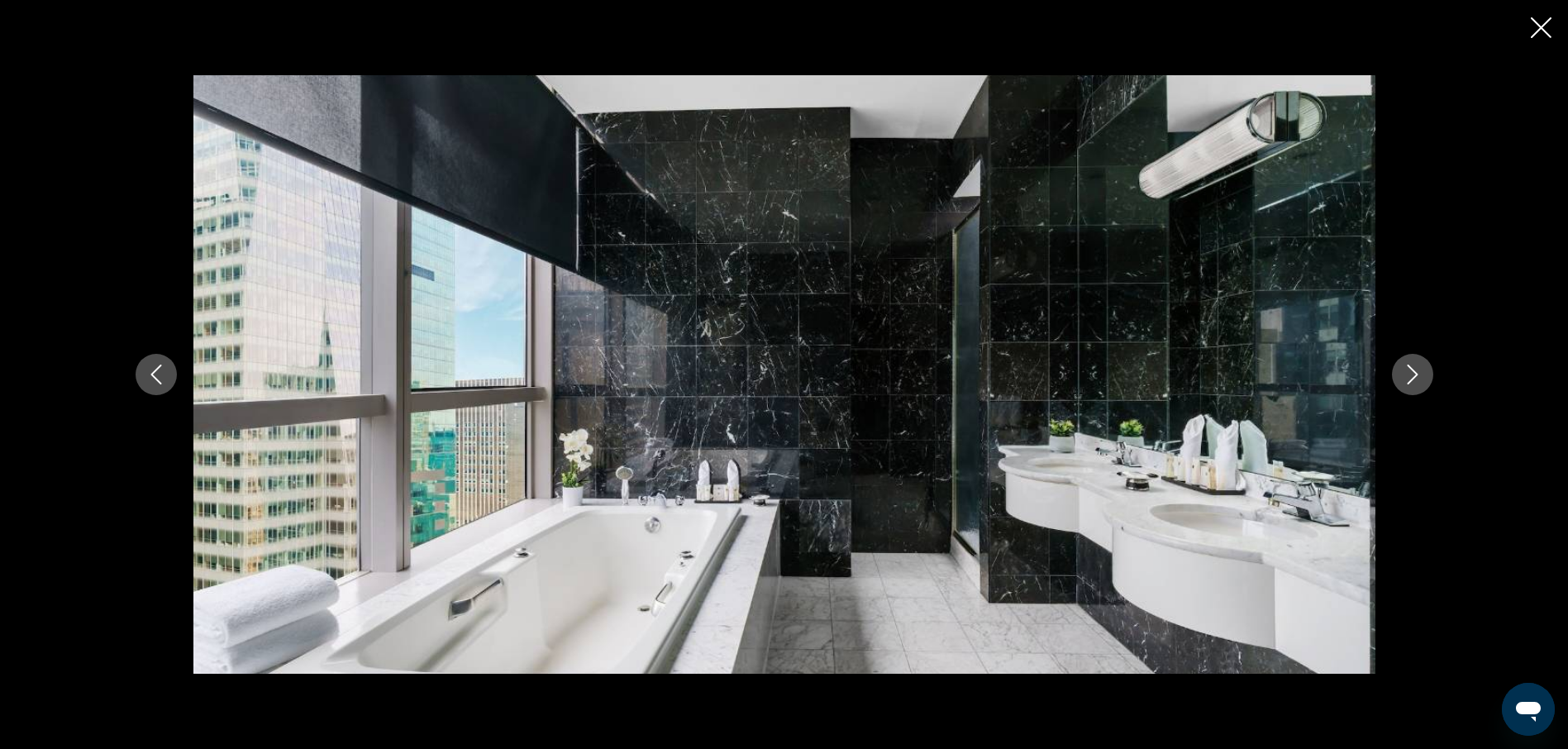
click at [1415, 381] on icon "Next image" at bounding box center [1412, 374] width 20 height 20
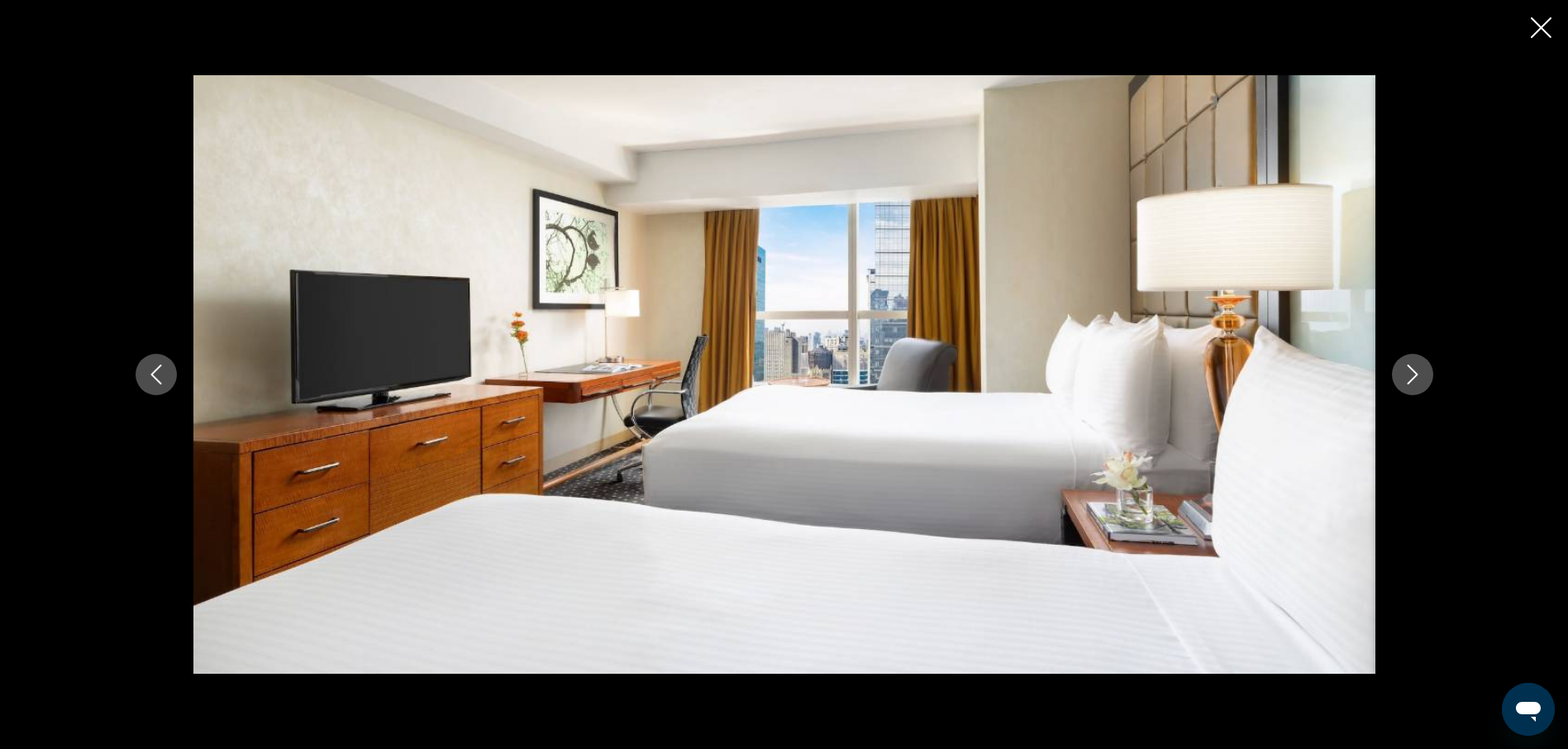
scroll to position [743, 0]
click at [1409, 379] on icon "Next image" at bounding box center [1412, 374] width 20 height 20
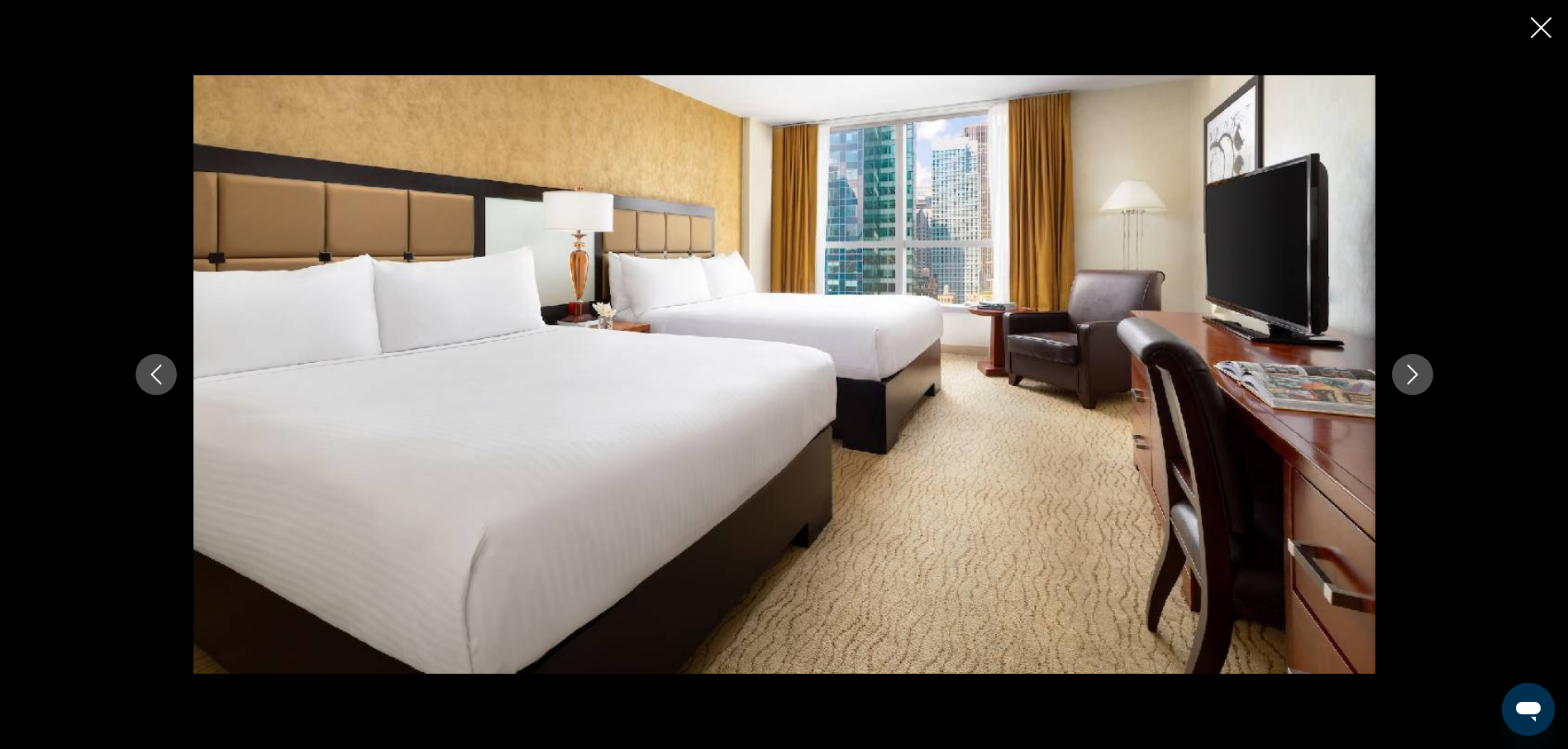
click at [1407, 379] on icon "Next image" at bounding box center [1412, 374] width 20 height 20
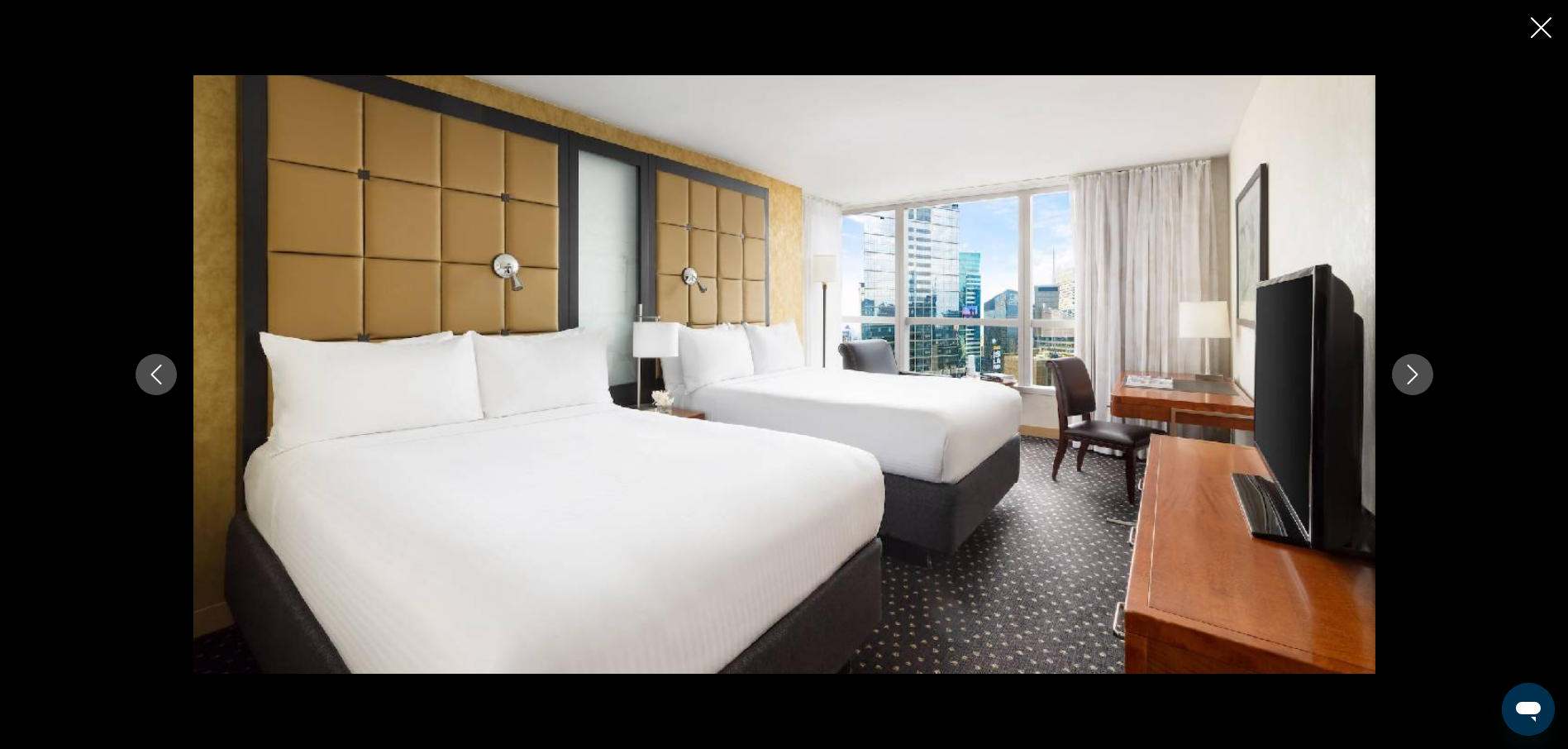
click at [1407, 379] on icon "Next image" at bounding box center [1412, 374] width 20 height 20
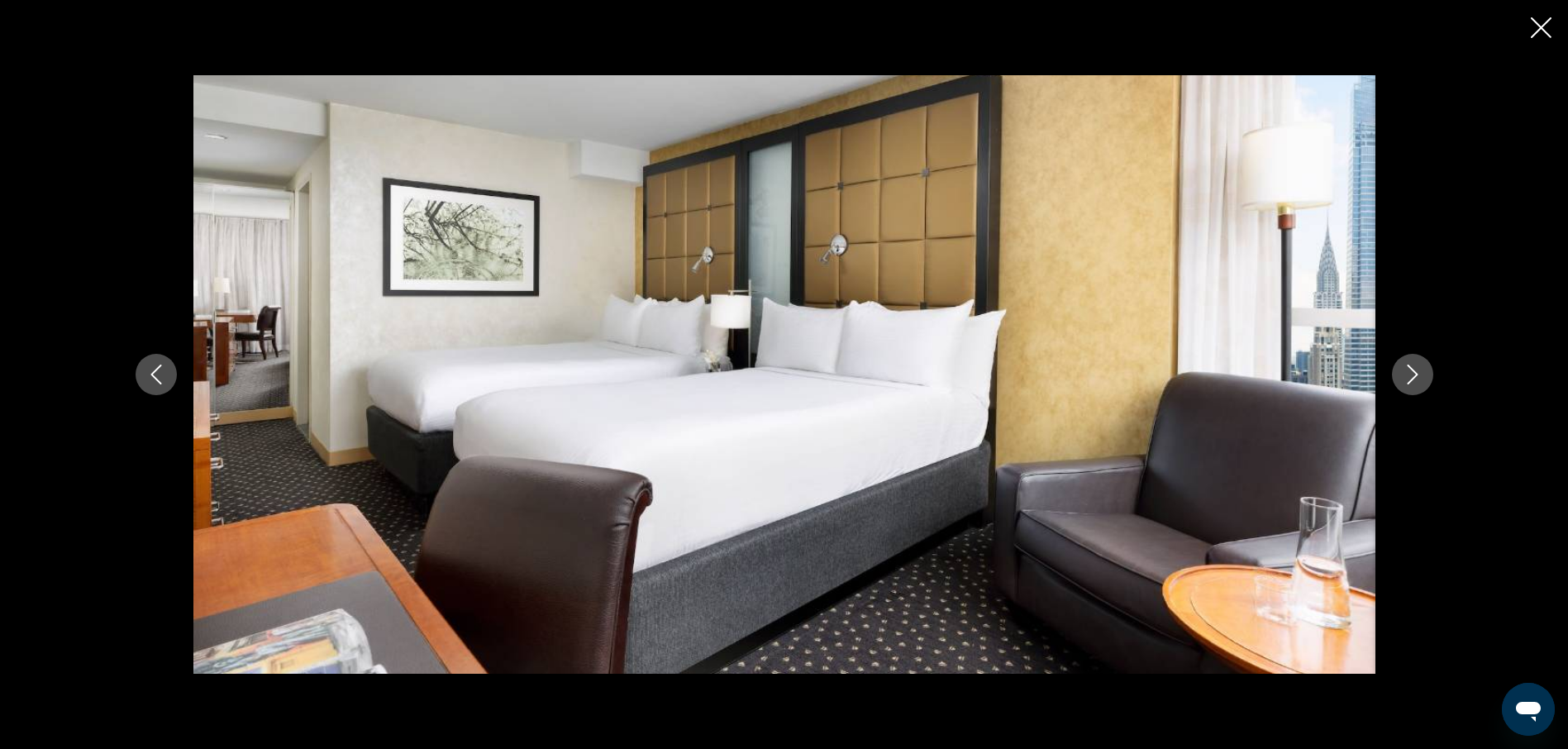
click at [1407, 379] on icon "Next image" at bounding box center [1412, 374] width 20 height 20
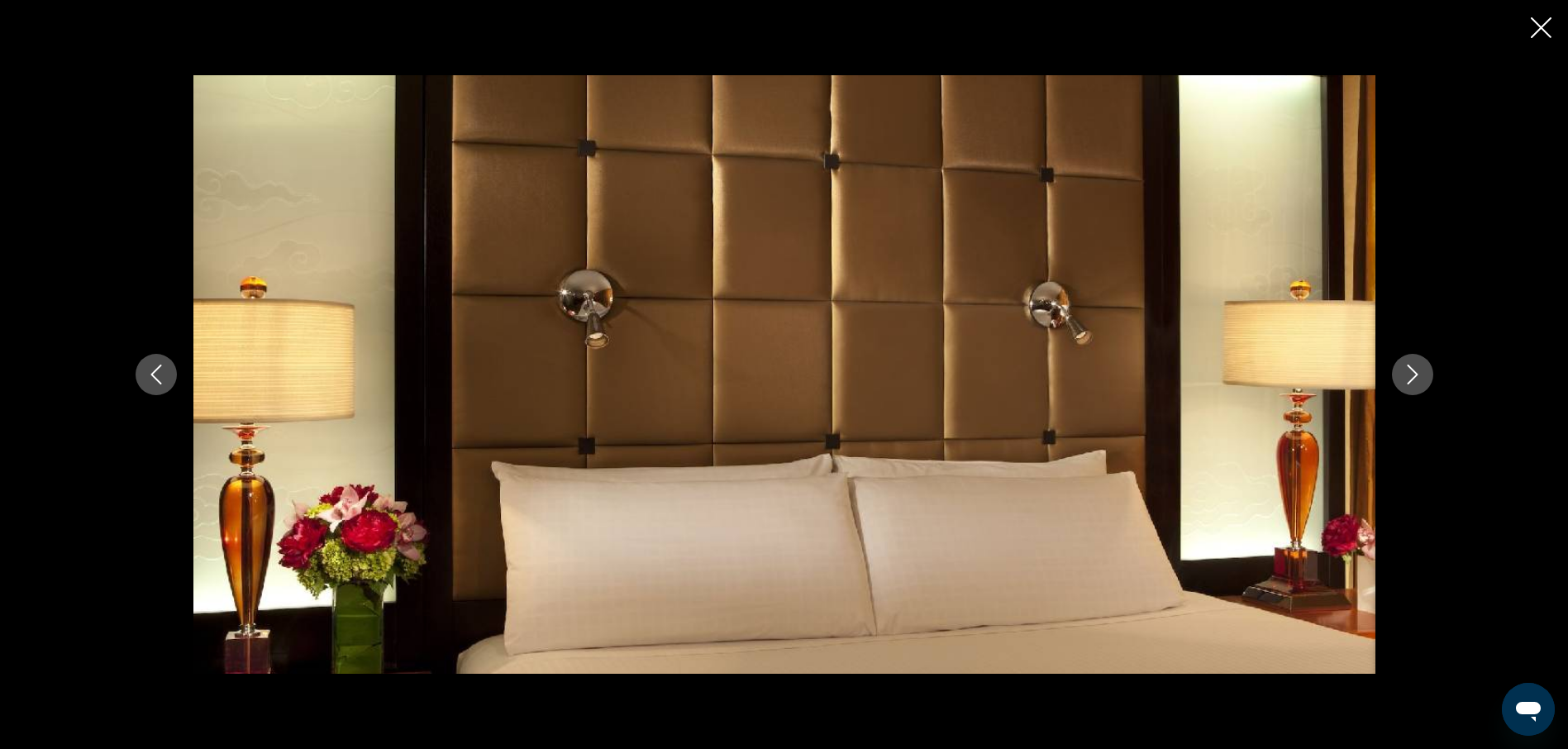
scroll to position [1239, 0]
click at [1417, 377] on icon "Next image" at bounding box center [1412, 374] width 20 height 20
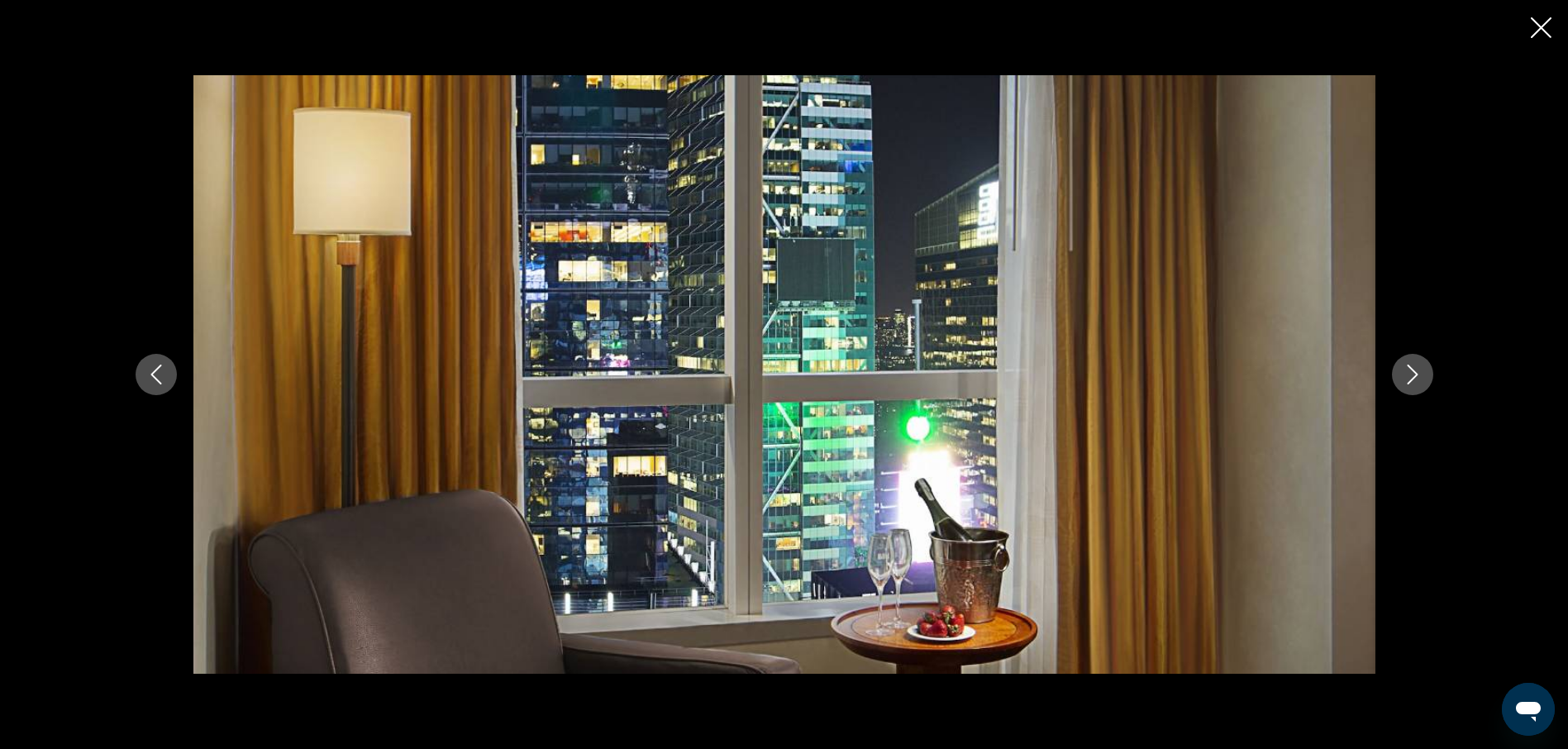
click at [1417, 377] on icon "Next image" at bounding box center [1412, 374] width 20 height 20
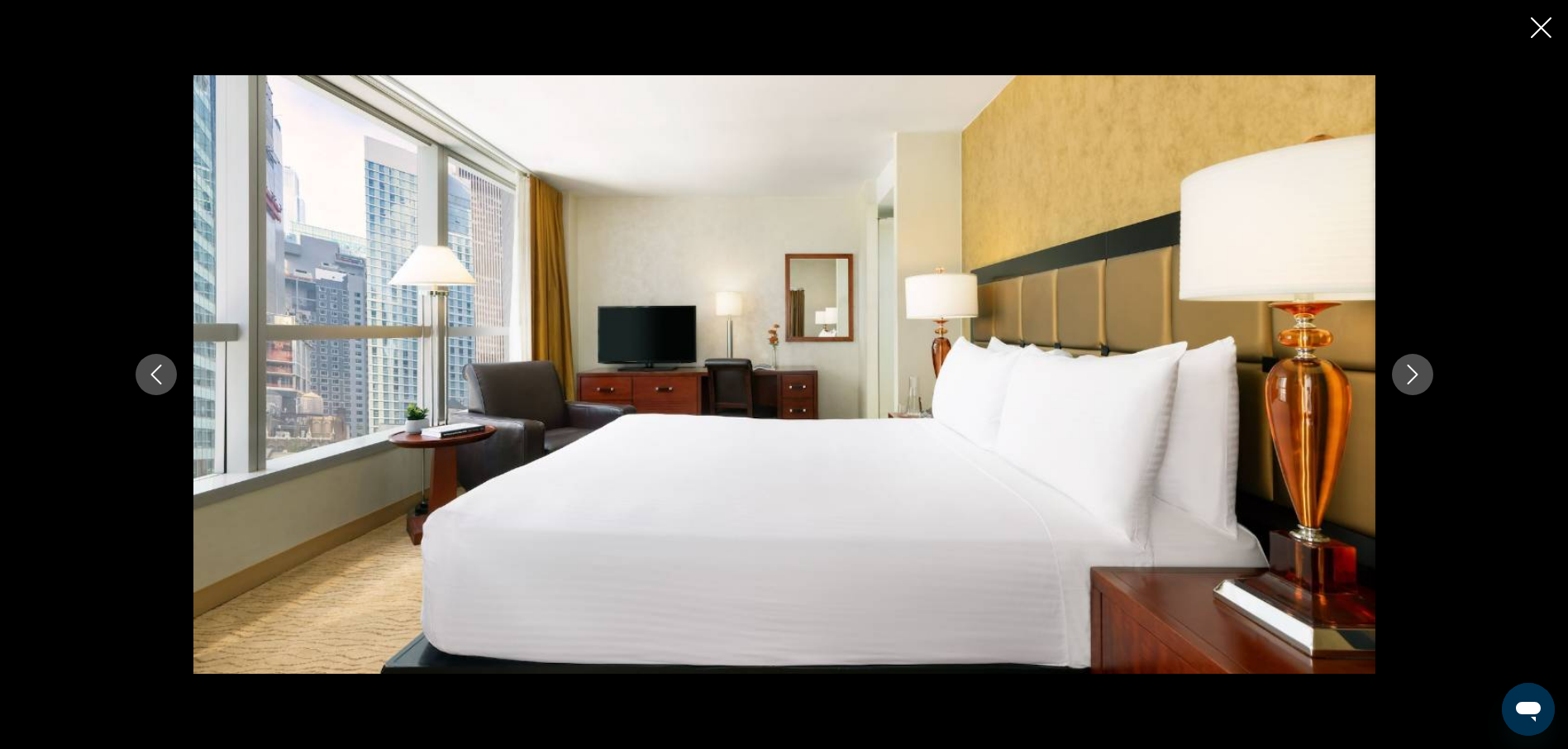
click at [1415, 380] on icon "Next image" at bounding box center [1412, 374] width 20 height 20
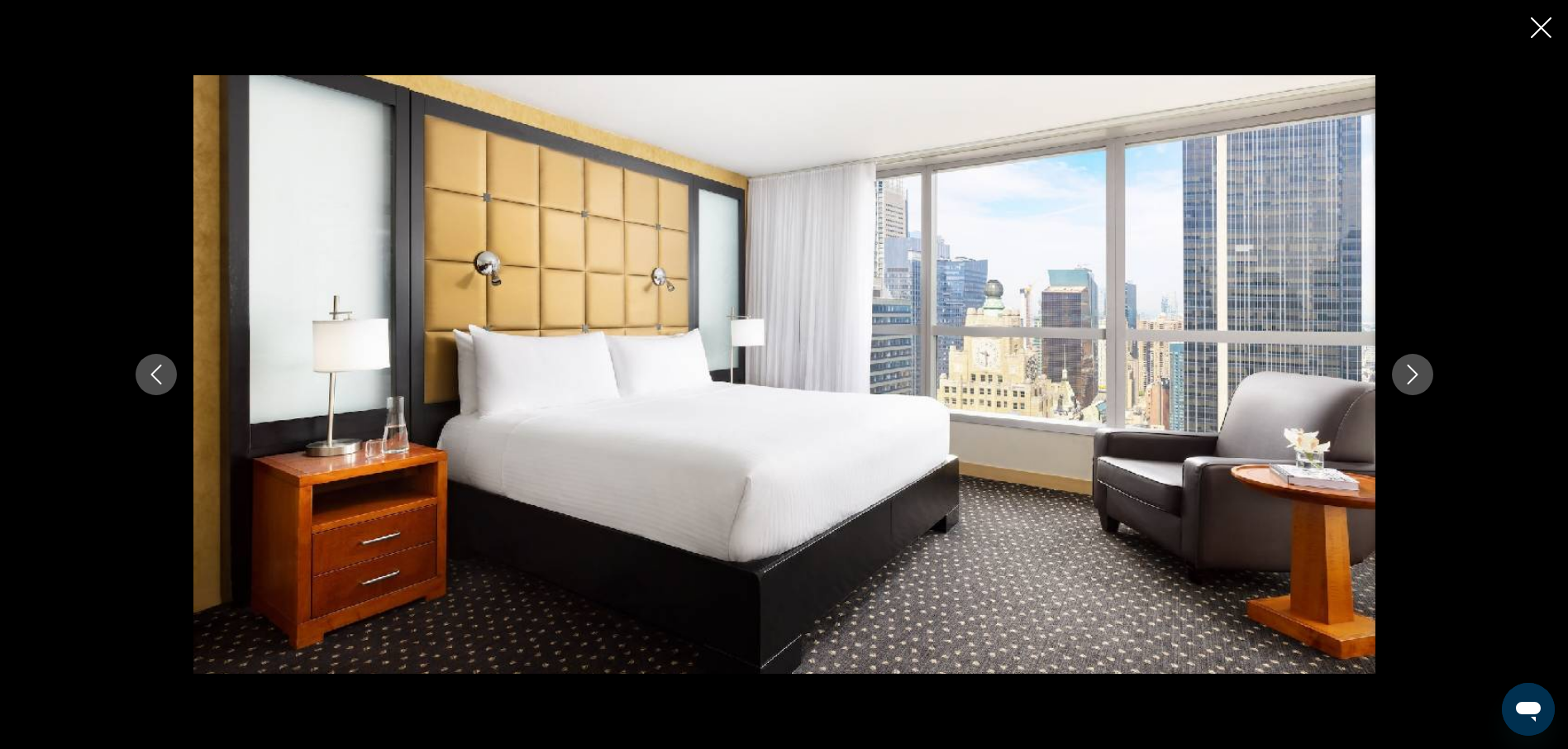
click at [1415, 380] on icon "Next image" at bounding box center [1412, 374] width 20 height 20
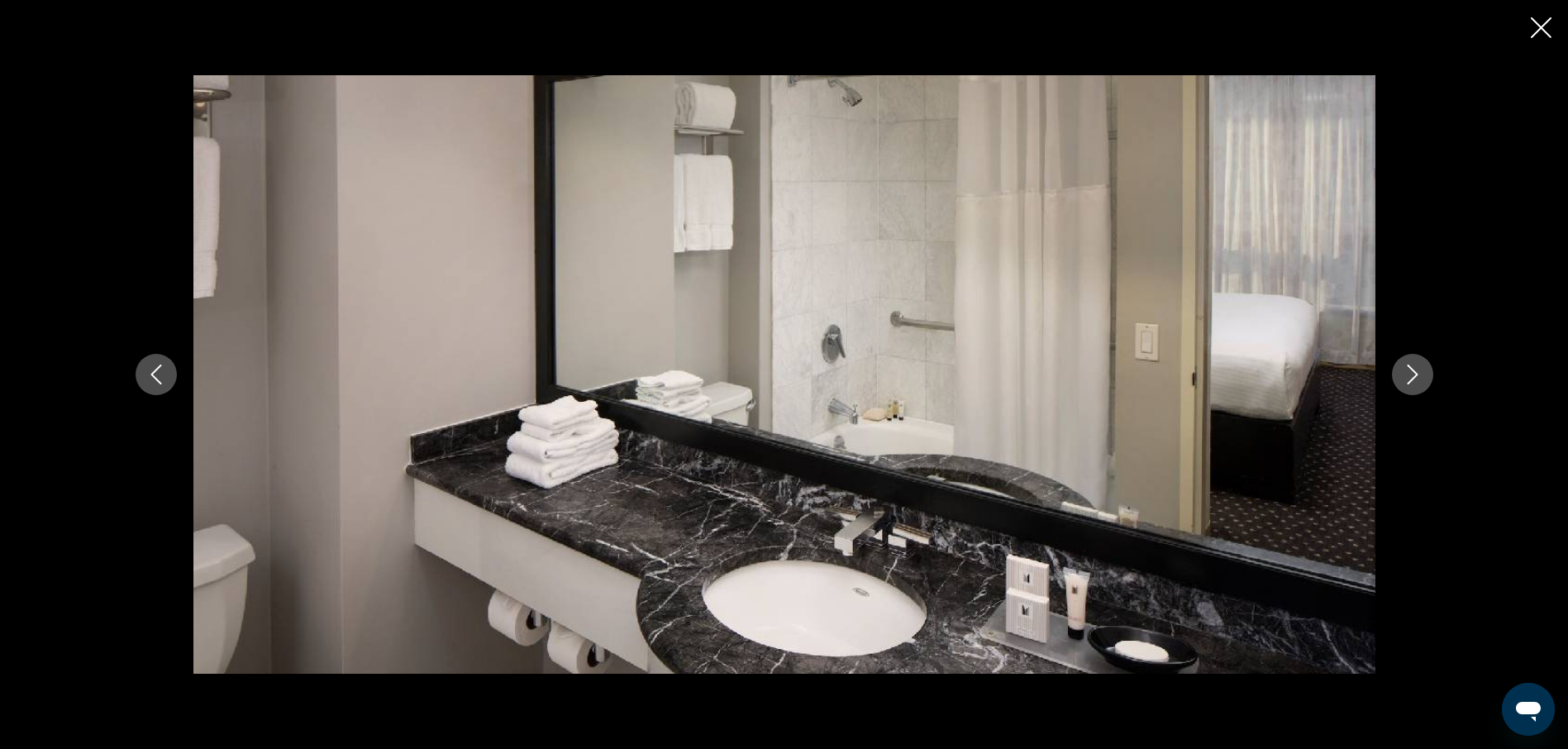
click at [1415, 380] on icon "Next image" at bounding box center [1412, 374] width 20 height 20
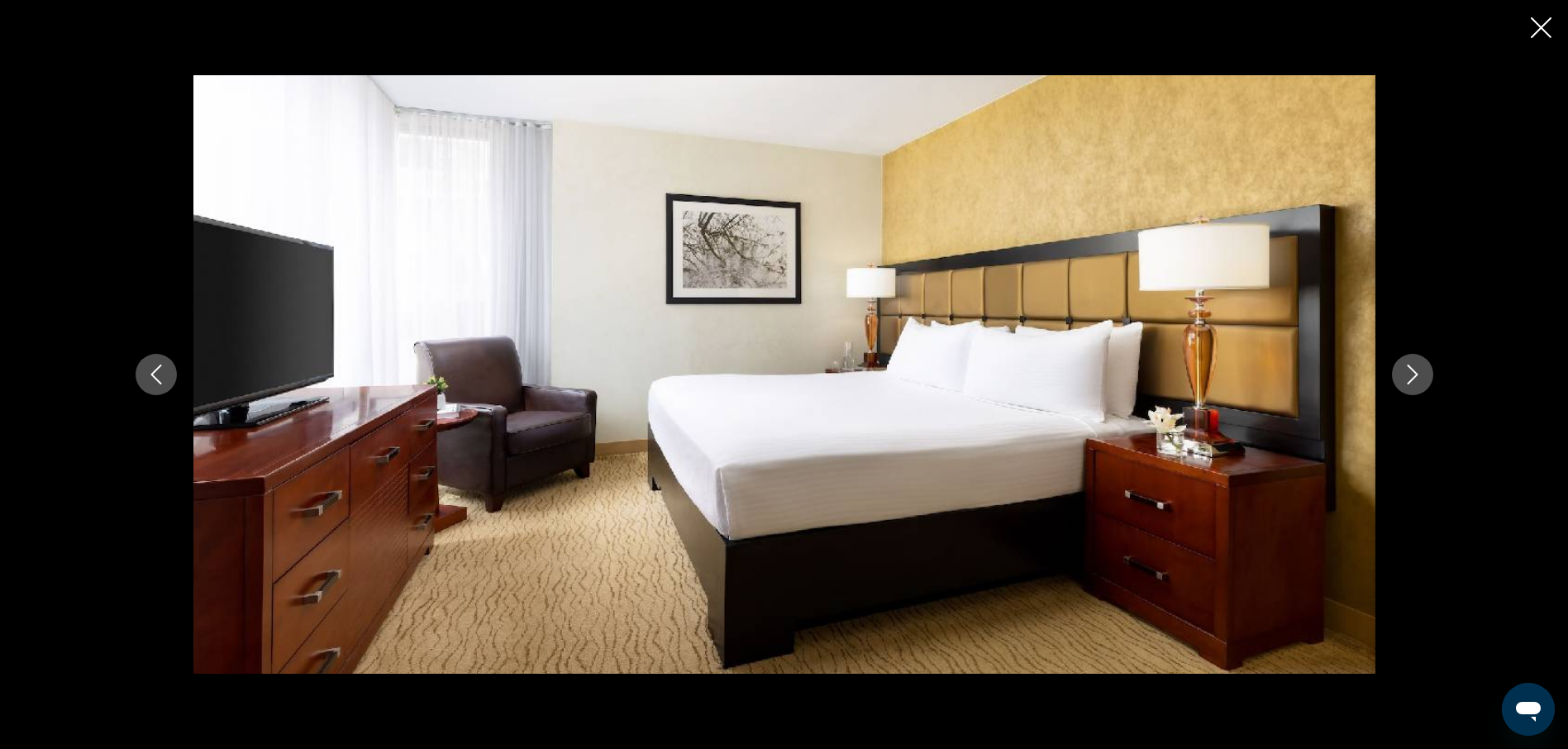
click at [1415, 380] on icon "Next image" at bounding box center [1412, 374] width 20 height 20
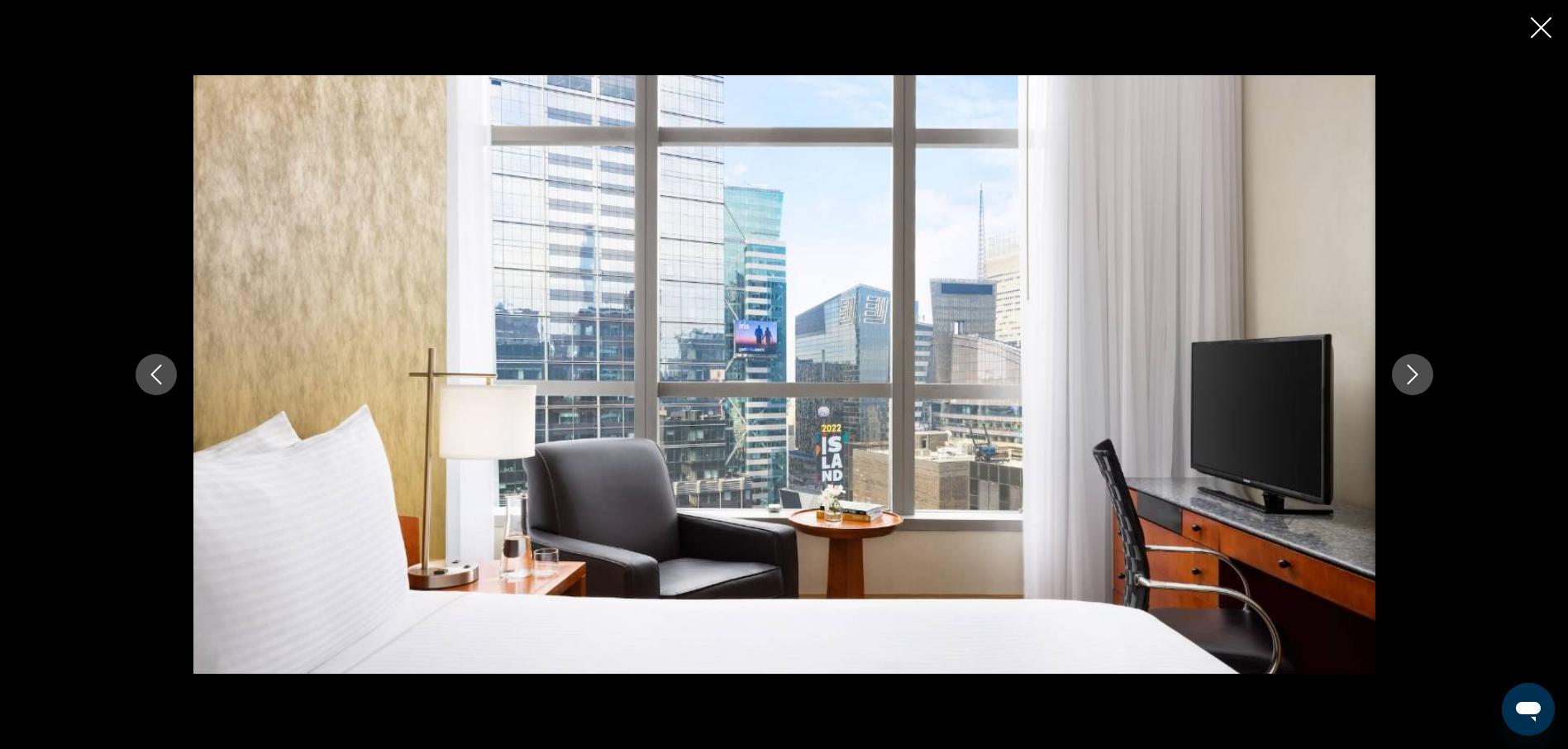
click at [1415, 380] on icon "Next image" at bounding box center [1412, 374] width 20 height 20
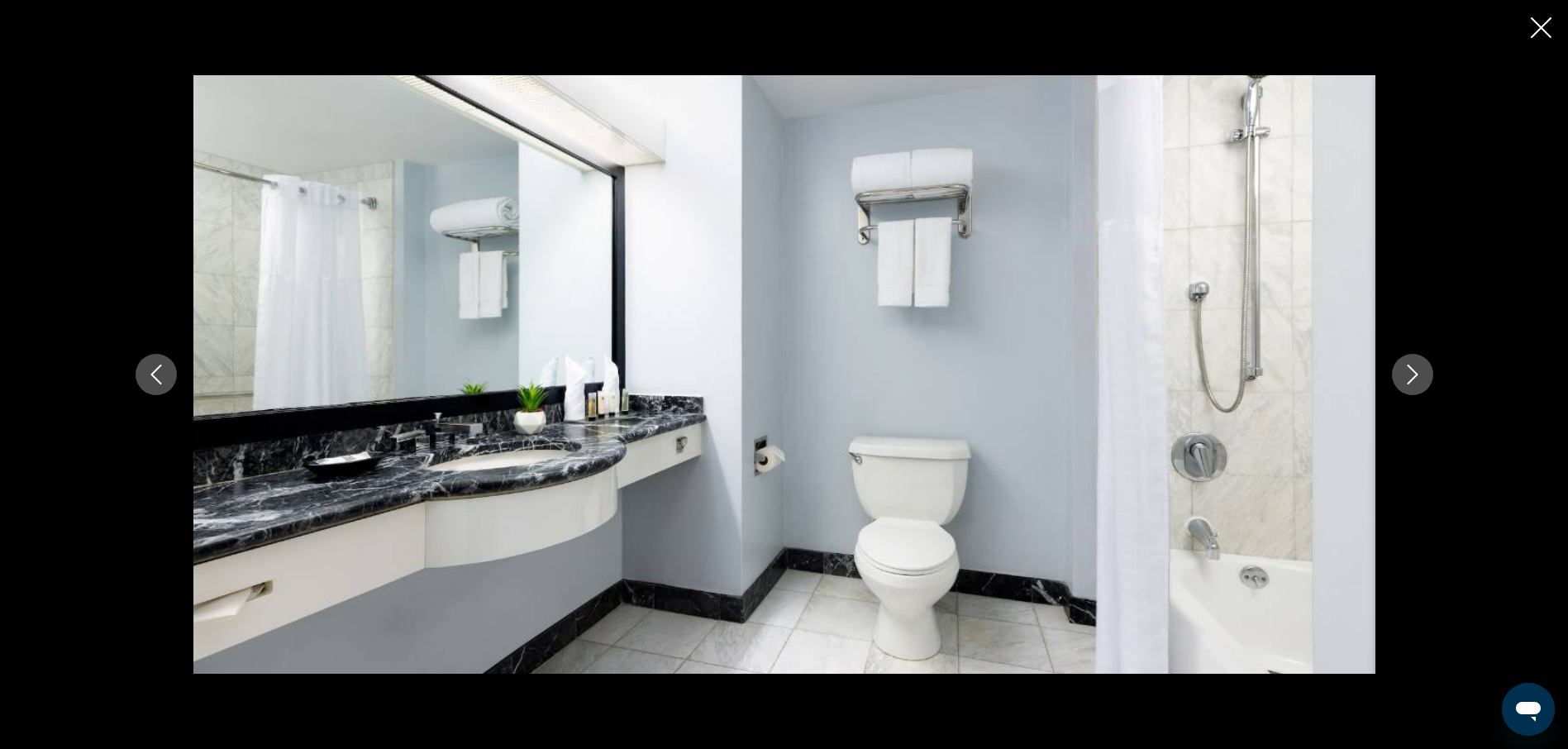
click at [1415, 380] on icon "Next image" at bounding box center [1412, 374] width 20 height 20
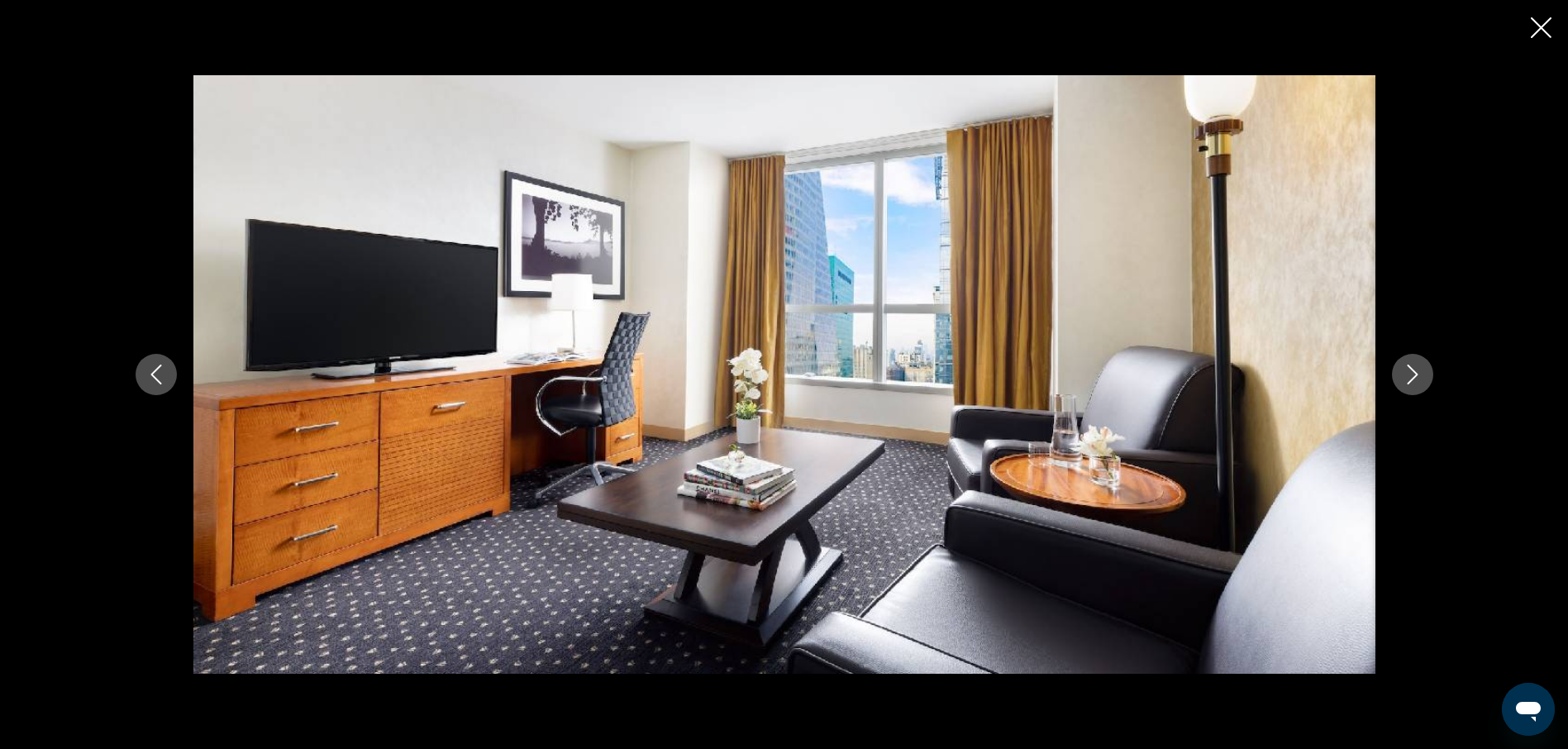
click at [1415, 380] on icon "Next image" at bounding box center [1412, 374] width 20 height 20
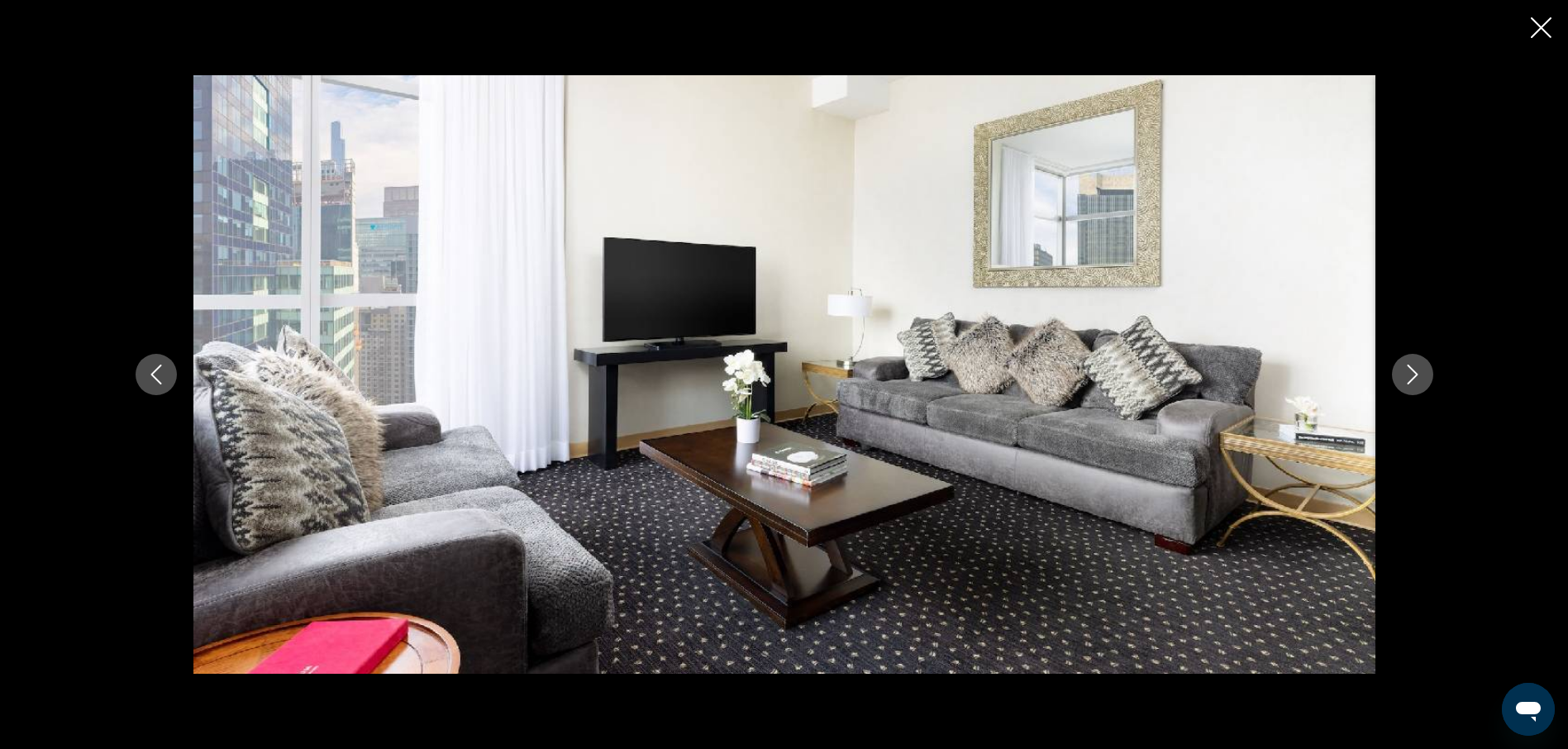
click at [1415, 380] on icon "Next image" at bounding box center [1412, 374] width 20 height 20
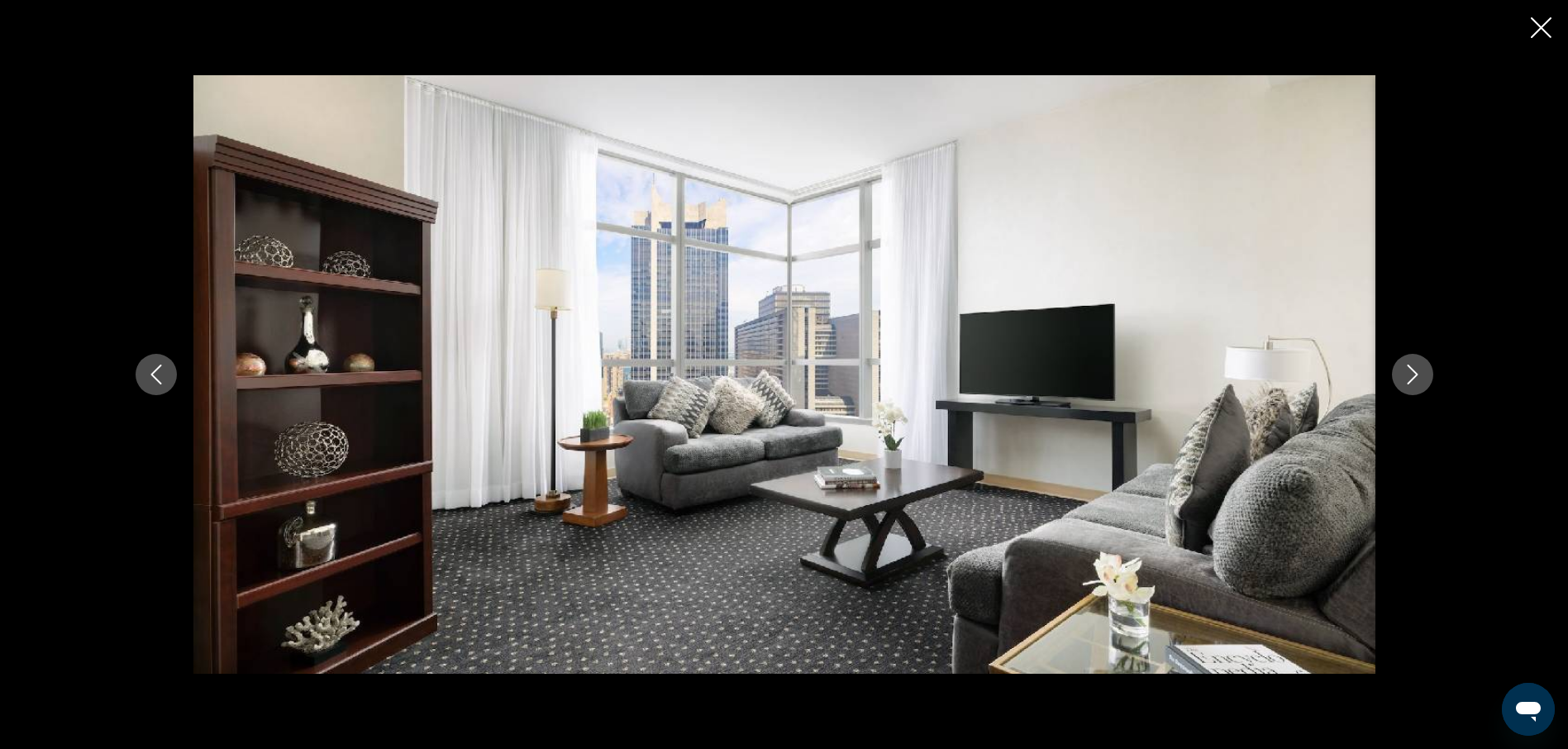
click at [1415, 380] on icon "Next image" at bounding box center [1412, 374] width 20 height 20
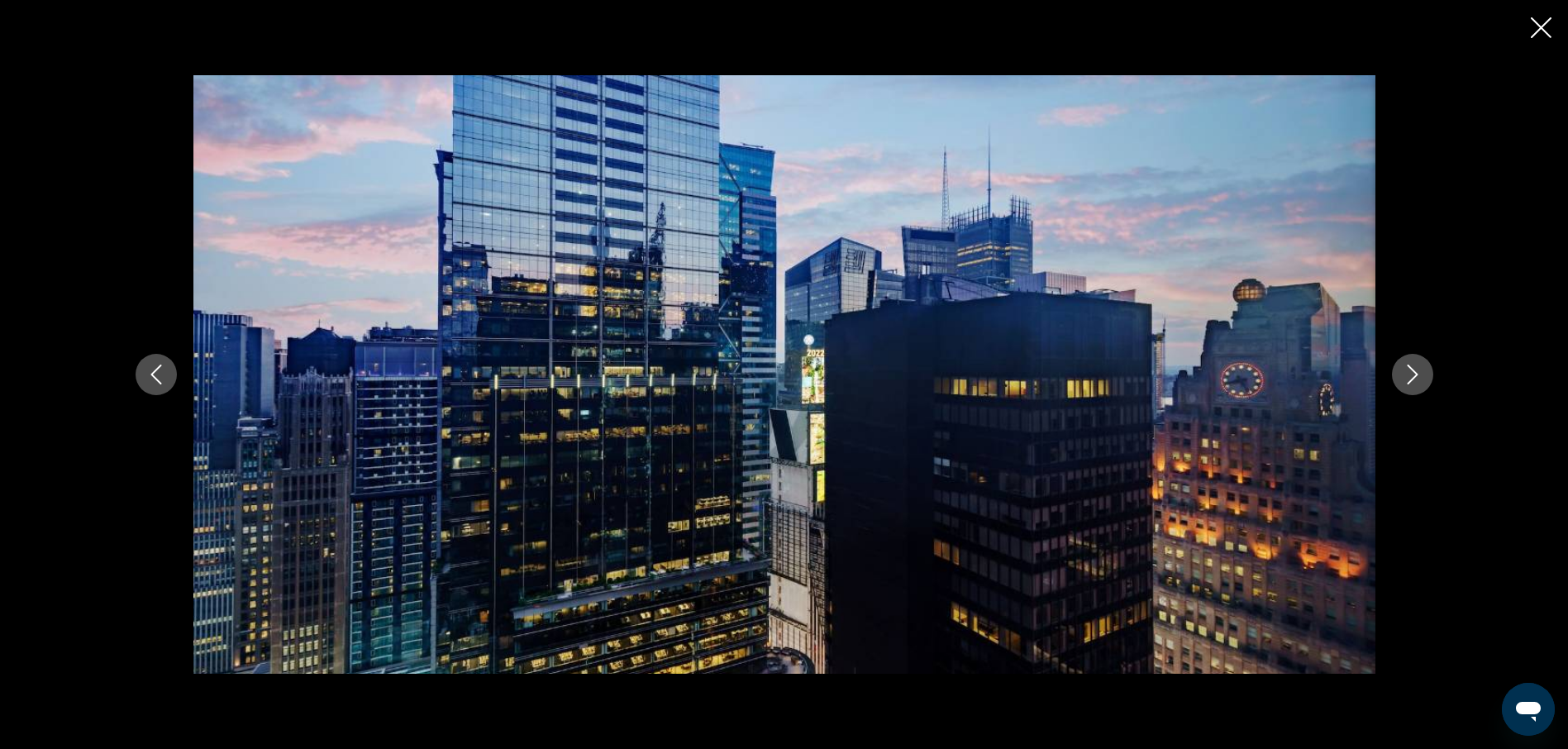
click at [1415, 380] on icon "Next image" at bounding box center [1412, 374] width 20 height 20
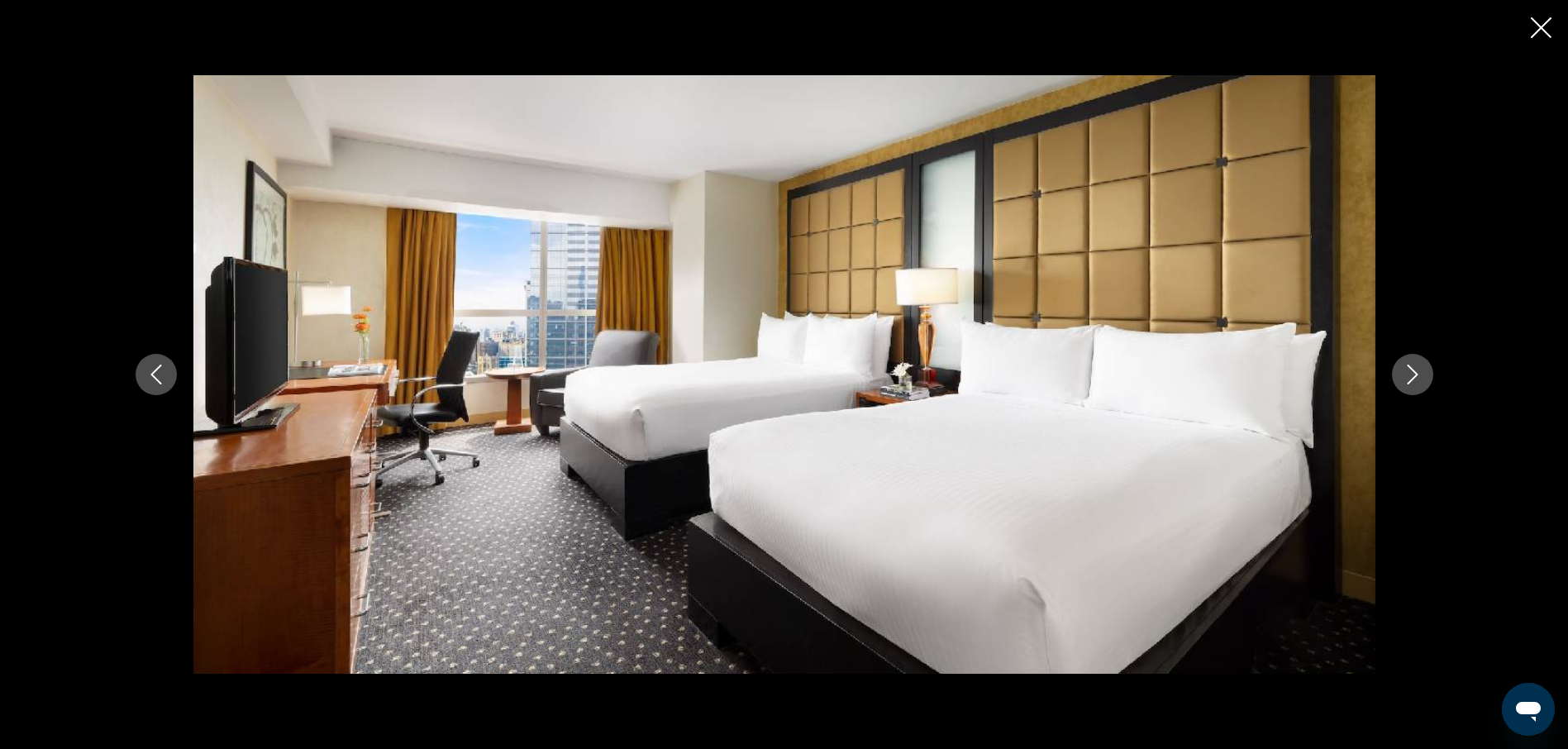
click at [1415, 380] on icon "Next image" at bounding box center [1412, 374] width 20 height 20
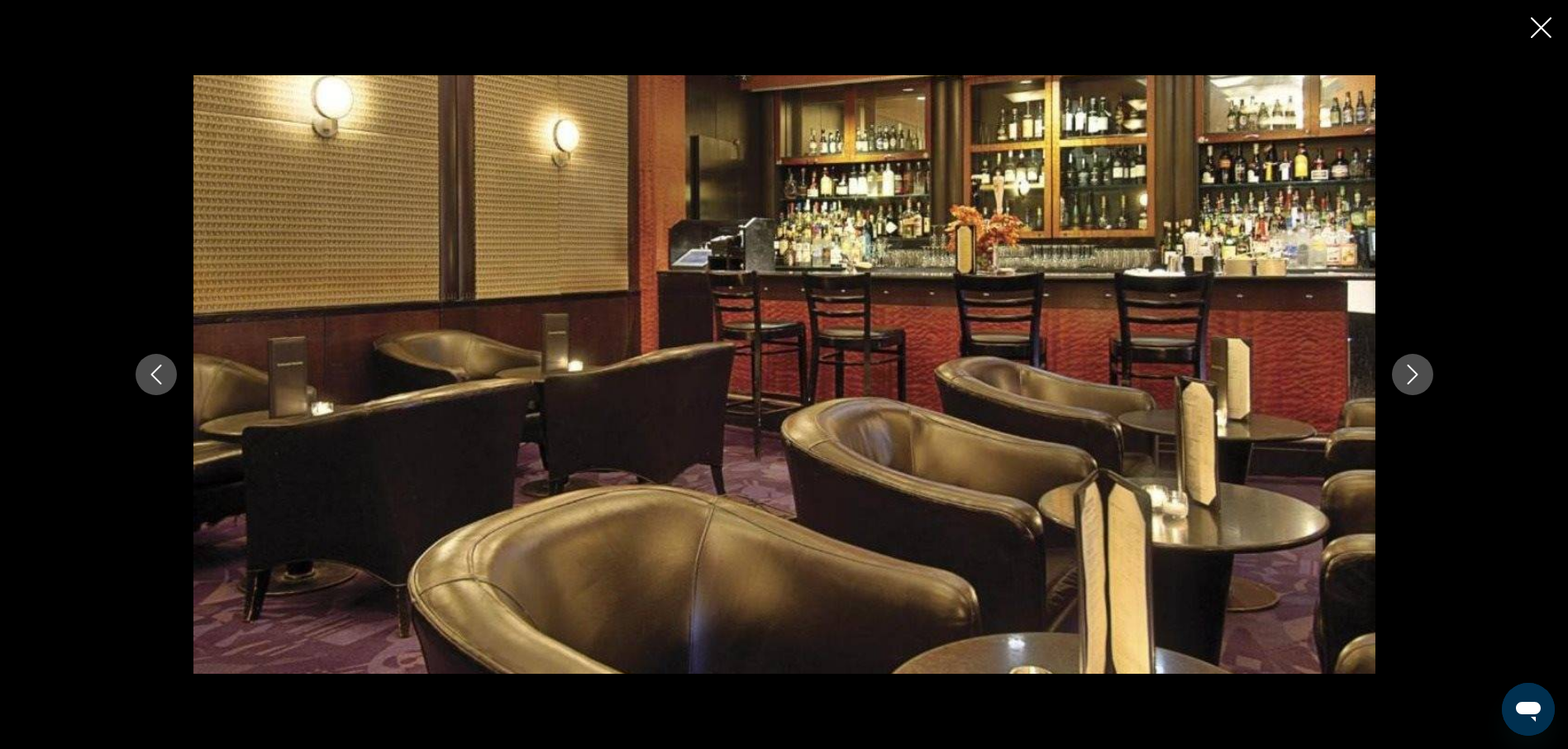
click at [1540, 30] on icon "Close slideshow" at bounding box center [1540, 27] width 20 height 20
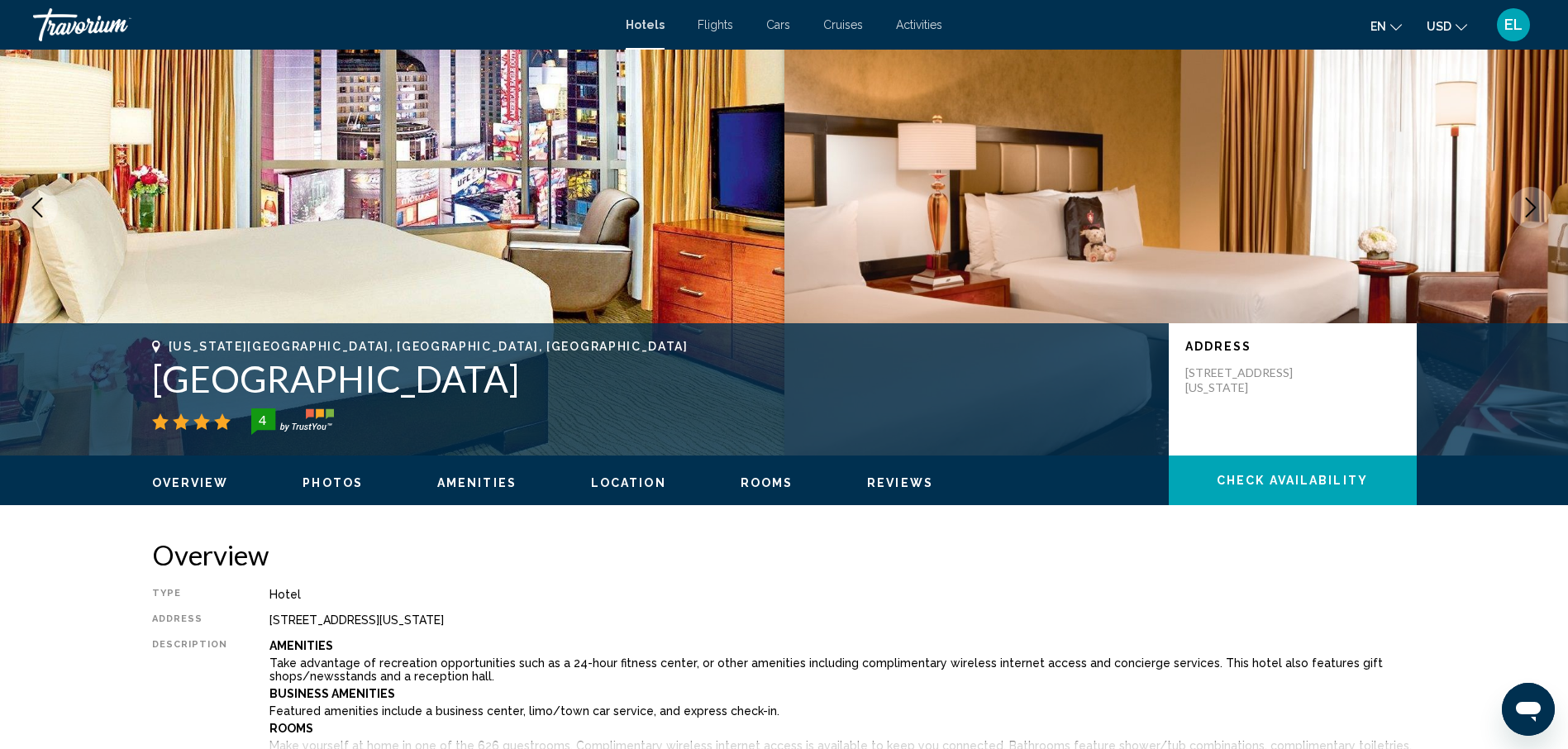
scroll to position [0, 0]
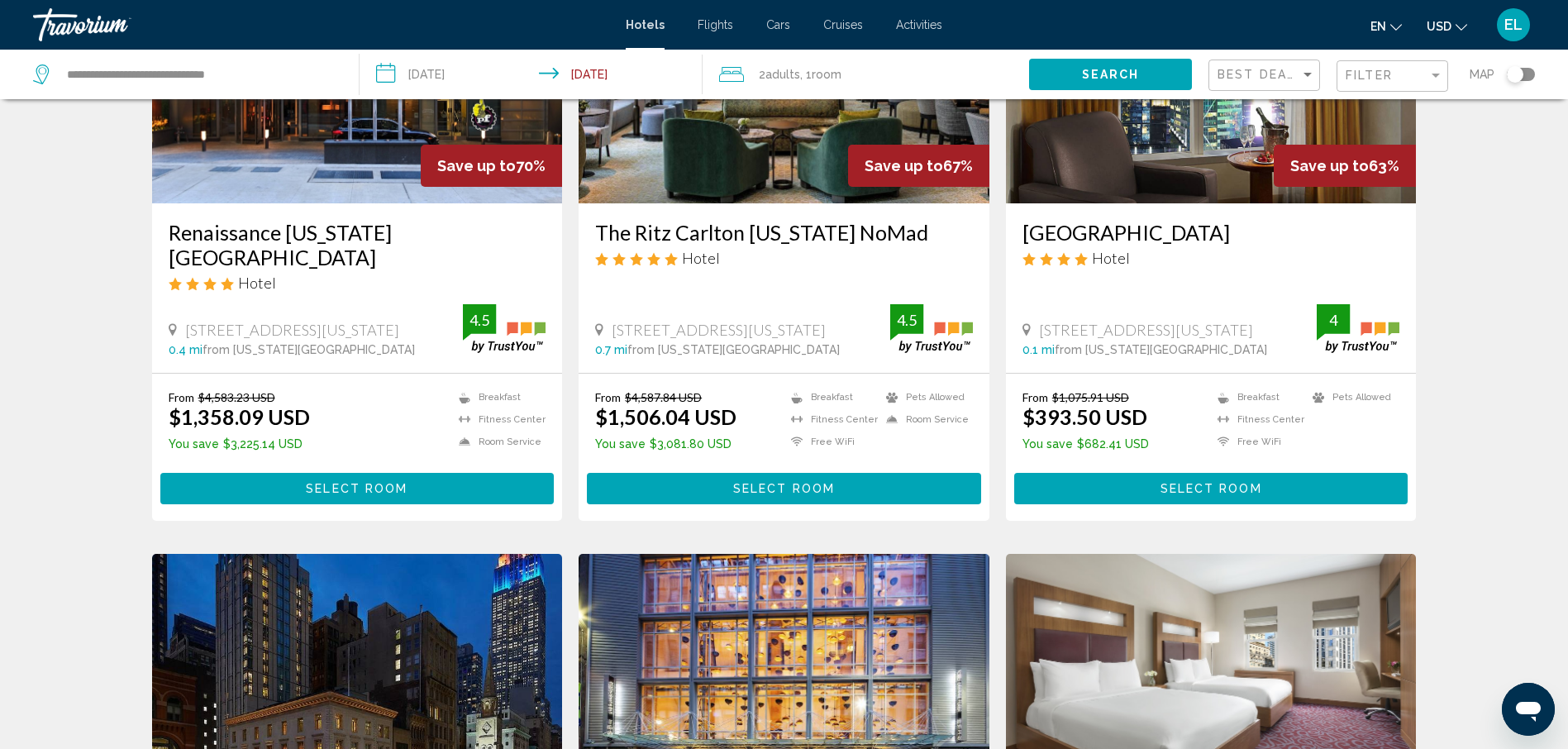
scroll to position [248, 0]
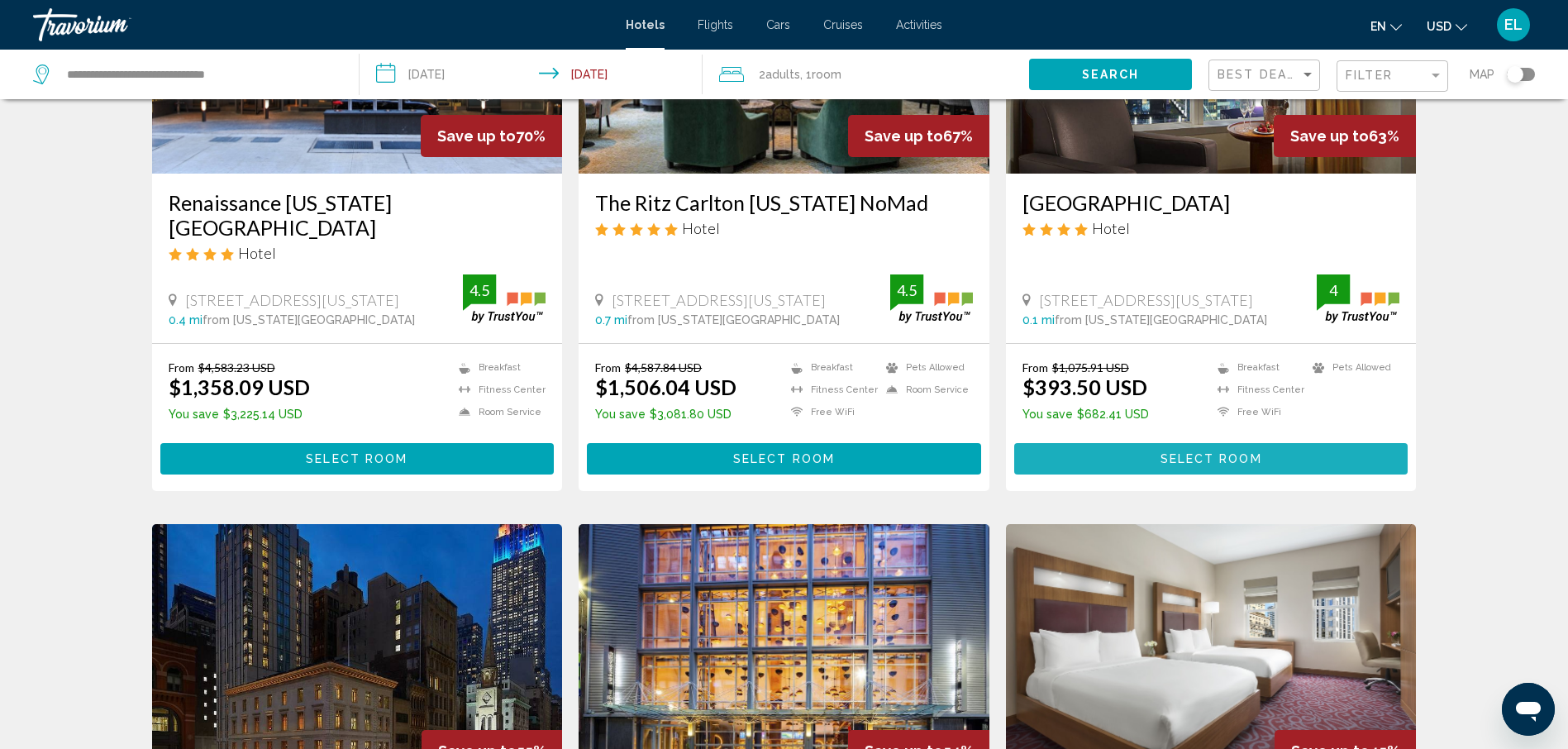
click at [1188, 462] on span "Select Room" at bounding box center [1211, 460] width 102 height 13
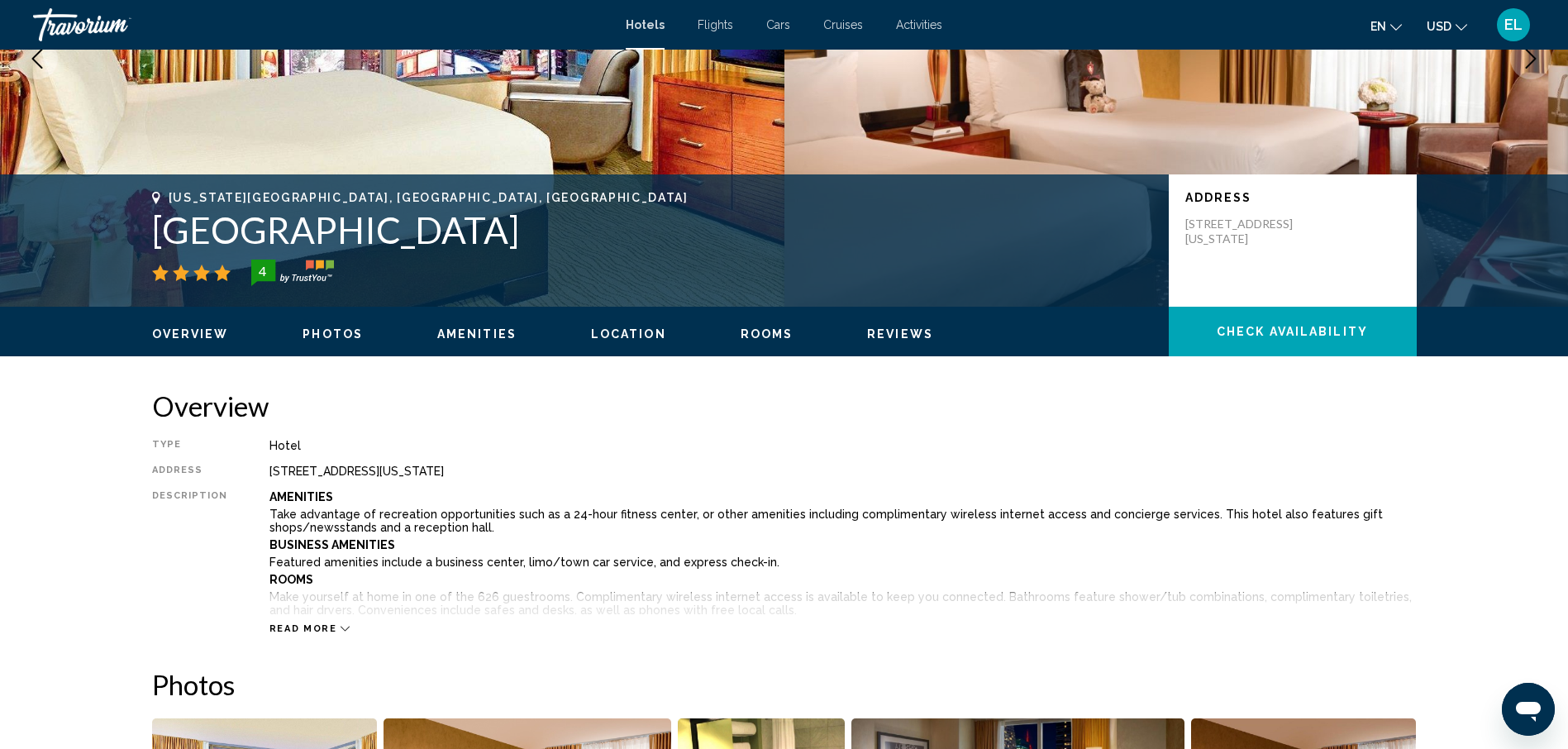
scroll to position [248, 0]
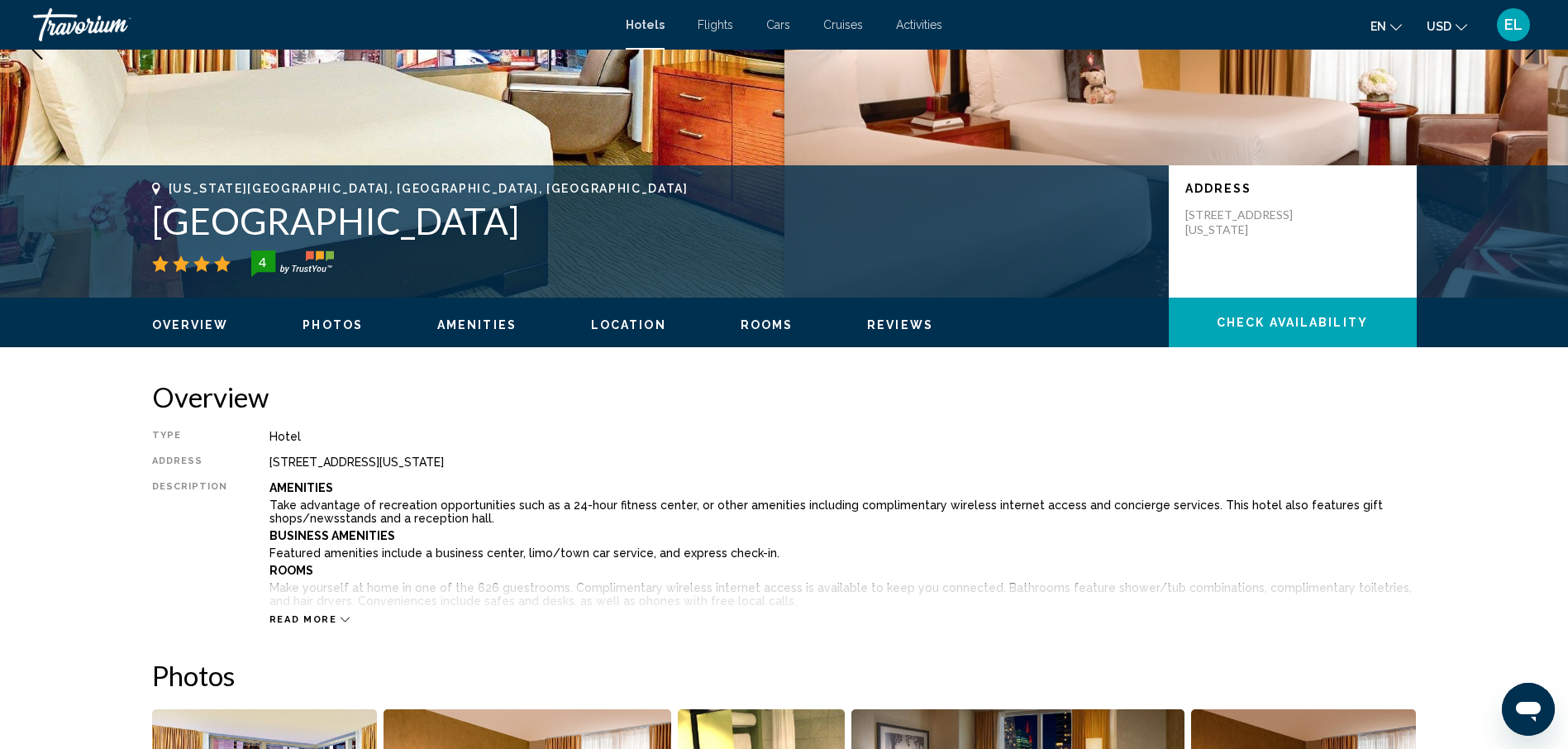
click at [754, 326] on span "Rooms" at bounding box center [767, 325] width 53 height 13
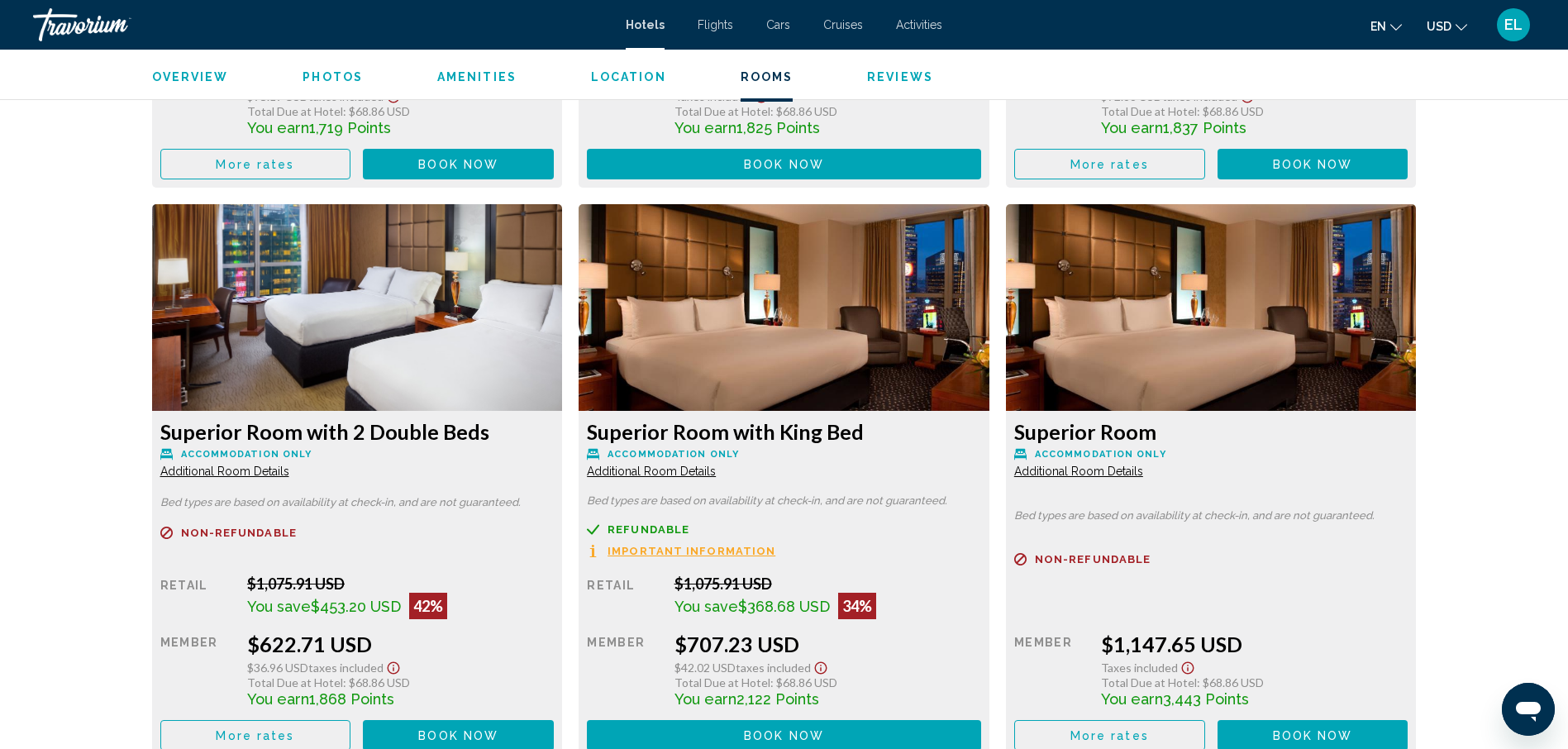
scroll to position [3911, 0]
